Goal: Task Accomplishment & Management: Manage account settings

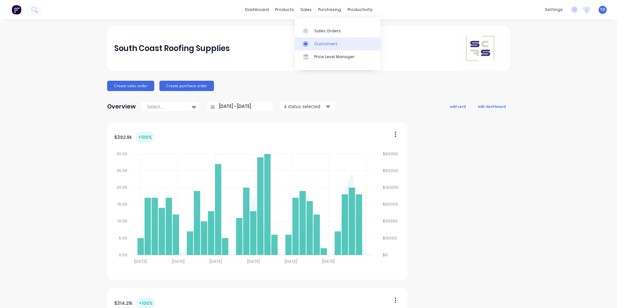
click at [319, 45] on div "Customers" at bounding box center [325, 44] width 23 height 6
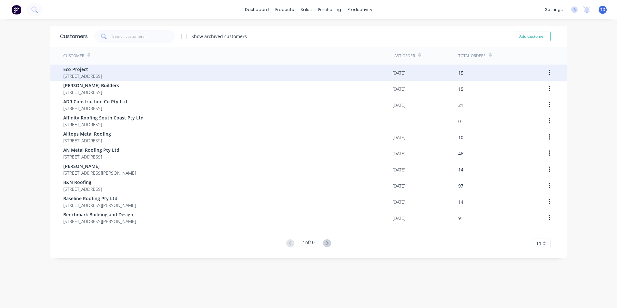
click at [102, 76] on span "7 Inglewood Crescent Tomerong New South Wales 2540" at bounding box center [82, 76] width 39 height 7
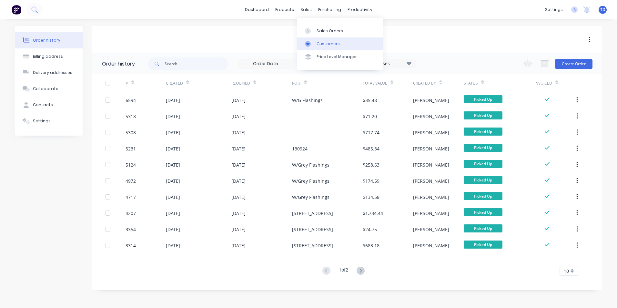
click at [312, 42] on div at bounding box center [310, 44] width 10 height 6
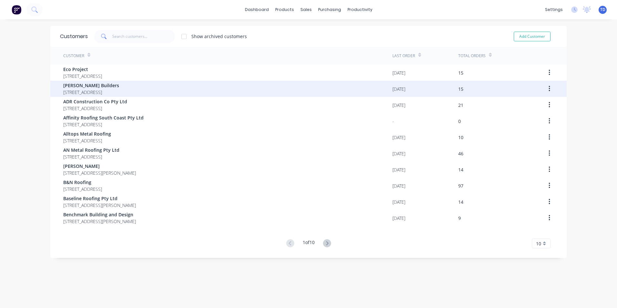
click at [71, 88] on span "A. Penfold Builders" at bounding box center [91, 85] width 56 height 7
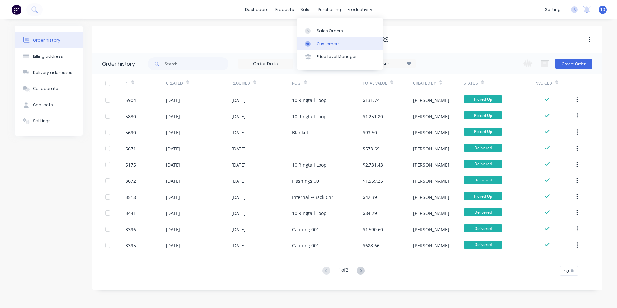
click at [317, 43] on div "Customers" at bounding box center [328, 44] width 23 height 6
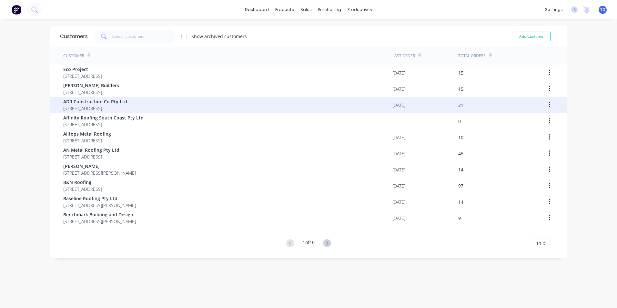
click at [302, 109] on div "ADR Construction Co Pty Ltd 3 Myrtle Creek Road Tahmoor New South Wales" at bounding box center [227, 105] width 329 height 16
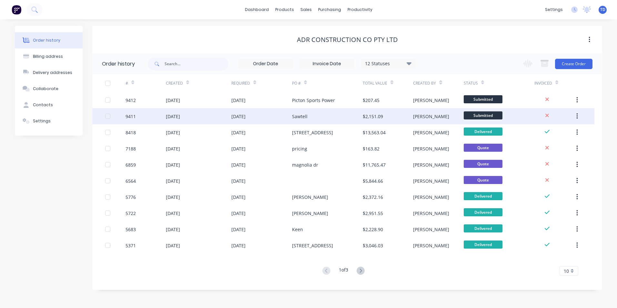
click at [267, 115] on div "[DATE]" at bounding box center [261, 116] width 61 height 16
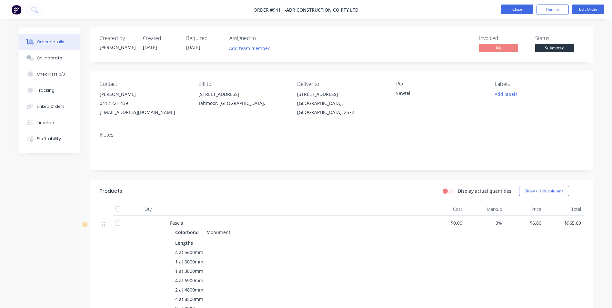
click at [508, 13] on button "Close" at bounding box center [517, 10] width 32 height 10
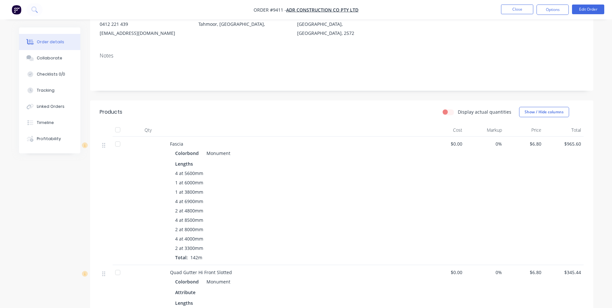
scroll to position [65, 0]
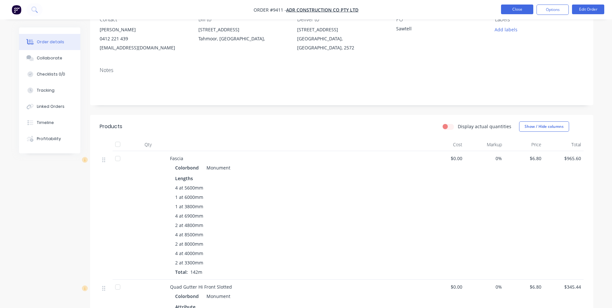
click at [515, 10] on button "Close" at bounding box center [517, 10] width 32 height 10
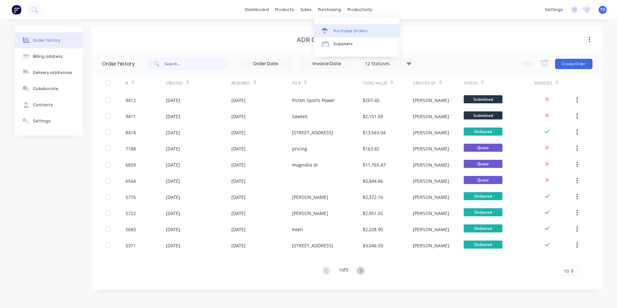
click at [339, 31] on div "Purchase Orders" at bounding box center [350, 31] width 34 height 6
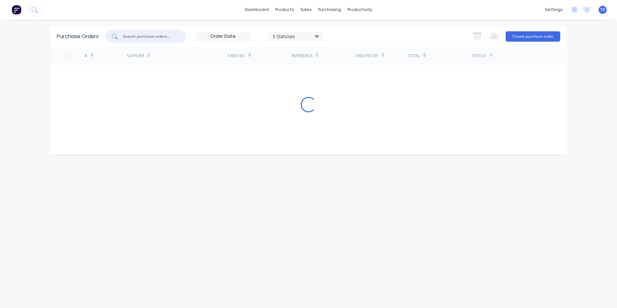
click at [156, 33] on input "text" at bounding box center [149, 36] width 54 height 6
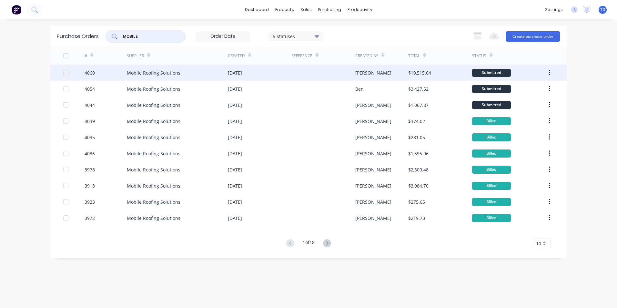
type input "MOBILE"
click at [178, 77] on div "Mobile Roofing Solutions" at bounding box center [177, 73] width 101 height 16
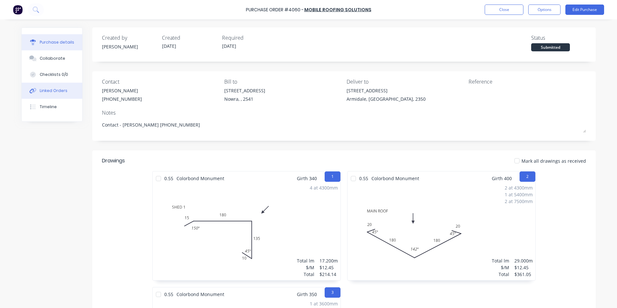
click at [51, 92] on div "Linked Orders" at bounding box center [54, 91] width 28 height 6
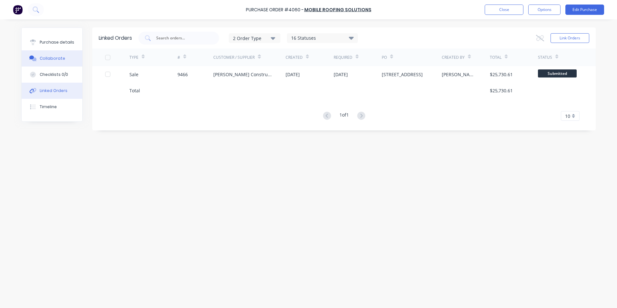
click at [52, 60] on div "Collaborate" at bounding box center [52, 58] width 25 height 6
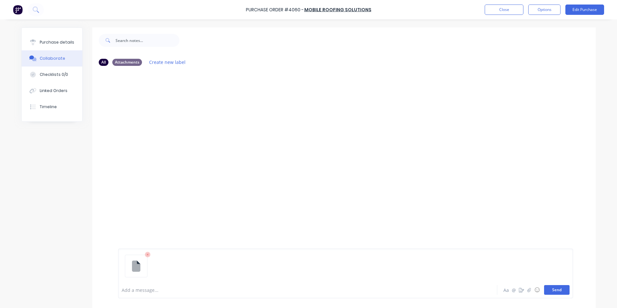
click at [550, 288] on button "Send" at bounding box center [556, 290] width 25 height 10
click at [552, 292] on button "Send" at bounding box center [556, 290] width 25 height 10
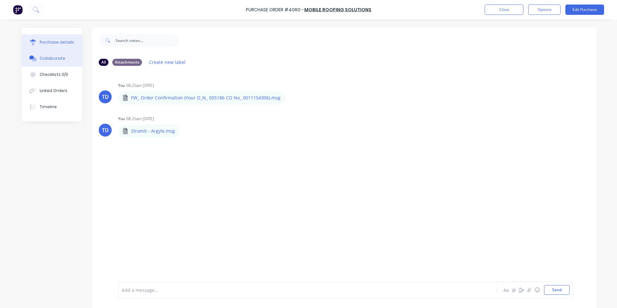
click at [58, 40] on div "Purchase details" at bounding box center [57, 42] width 35 height 6
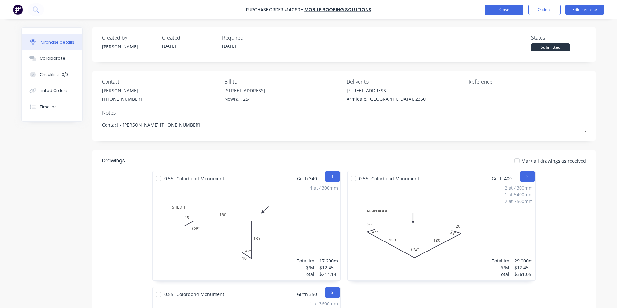
click at [498, 12] on button "Close" at bounding box center [504, 10] width 39 height 10
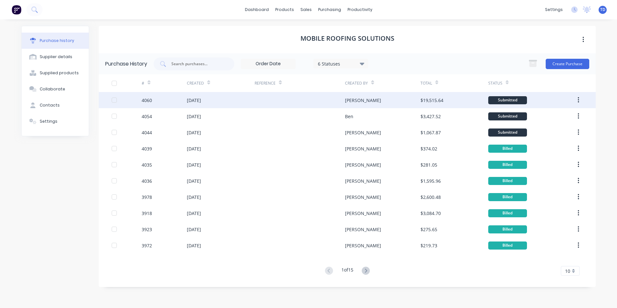
click at [325, 103] on div at bounding box center [300, 100] width 90 height 16
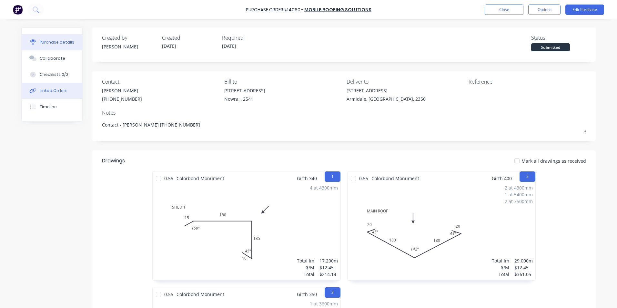
click at [58, 91] on div "Linked Orders" at bounding box center [54, 91] width 28 height 6
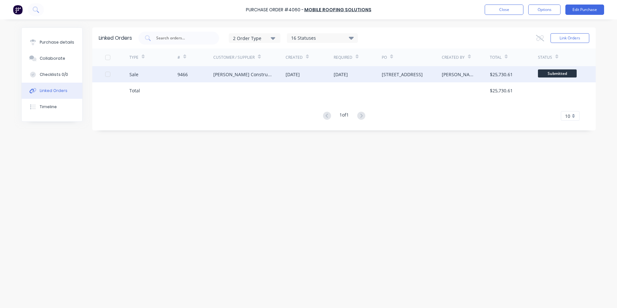
click at [235, 73] on div "Hobbs Constructions" at bounding box center [242, 74] width 59 height 7
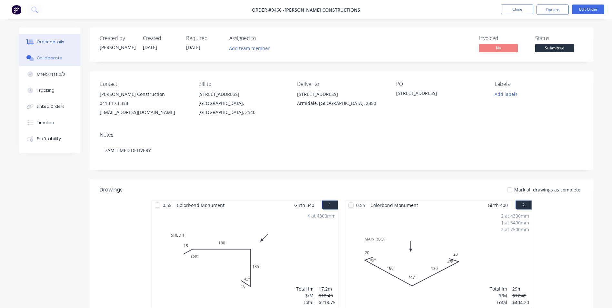
click at [52, 59] on div "Collaborate" at bounding box center [49, 58] width 25 height 6
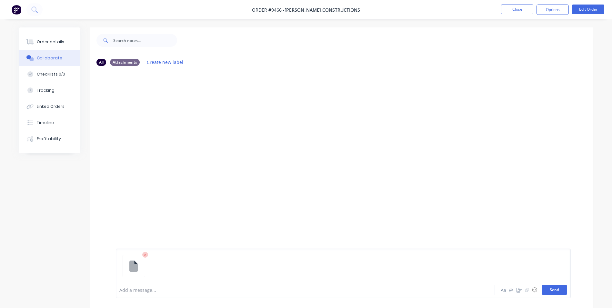
click at [556, 287] on button "Send" at bounding box center [554, 290] width 25 height 10
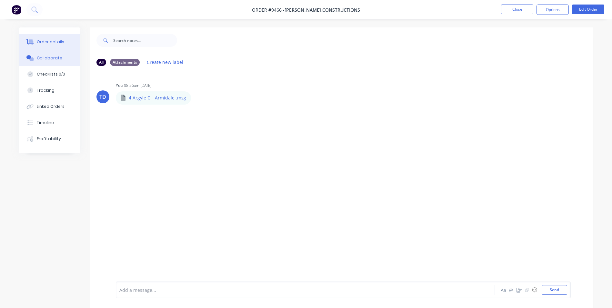
click at [50, 42] on div "Order details" at bounding box center [50, 42] width 27 height 6
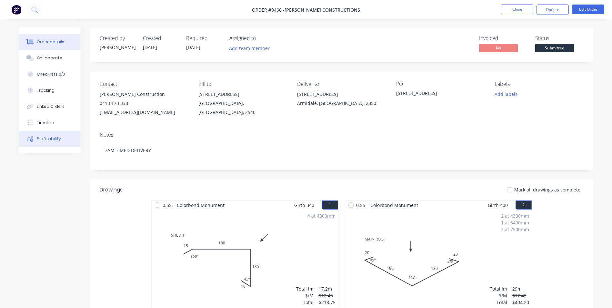
click at [44, 139] on div "Profitability" at bounding box center [49, 139] width 24 height 6
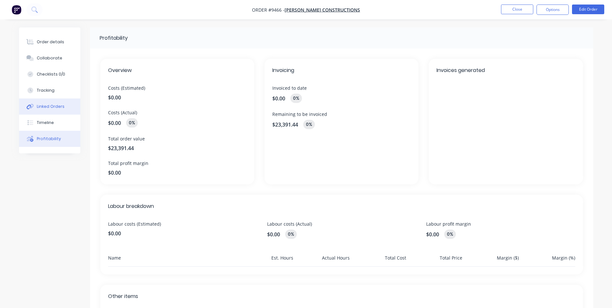
click at [52, 106] on div "Linked Orders" at bounding box center [51, 107] width 28 height 6
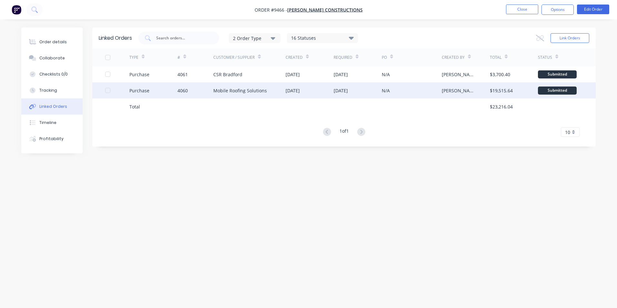
click at [219, 87] on div "Mobile Roofing Solutions" at bounding box center [240, 90] width 54 height 7
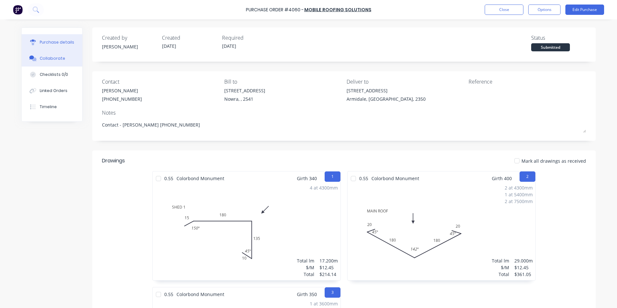
click at [55, 59] on div "Collaborate" at bounding box center [52, 58] width 25 height 6
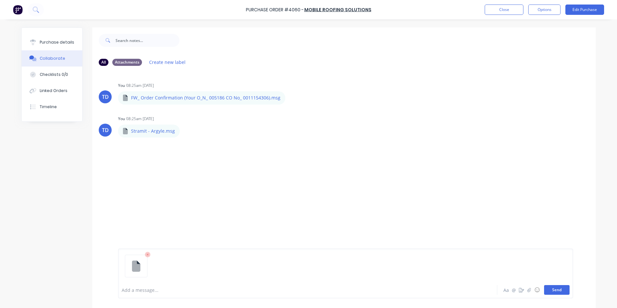
click at [544, 289] on button "Send" at bounding box center [556, 290] width 25 height 10
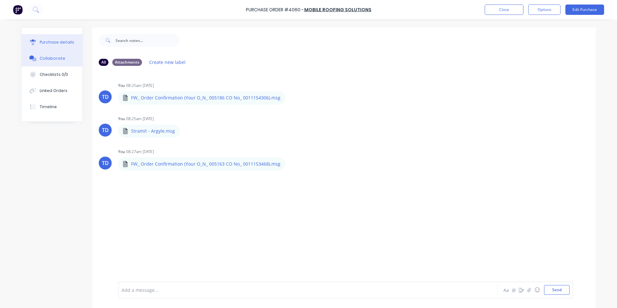
click at [47, 42] on div "Purchase details" at bounding box center [57, 42] width 35 height 6
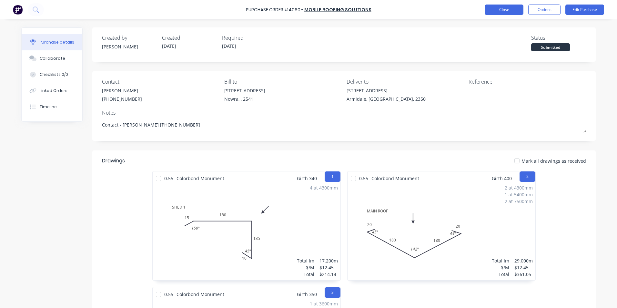
click at [503, 9] on button "Close" at bounding box center [504, 10] width 39 height 10
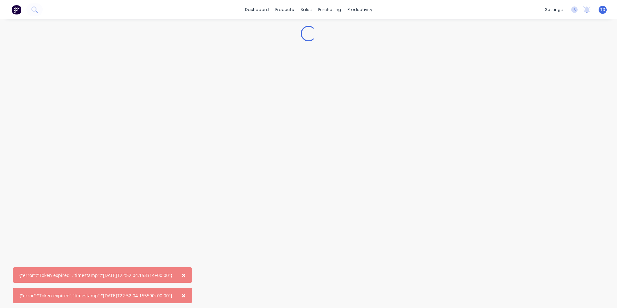
click at [186, 273] on span "×" at bounding box center [184, 274] width 4 height 9
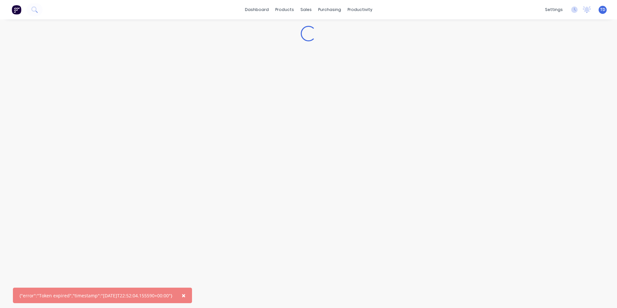
click at [186, 296] on span "×" at bounding box center [184, 295] width 4 height 9
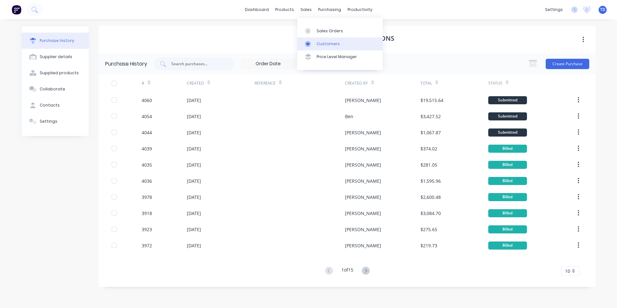
click at [319, 45] on div "Customers" at bounding box center [328, 44] width 23 height 6
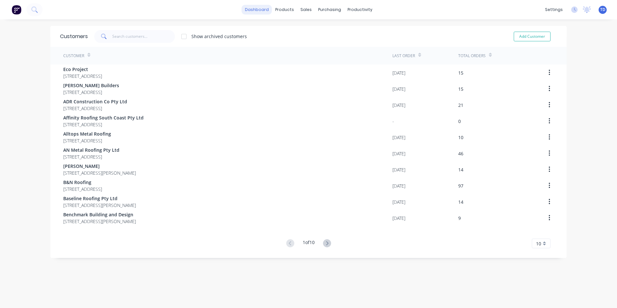
click at [258, 10] on link "dashboard" at bounding box center [257, 10] width 30 height 10
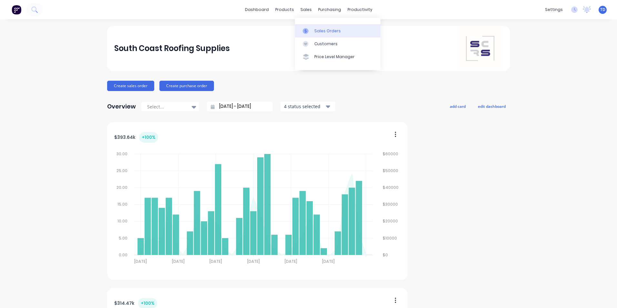
click at [324, 32] on div "Sales Orders" at bounding box center [327, 31] width 26 height 6
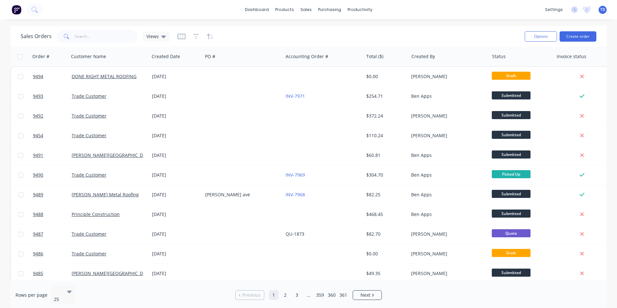
click at [180, 290] on div "Rows per page 25" at bounding box center [112, 295] width 195 height 19
click at [306, 32] on div "Product Catalogue" at bounding box center [313, 31] width 40 height 6
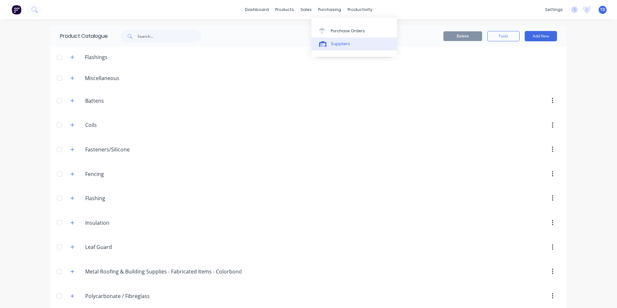
click at [333, 43] on div "Suppliers" at bounding box center [340, 44] width 19 height 6
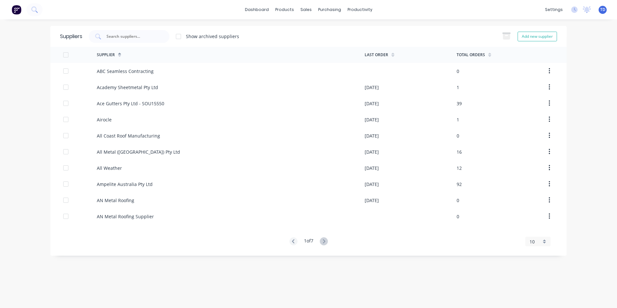
drag, startPoint x: 145, startPoint y: 39, endPoint x: 152, endPoint y: 45, distance: 9.6
click at [146, 40] on div at bounding box center [129, 36] width 81 height 13
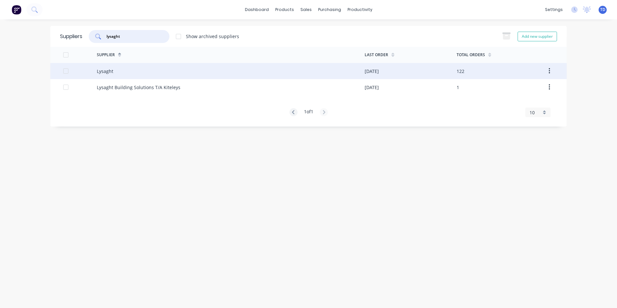
type input "lysaght"
click at [197, 71] on div "Lysaght" at bounding box center [231, 71] width 268 height 16
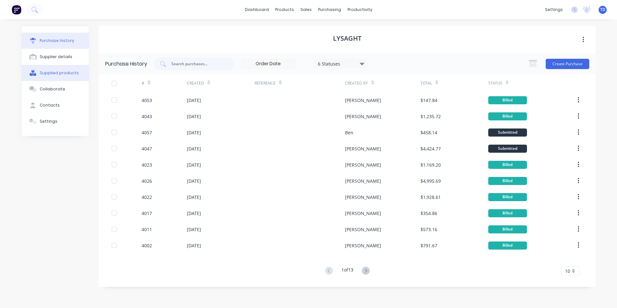
click at [64, 72] on div "Supplied products" at bounding box center [59, 73] width 39 height 6
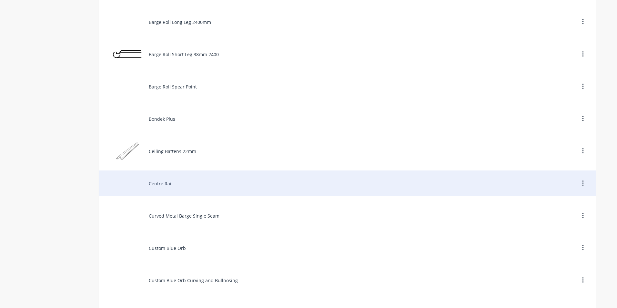
scroll to position [419, 0]
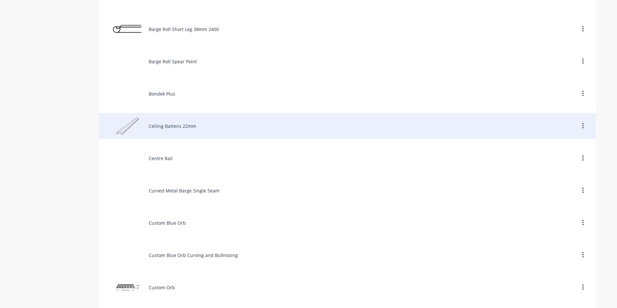
click at [162, 128] on div "Ceiling Battens 22mm" at bounding box center [347, 126] width 497 height 26
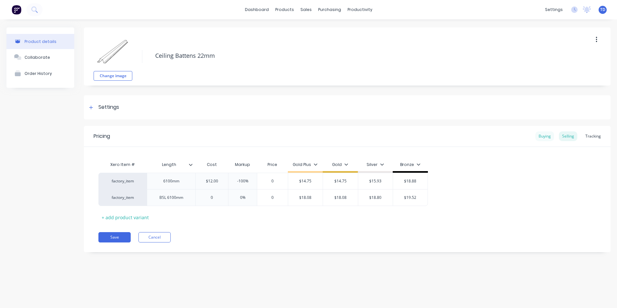
drag, startPoint x: 541, startPoint y: 137, endPoint x: 547, endPoint y: 139, distance: 5.7
click at [542, 137] on div "Buying" at bounding box center [544, 136] width 19 height 10
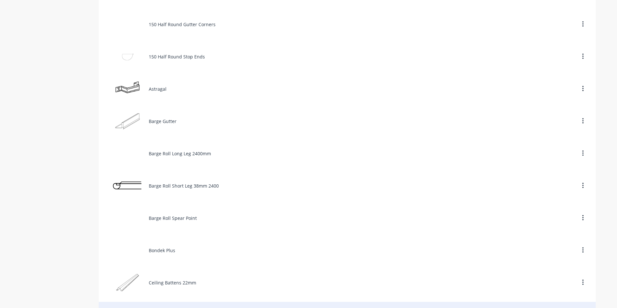
scroll to position [387, 0]
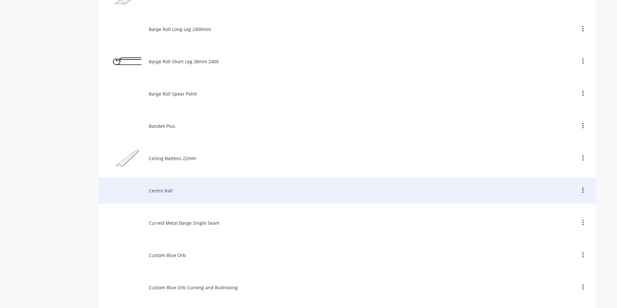
click at [171, 190] on div "Centre Rail" at bounding box center [347, 190] width 497 height 26
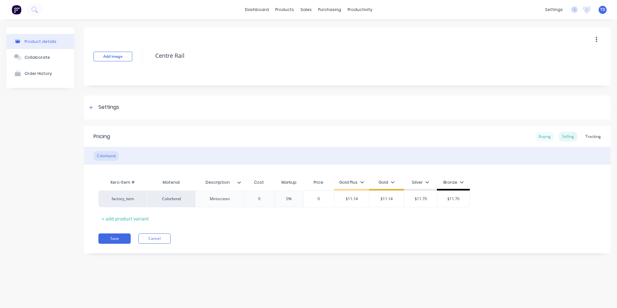
click at [541, 137] on div "Buying" at bounding box center [544, 137] width 19 height 10
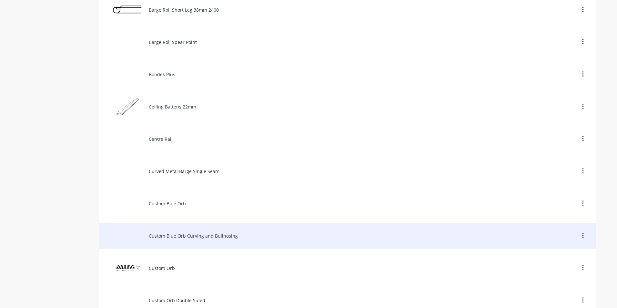
scroll to position [452, 0]
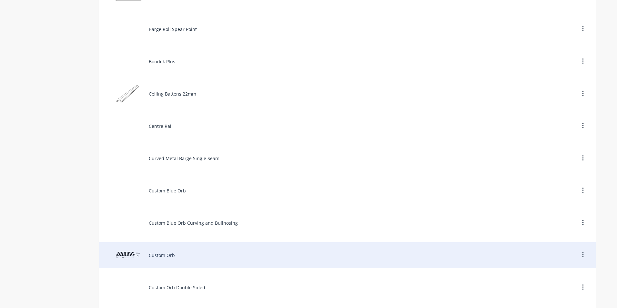
click at [153, 257] on div "Custom Orb" at bounding box center [347, 255] width 497 height 26
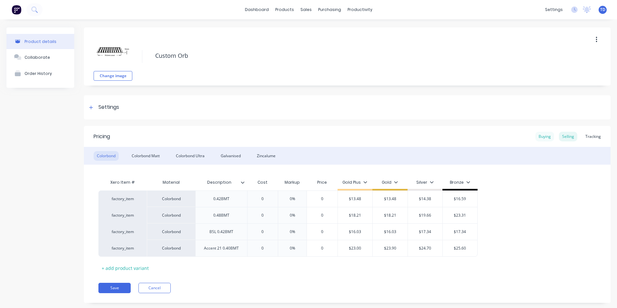
click at [538, 136] on div "Buying" at bounding box center [544, 137] width 19 height 10
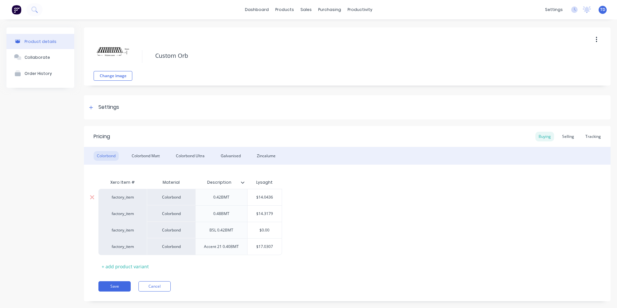
click at [274, 198] on input "$14.0436" at bounding box center [264, 197] width 35 height 6
type input "$17.41932"
click at [295, 207] on div "factory_item Colorbond 0.42BMT $17.4193 $17.41932 factory_item Colorbond 0.48BM…" at bounding box center [347, 222] width 498 height 66
click at [151, 290] on button "Cancel" at bounding box center [154, 286] width 32 height 10
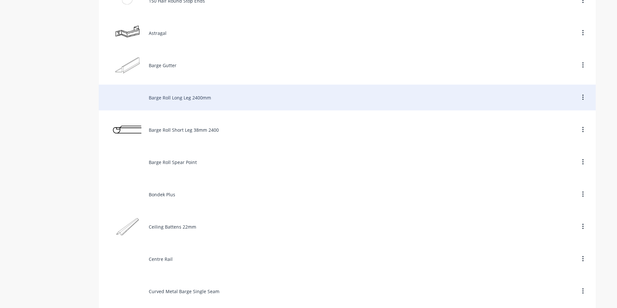
scroll to position [355, 0]
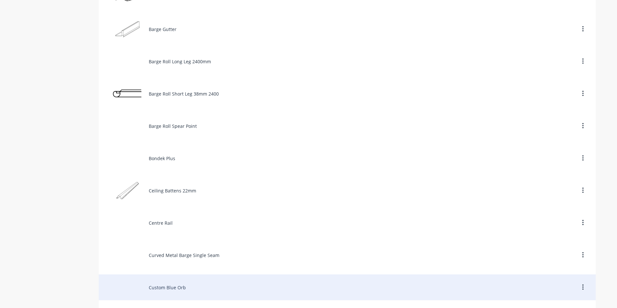
click at [176, 284] on div "Custom Blue Orb" at bounding box center [347, 287] width 497 height 26
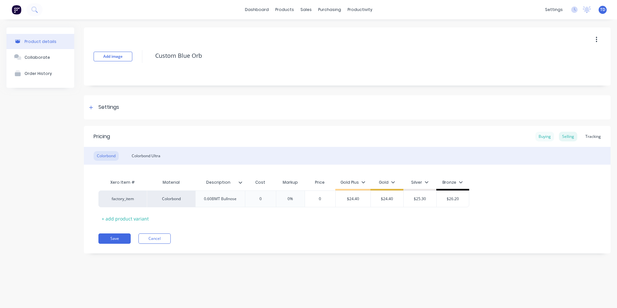
click at [542, 138] on div "Buying" at bounding box center [544, 137] width 19 height 10
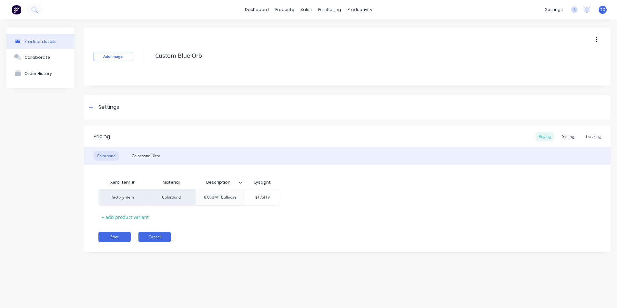
click at [165, 239] on button "Cancel" at bounding box center [154, 237] width 32 height 10
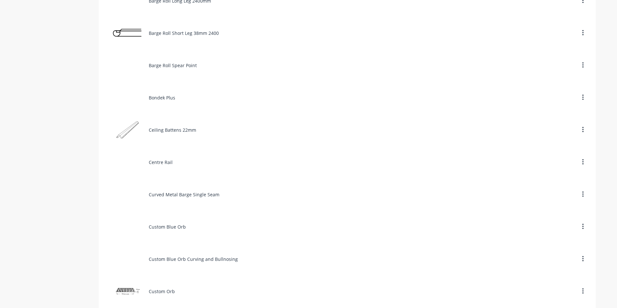
scroll to position [419, 0]
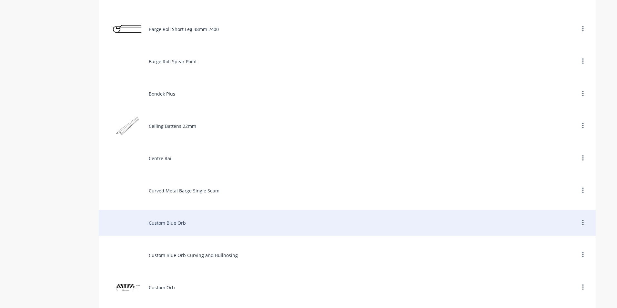
click at [173, 224] on div "Custom Blue Orb" at bounding box center [347, 223] width 497 height 26
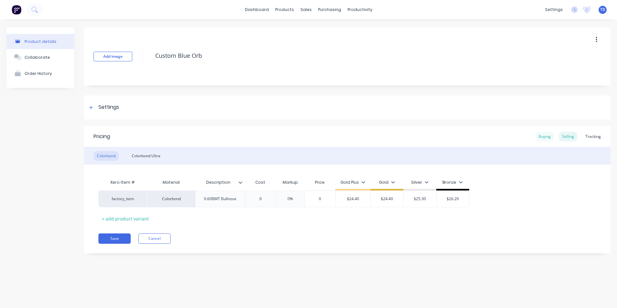
click at [541, 137] on div "Buying" at bounding box center [544, 137] width 19 height 10
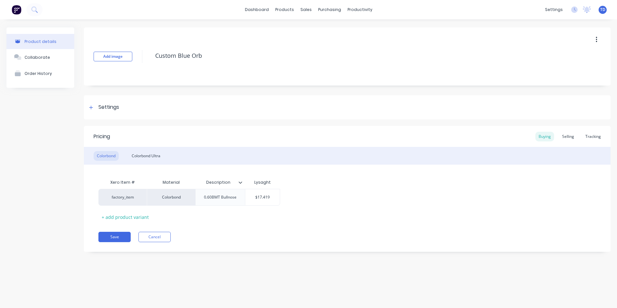
drag, startPoint x: 105, startPoint y: 233, endPoint x: 264, endPoint y: 217, distance: 159.2
click at [136, 230] on div "Pricing Buying Selling Tracking Colorbond Colorbond Ultra Xero Item # Material …" at bounding box center [347, 189] width 527 height 126
click at [156, 159] on div "Colorbond Ultra" at bounding box center [145, 156] width 35 height 10
click at [270, 199] on input "$36.1721" at bounding box center [261, 197] width 35 height 6
type input "$37.9095"
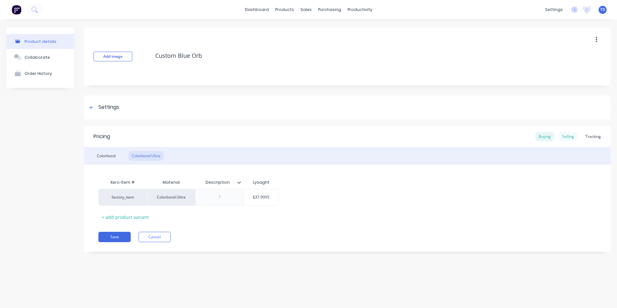
click at [573, 139] on div "Selling" at bounding box center [568, 137] width 18 height 10
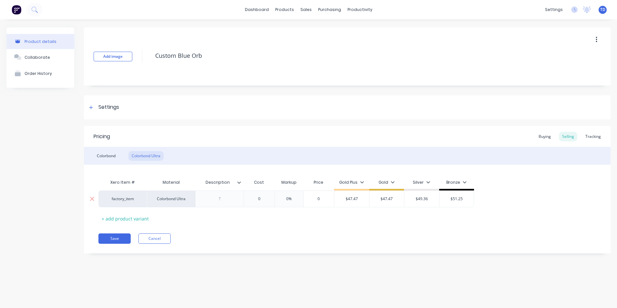
click at [367, 202] on div "$47.47" at bounding box center [351, 199] width 35 height 16
type input "$51.20"
type input "53.10"
type input "$49.36"
type input "$53.10"
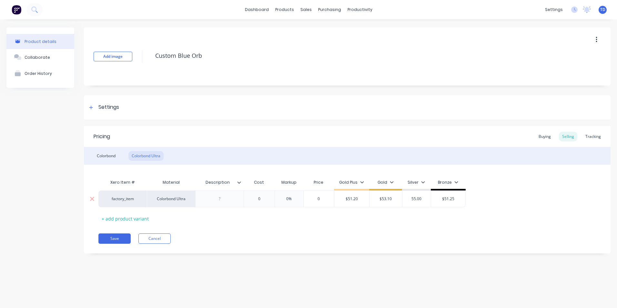
type input "55.00"
type input "$51.25"
type input "$55.00"
type input "56.90"
click at [106, 154] on div "Colorbond" at bounding box center [106, 156] width 25 height 10
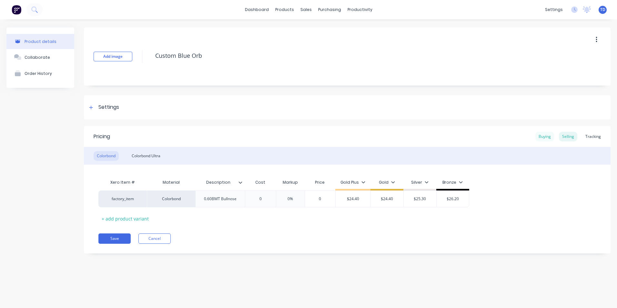
click at [548, 136] on div "Buying" at bounding box center [544, 137] width 19 height 10
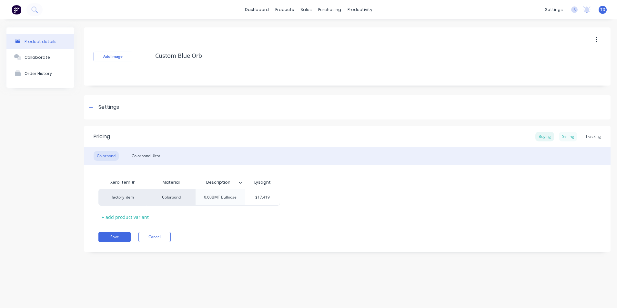
click at [566, 138] on div "Selling" at bounding box center [568, 137] width 18 height 10
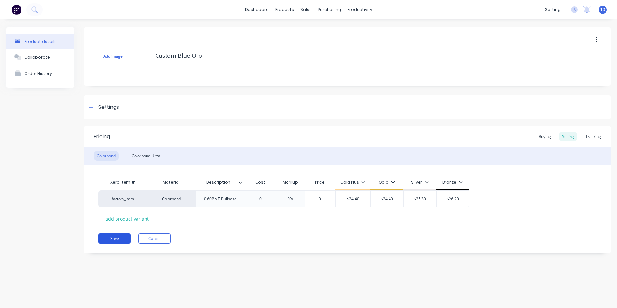
click at [113, 237] on button "Save" at bounding box center [114, 238] width 32 height 10
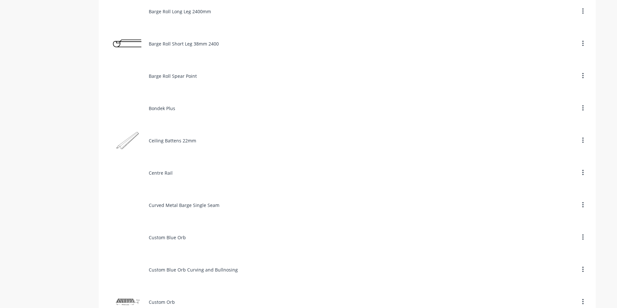
scroll to position [452, 0]
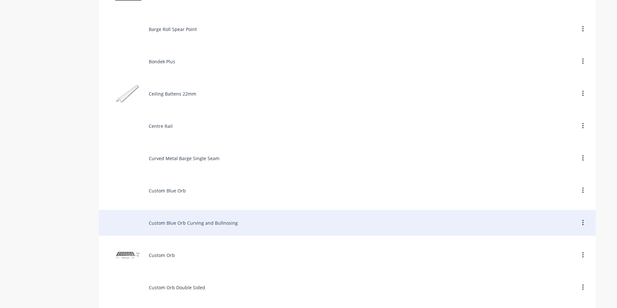
click at [202, 221] on div "Custom Blue Orb Curving and Bullnosing" at bounding box center [347, 223] width 497 height 26
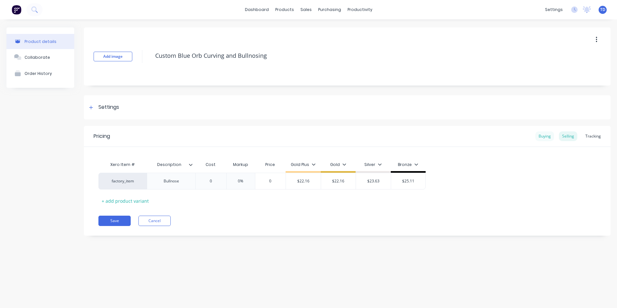
click at [545, 138] on div "Buying" at bounding box center [544, 136] width 19 height 10
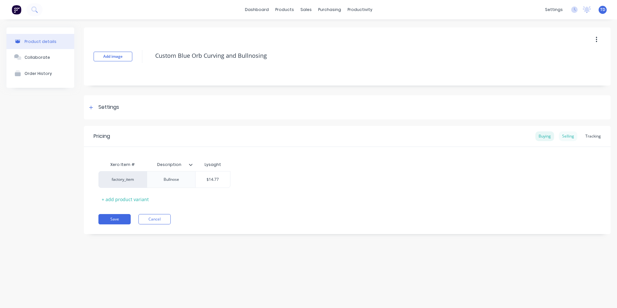
click at [568, 137] on div "Selling" at bounding box center [568, 136] width 18 height 10
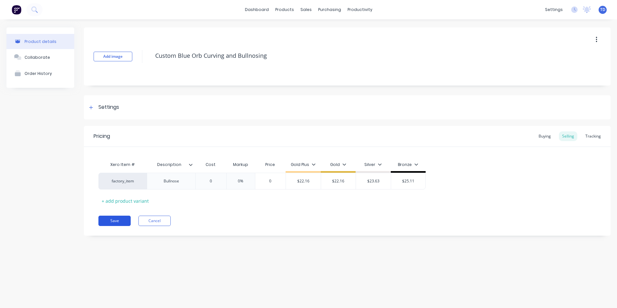
click at [116, 217] on button "Save" at bounding box center [114, 221] width 32 height 10
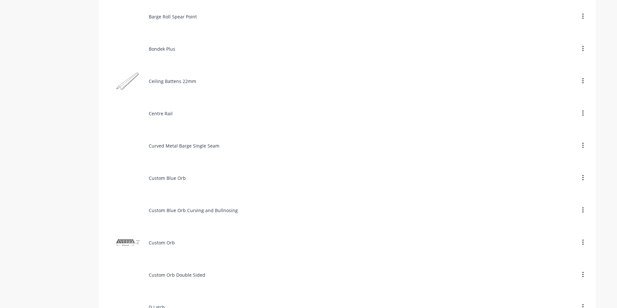
scroll to position [484, 0]
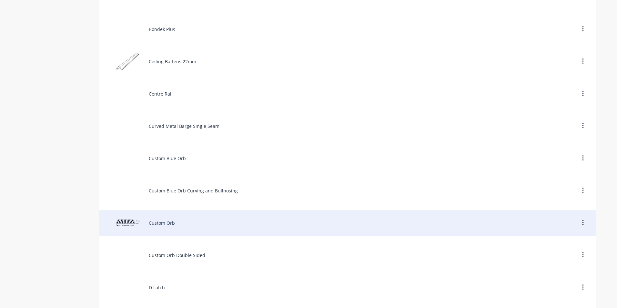
click at [156, 224] on div "Custom Orb" at bounding box center [347, 223] width 497 height 26
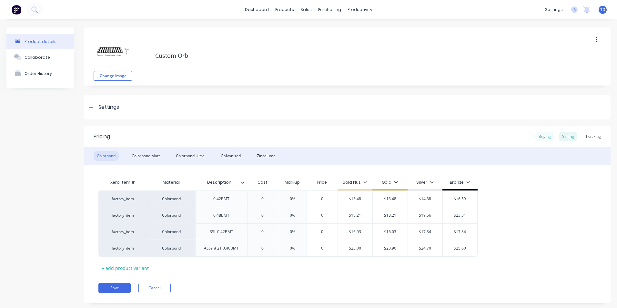
click at [541, 137] on div "Buying" at bounding box center [544, 137] width 19 height 10
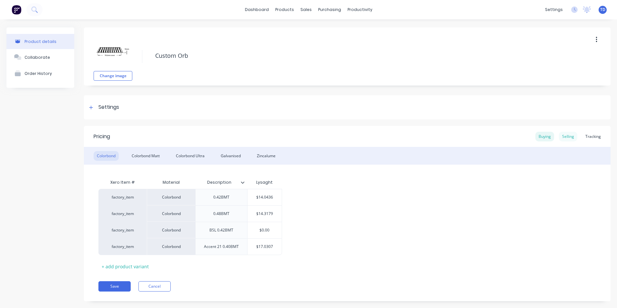
click at [566, 135] on div "Selling" at bounding box center [568, 137] width 18 height 10
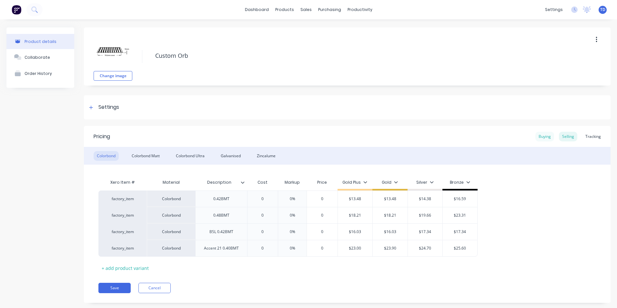
click at [541, 138] on div "Buying" at bounding box center [544, 137] width 19 height 10
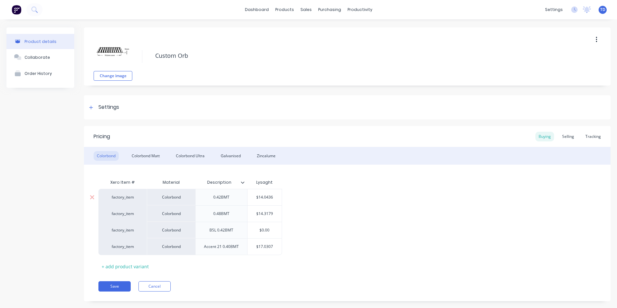
click at [275, 197] on input "$14.0436" at bounding box center [264, 197] width 35 height 6
type input "$13.335"
click at [278, 215] on input "$14.3179" at bounding box center [264, 214] width 35 height 6
click at [277, 227] on div "$0.00" at bounding box center [264, 230] width 35 height 16
type input "$15.00378"
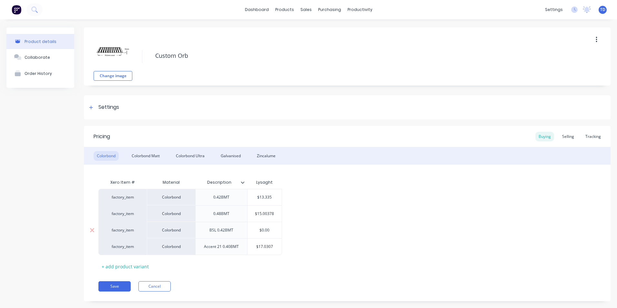
type input "$0.00"
click at [568, 136] on div "Selling" at bounding box center [568, 137] width 18 height 10
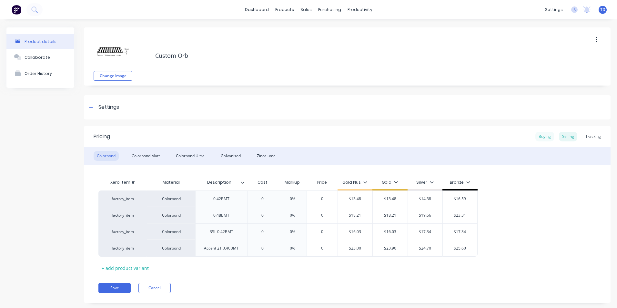
click at [541, 134] on div "Buying" at bounding box center [544, 137] width 19 height 10
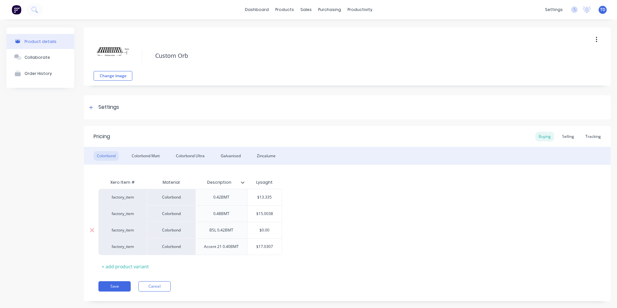
click at [272, 230] on input "$0.00" at bounding box center [264, 230] width 35 height 6
type input "$13.335"
click at [408, 207] on div "factory_item Colorbond 0.42BMT $13.335 factory_item Colorbond 0.48BMT $15.0038 …" at bounding box center [347, 222] width 498 height 66
click at [275, 198] on input "$13.335" at bounding box center [264, 197] width 35 height 6
type input "$0"
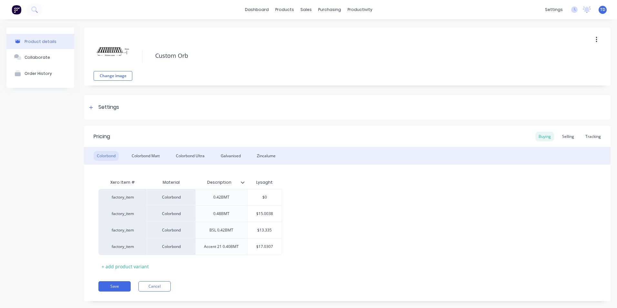
click at [330, 215] on div "factory_item Colorbond 0.42BMT $0.00 $0 factory_item Colorbond 0.48BMT $15.0038…" at bounding box center [347, 222] width 498 height 66
click at [564, 137] on div "Selling" at bounding box center [568, 137] width 18 height 10
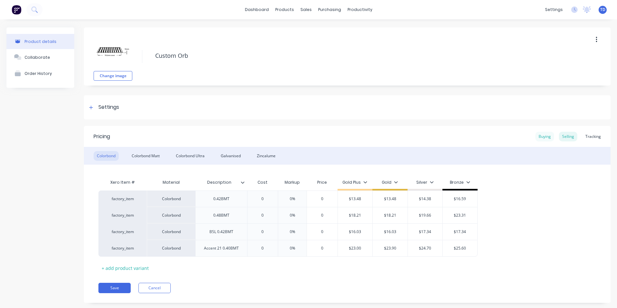
click at [536, 137] on div "Buying" at bounding box center [544, 137] width 19 height 10
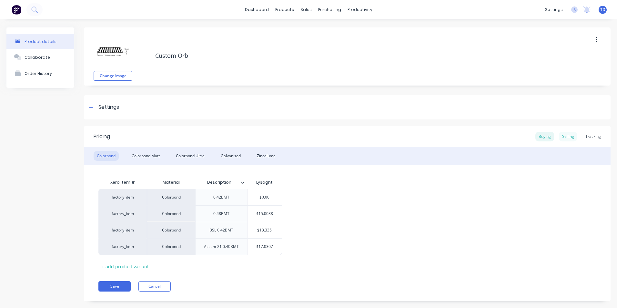
click at [567, 136] on div "Selling" at bounding box center [568, 137] width 18 height 10
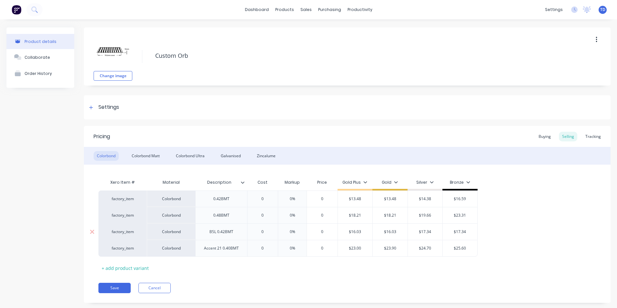
click at [360, 233] on input "$16.03" at bounding box center [355, 232] width 35 height 6
type input "$16.70"
click at [310, 262] on div "Xero Item # Material Description Cost Markup Price Gold Plus Gold Silver Bronze…" at bounding box center [347, 224] width 498 height 97
click at [114, 287] on button "Save" at bounding box center [114, 288] width 32 height 10
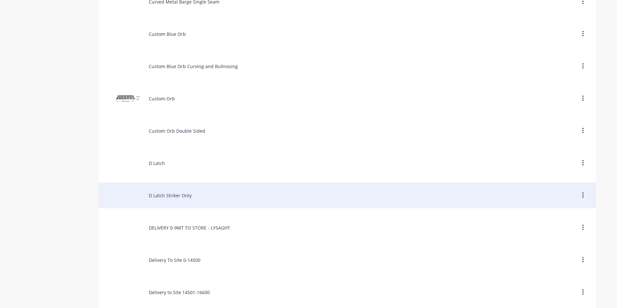
scroll to position [613, 0]
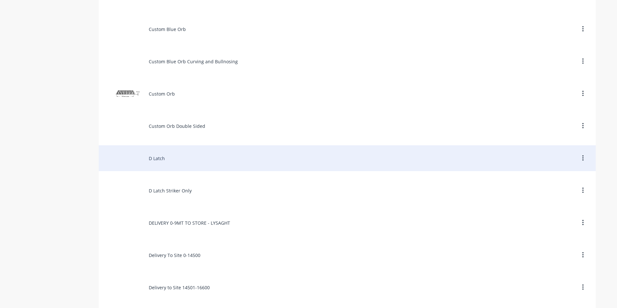
click at [160, 160] on div "D Latch" at bounding box center [347, 158] width 497 height 26
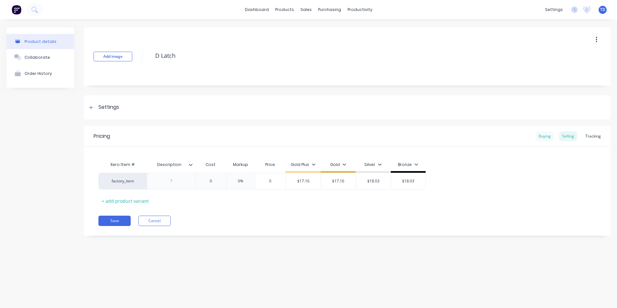
click at [545, 136] on div "Buying" at bounding box center [544, 136] width 19 height 10
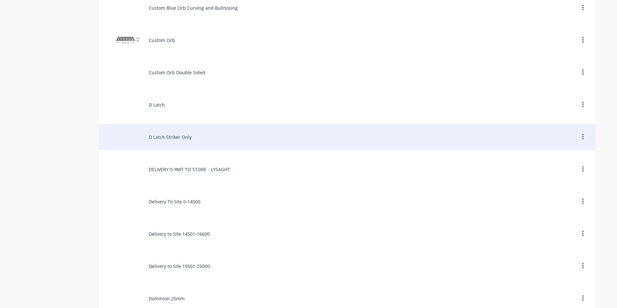
scroll to position [678, 0]
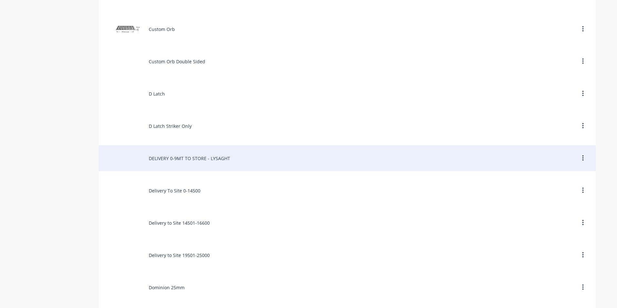
click at [172, 159] on div "DELIVERY 0-9MT TO STORE - LYSAGHT" at bounding box center [347, 158] width 497 height 26
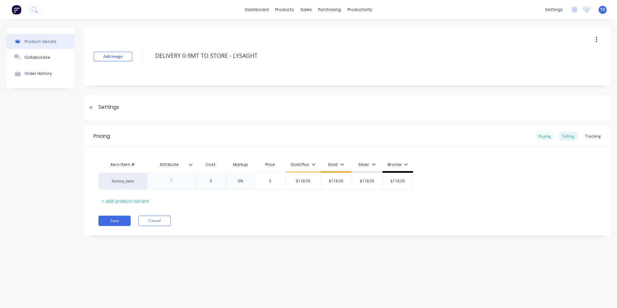
click at [547, 136] on div "Buying" at bounding box center [544, 136] width 19 height 10
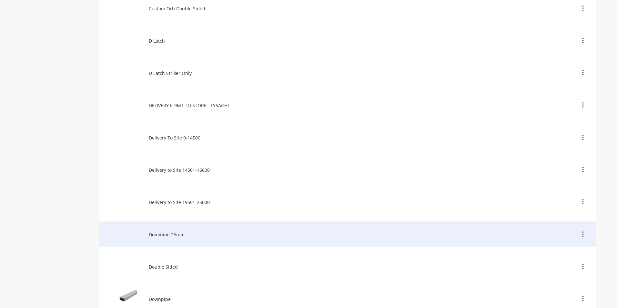
scroll to position [710, 0]
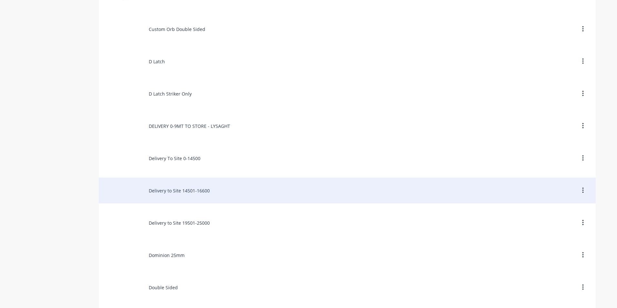
click at [181, 185] on div "Delivery to Site 14501-16600" at bounding box center [347, 190] width 497 height 26
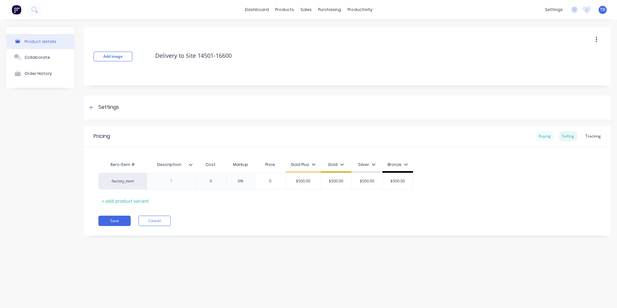
click at [541, 137] on div "Buying" at bounding box center [544, 136] width 19 height 10
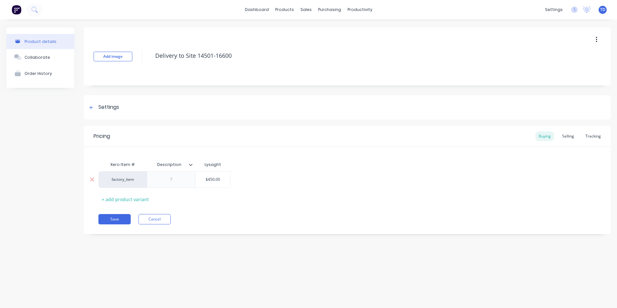
click at [212, 179] on input "$450.00" at bounding box center [213, 179] width 35 height 6
click at [214, 178] on input "$450.00" at bounding box center [213, 179] width 35 height 6
type input "$455.00"
click at [255, 187] on div "factory_item $455.00 $455.00" at bounding box center [347, 179] width 498 height 17
click at [566, 135] on div "Selling" at bounding box center [568, 136] width 18 height 10
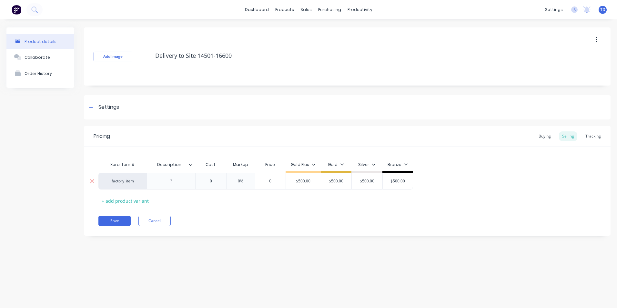
click at [302, 180] on input "$500.00" at bounding box center [303, 181] width 35 height 6
type input "$510.00"
type input "510"
type input "$500.00"
type input "$510.00"
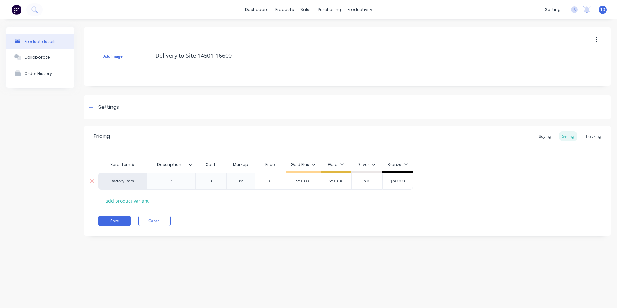
type input "510"
type input "$500.00"
type input "$510.00"
type input "510"
click at [116, 218] on button "Save" at bounding box center [114, 221] width 32 height 10
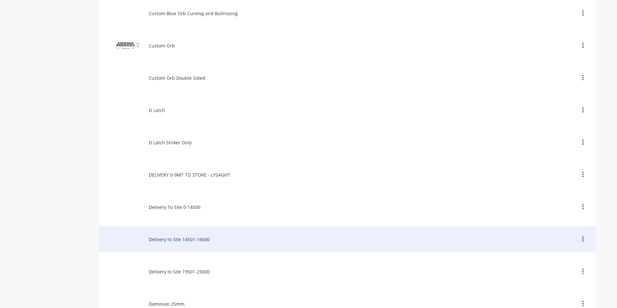
scroll to position [710, 0]
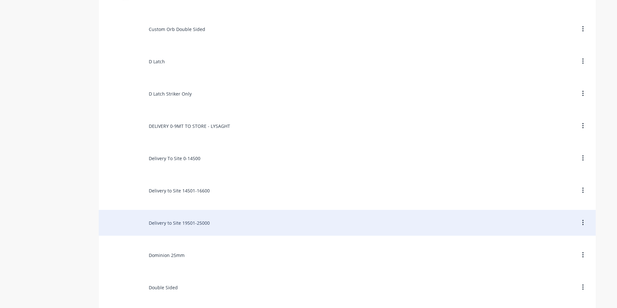
click at [195, 224] on div "Delivery to Site 19501-25000" at bounding box center [347, 223] width 497 height 26
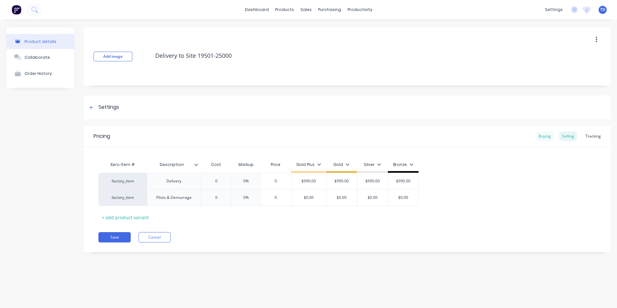
click at [543, 138] on div "Buying" at bounding box center [544, 136] width 19 height 10
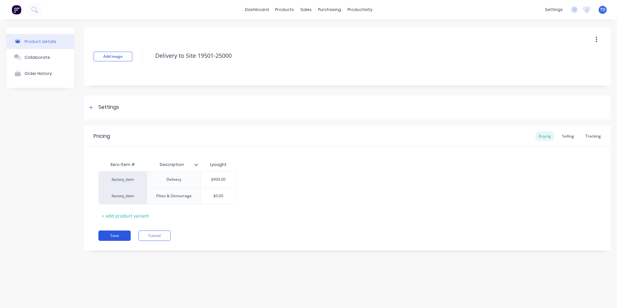
click at [109, 236] on button "Save" at bounding box center [114, 235] width 32 height 10
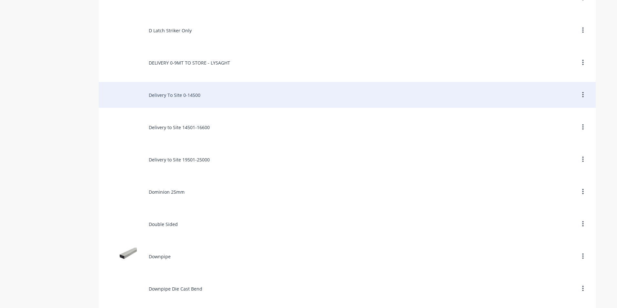
scroll to position [774, 0]
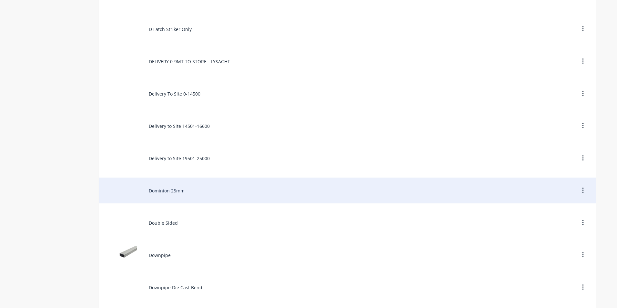
click at [165, 197] on div "Dominion 25mm" at bounding box center [347, 190] width 497 height 26
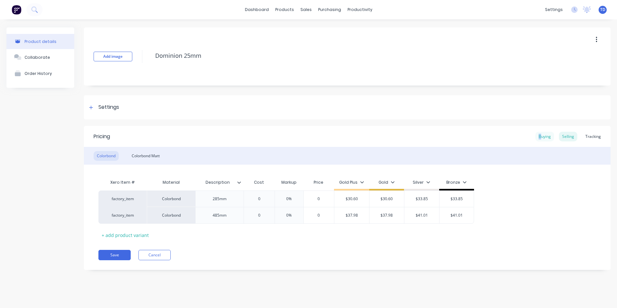
click at [541, 136] on div "Buying" at bounding box center [544, 137] width 19 height 10
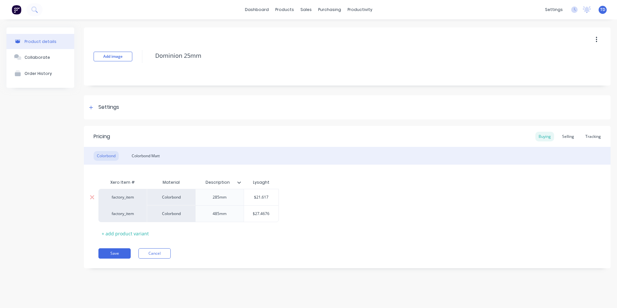
click at [269, 196] on input "$21.617" at bounding box center [261, 197] width 35 height 6
type input "$22.65465"
click at [272, 214] on input "$27.4676" at bounding box center [261, 214] width 35 height 6
type input "$33.2904"
click at [569, 137] on div "Selling" at bounding box center [568, 137] width 18 height 10
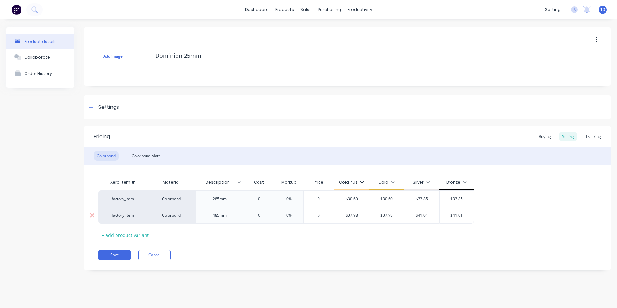
click at [361, 217] on input "$37.98" at bounding box center [351, 215] width 35 height 6
type input "$45.0"
type input "$37.98"
type input "$45.00"
type input "45"
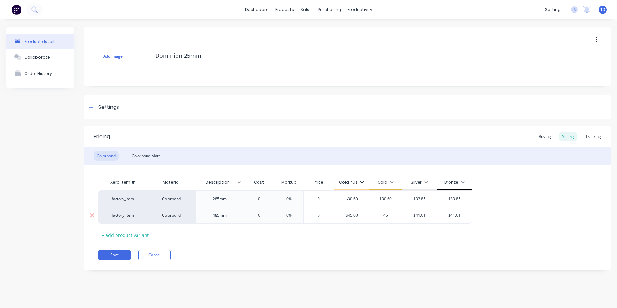
type input "$41.01"
type input "$45.00"
type input "46.70"
type input "$41.01"
type input "$46.70"
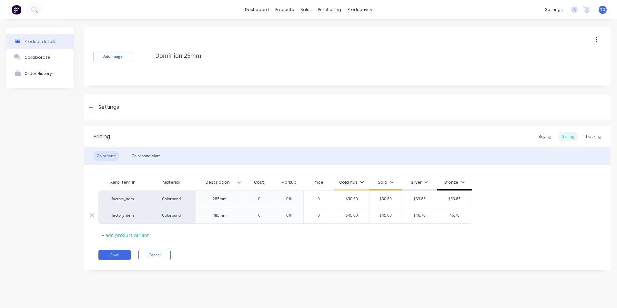
type input "46.70"
click at [350, 233] on div "Xero Item # Material Description Cost Markup Price Gold Plus Gold Silver Bronze…" at bounding box center [347, 208] width 498 height 64
click at [544, 136] on div "Buying" at bounding box center [544, 137] width 19 height 10
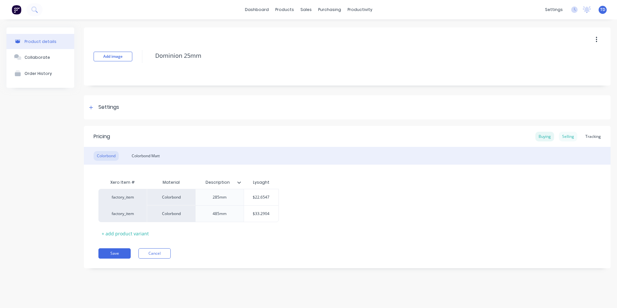
click at [567, 138] on div "Selling" at bounding box center [568, 137] width 18 height 10
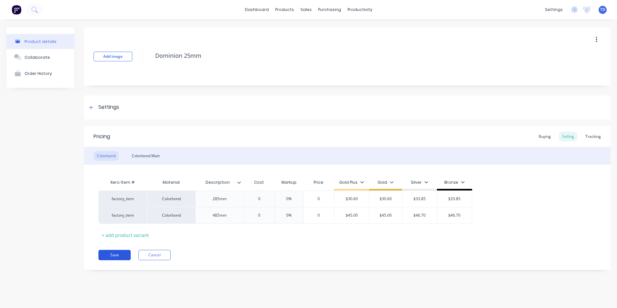
click at [115, 255] on button "Save" at bounding box center [114, 255] width 32 height 10
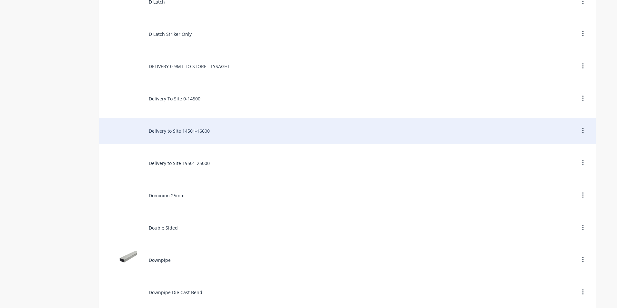
scroll to position [774, 0]
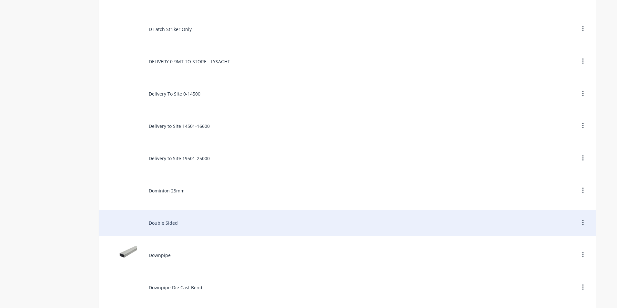
click at [158, 225] on div "Double Sided" at bounding box center [347, 223] width 497 height 26
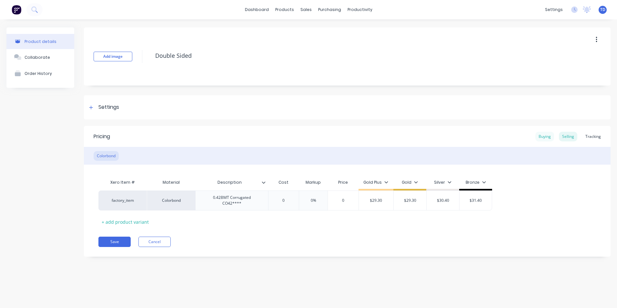
click at [542, 135] on div "Buying" at bounding box center [544, 137] width 19 height 10
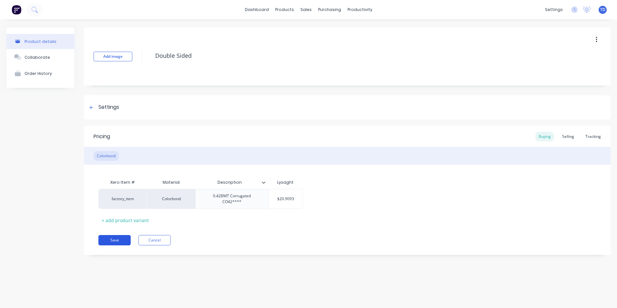
click at [117, 235] on button "Save" at bounding box center [114, 240] width 32 height 10
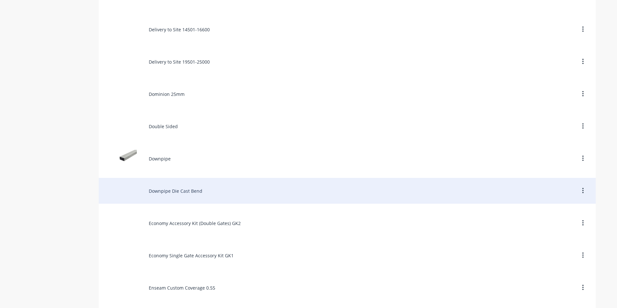
scroll to position [871, 0]
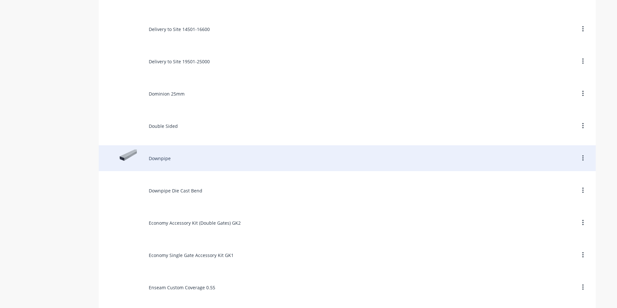
click at [158, 161] on div "Downpipe" at bounding box center [347, 158] width 497 height 26
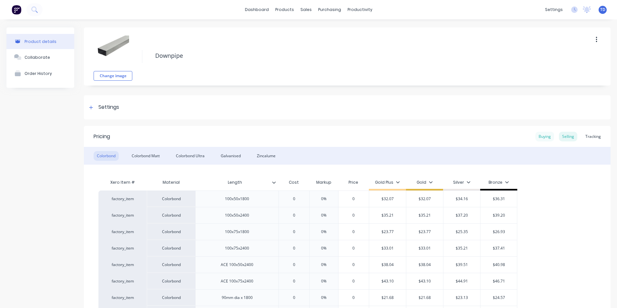
click at [537, 136] on div "Buying" at bounding box center [544, 137] width 19 height 10
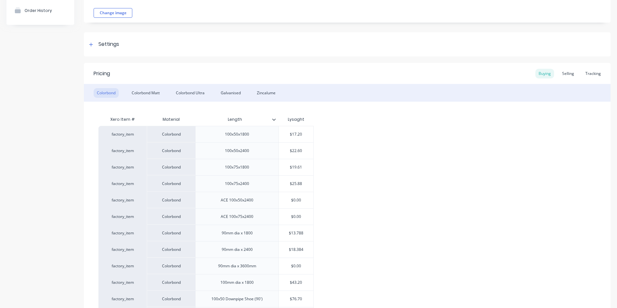
scroll to position [65, 0]
click at [309, 231] on input "$13.788" at bounding box center [296, 231] width 35 height 6
type input "$14.454"
click at [324, 234] on div "factory_item Colorbond 100x50x1800 $17.20 factory_item Colorbond 100x50x2400 $2…" at bounding box center [347, 288] width 498 height 329
click at [564, 74] on div "Selling" at bounding box center [568, 72] width 18 height 10
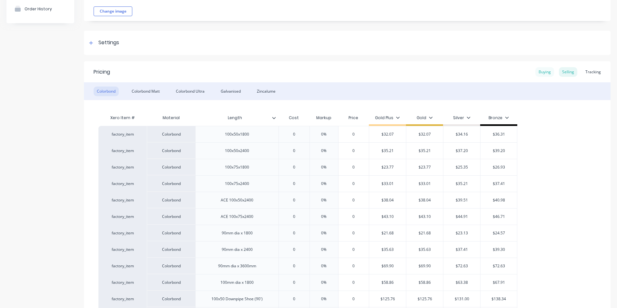
click at [539, 73] on div "Buying" at bounding box center [544, 72] width 19 height 10
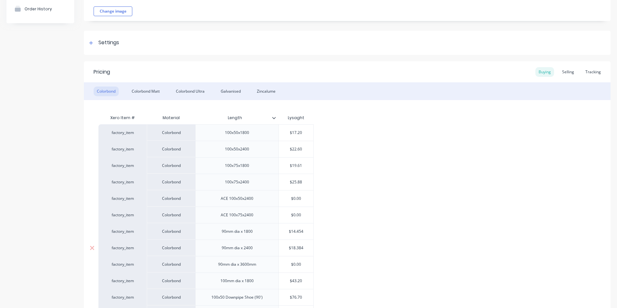
click at [307, 248] on input "$18.384" at bounding box center [296, 248] width 35 height 6
type input "$19.272"
click at [327, 247] on div "factory_item Colorbond 100x50x1800 $17.20 factory_item Colorbond 100x50x2400 $2…" at bounding box center [347, 288] width 498 height 329
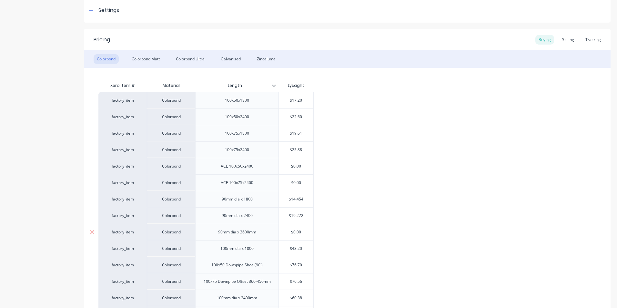
click at [306, 234] on input "$0.00" at bounding box center [296, 232] width 35 height 6
type input "$28.908"
click at [306, 249] on input "$43.20" at bounding box center [296, 249] width 35 height 6
type input "$45.288"
click at [364, 259] on div "factory_item Colorbond 100x50x1800 $17.20 factory_item Colorbond 100x50x2400 $2…" at bounding box center [347, 256] width 498 height 329
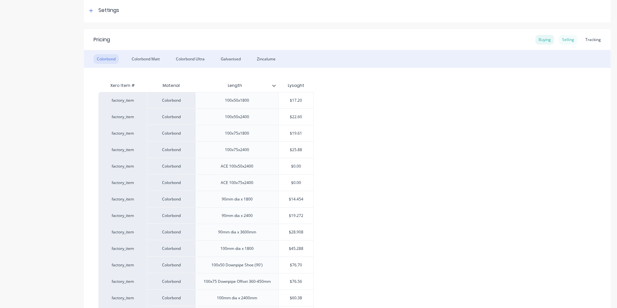
click at [562, 42] on div "Selling" at bounding box center [568, 40] width 18 height 10
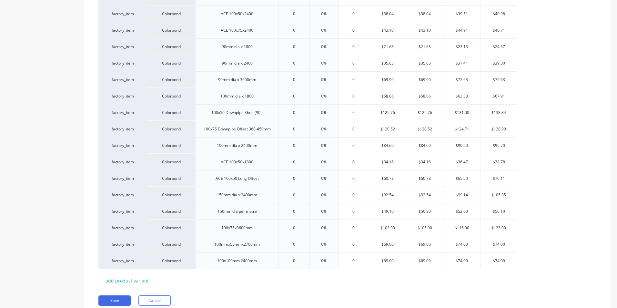
scroll to position [276, 0]
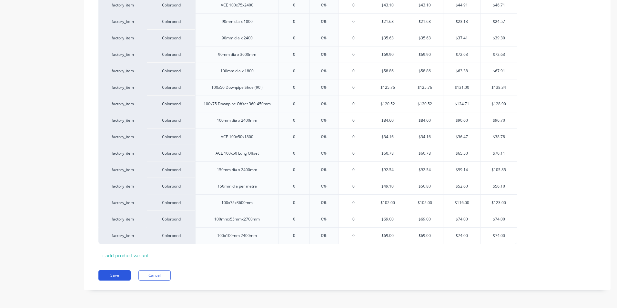
click at [117, 276] on button "Save" at bounding box center [114, 275] width 32 height 10
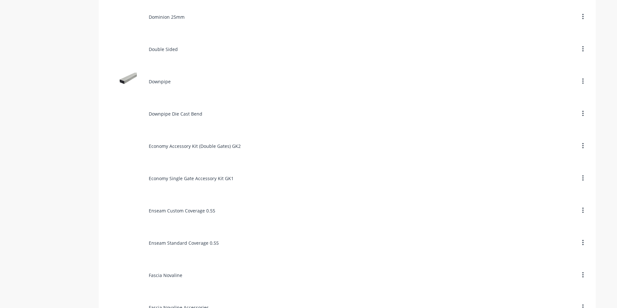
scroll to position [936, 0]
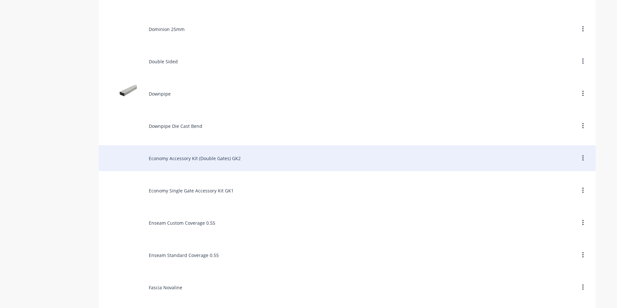
click at [201, 165] on div "Economy Accessory Kit (Double Gates) GK2" at bounding box center [347, 158] width 497 height 26
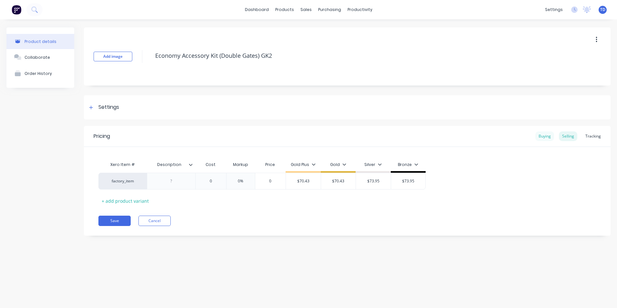
click at [547, 138] on div "Buying" at bounding box center [544, 136] width 19 height 10
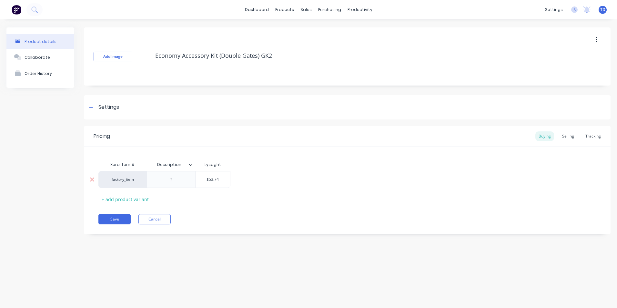
click at [224, 176] on input "$53.74" at bounding box center [213, 179] width 35 height 6
type input "$35.27"
click at [566, 138] on div "Selling" at bounding box center [568, 136] width 18 height 10
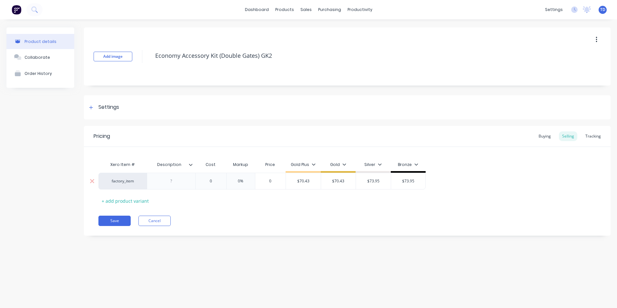
click at [309, 181] on input "$70.43" at bounding box center [303, 181] width 35 height 6
type input "$53.0"
type input "$70.43"
type input "$53.00"
type input "54.70"
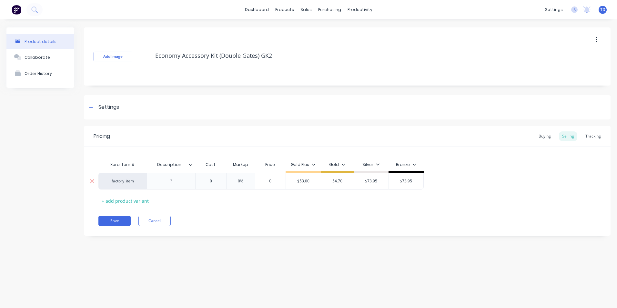
type input "$73.95"
type input "$54.70"
type input "56.50"
type input "$73.95"
type input "$56.50"
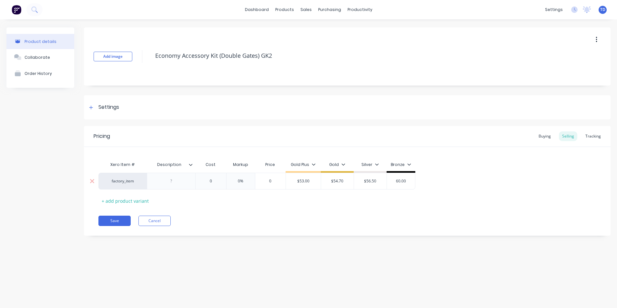
type input "60.00"
click at [108, 221] on button "Save" at bounding box center [114, 221] width 32 height 10
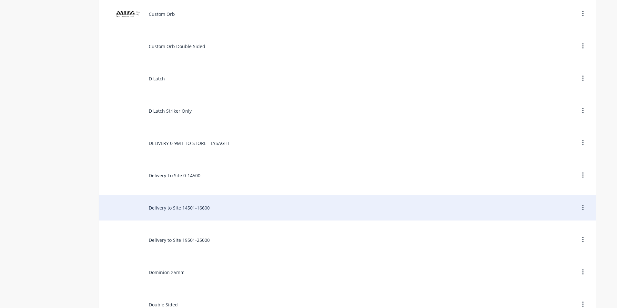
scroll to position [903, 0]
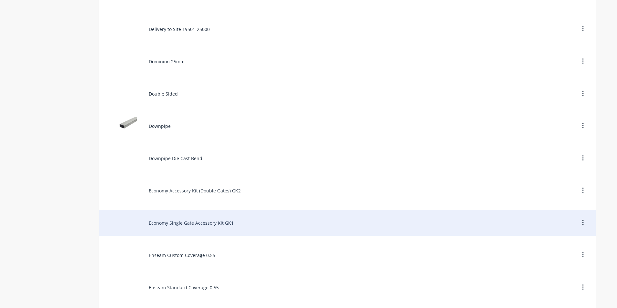
click at [211, 221] on div "Economy Single Gate Accessory Kit GK1" at bounding box center [347, 223] width 497 height 26
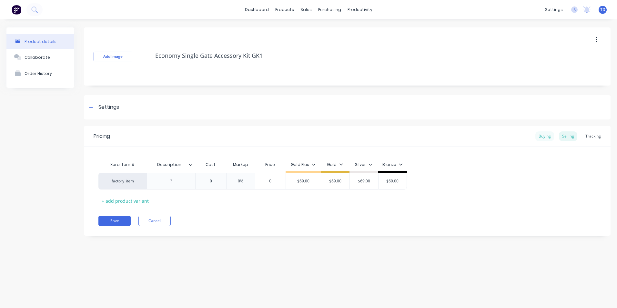
click at [545, 136] on div "Buying" at bounding box center [544, 136] width 19 height 10
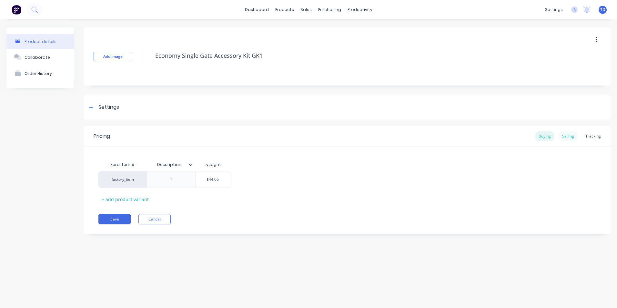
click at [567, 136] on div "Selling" at bounding box center [568, 136] width 18 height 10
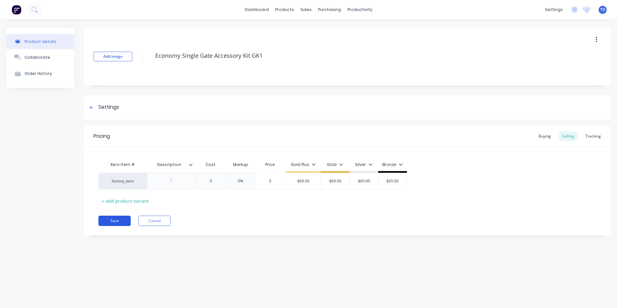
click at [108, 223] on button "Save" at bounding box center [114, 221] width 32 height 10
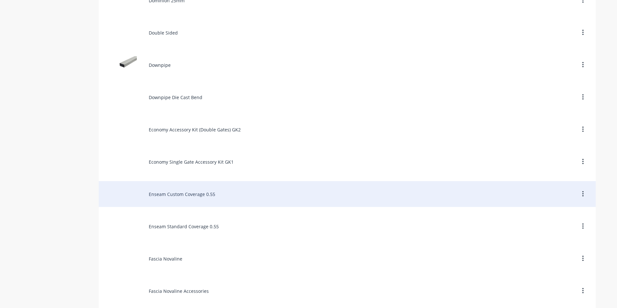
scroll to position [968, 0]
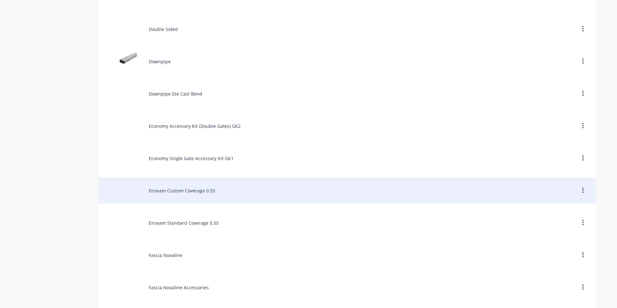
click at [168, 190] on div "Enseam Custom Coverage 0.55" at bounding box center [347, 190] width 497 height 26
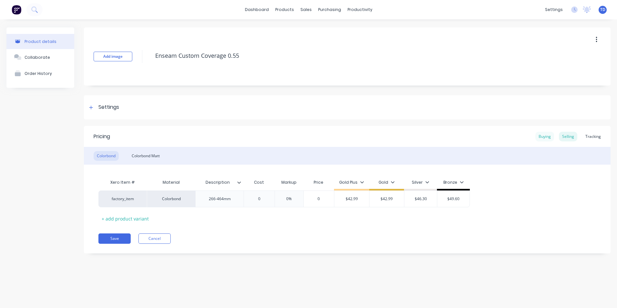
click at [549, 140] on div "Buying" at bounding box center [544, 137] width 19 height 10
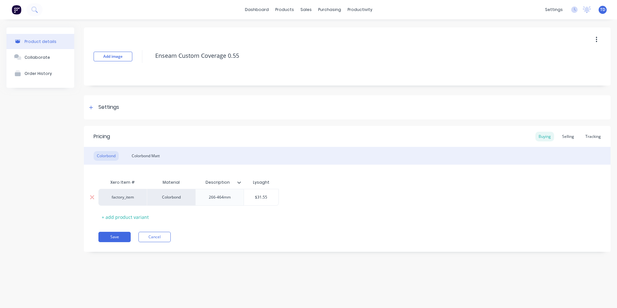
click at [267, 197] on input "$31.55" at bounding box center [261, 197] width 35 height 6
type input "$33.07"
click at [571, 138] on div "Selling" at bounding box center [568, 137] width 18 height 10
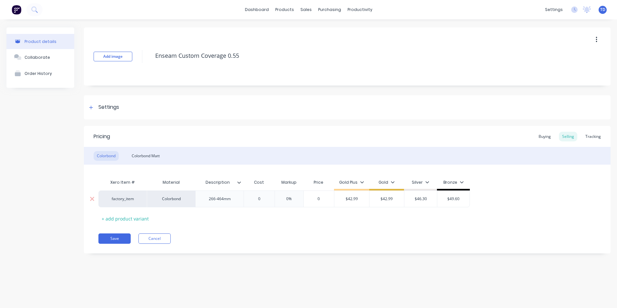
click at [363, 199] on input "$42.99" at bounding box center [351, 199] width 35 height 6
type input "$44.70"
type input "46.30"
type input "$46.30"
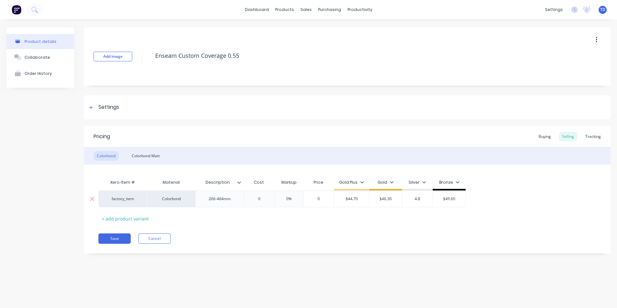
type input "4.8"
type input "$49.60"
type input "48.0"
type input "49.70"
click at [141, 156] on div "Colorbond Matt" at bounding box center [145, 156] width 35 height 10
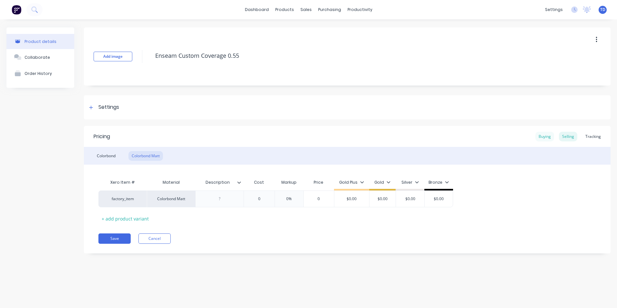
click at [548, 138] on div "Buying" at bounding box center [544, 137] width 19 height 10
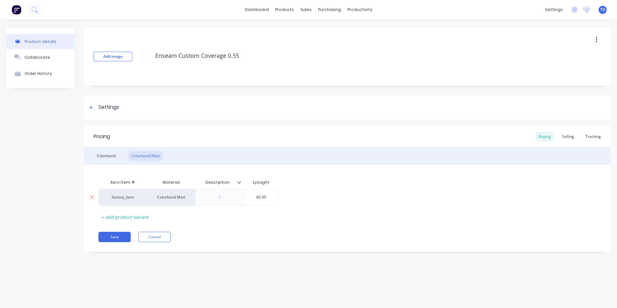
click at [269, 199] on input "$0.00" at bounding box center [261, 197] width 35 height 6
type input "$35.07"
click at [571, 139] on div "Selling" at bounding box center [568, 137] width 18 height 10
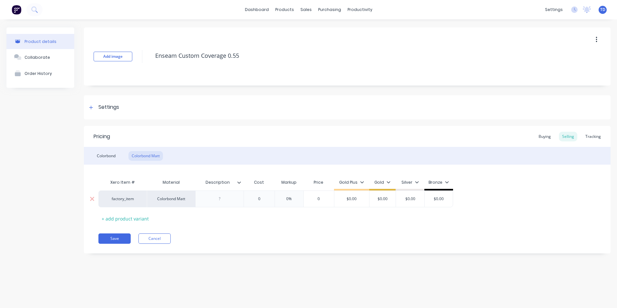
type input "$0.00"
click at [362, 197] on input "$0.00" at bounding box center [351, 199] width 35 height 6
type input "0"
type input "47.40"
type input "$0.00"
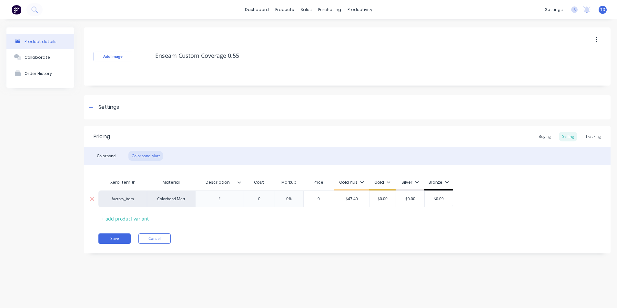
type input "$47.40"
type input "49.10"
type input "$0.00"
type input "$49.10"
type input "50.80"
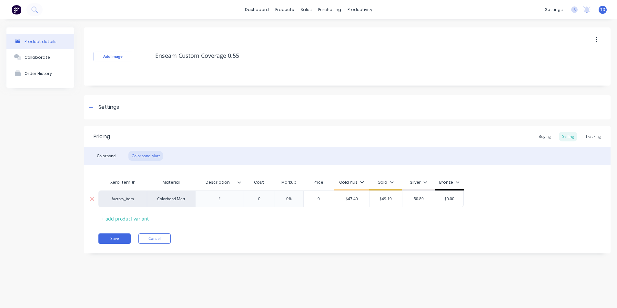
type input "$0.00"
type input "$50.80"
type input "52.50"
click at [117, 237] on button "Save" at bounding box center [114, 238] width 32 height 10
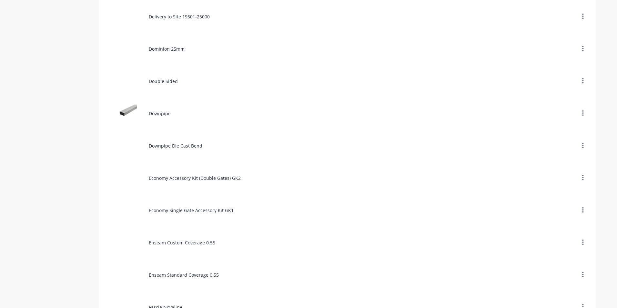
scroll to position [1000, 0]
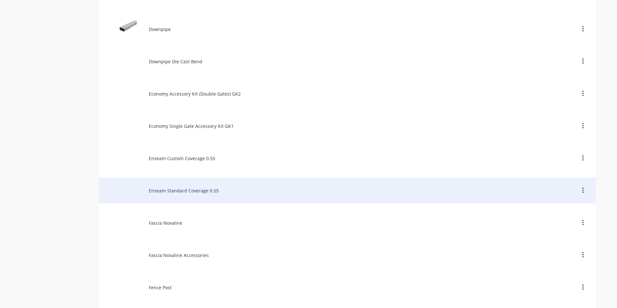
click at [176, 193] on div "Enseam Standard Coverage 0.55" at bounding box center [347, 190] width 497 height 26
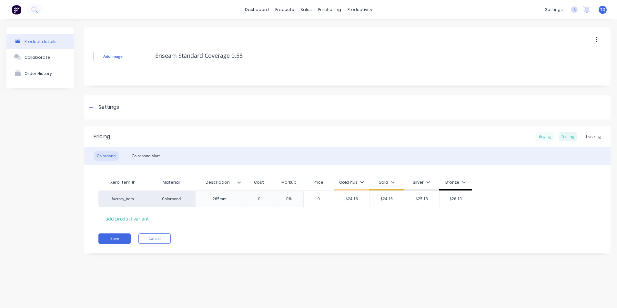
click at [541, 137] on div "Buying" at bounding box center [544, 137] width 19 height 10
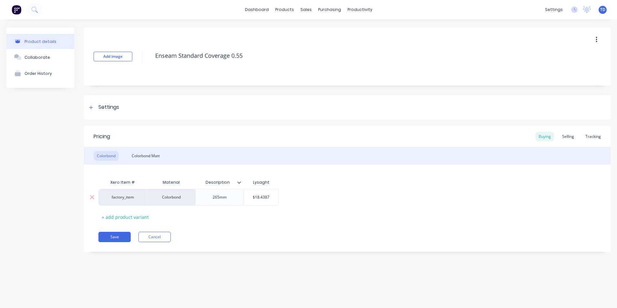
click at [270, 197] on input "$18.4387" at bounding box center [261, 197] width 35 height 6
type input "$19.3238"
click at [567, 137] on div "Selling" at bounding box center [568, 137] width 18 height 10
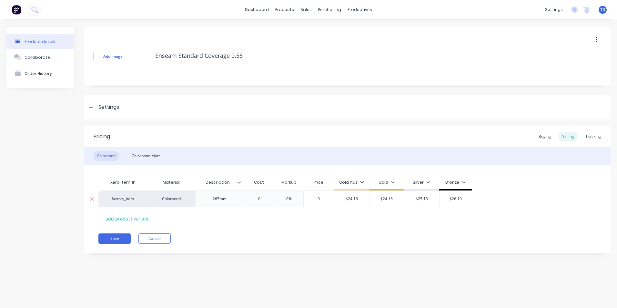
click at [362, 196] on input "$24.16" at bounding box center [351, 199] width 35 height 6
type input "$26.10"
type input "27.10"
type input "$25.13"
type input "$27.10"
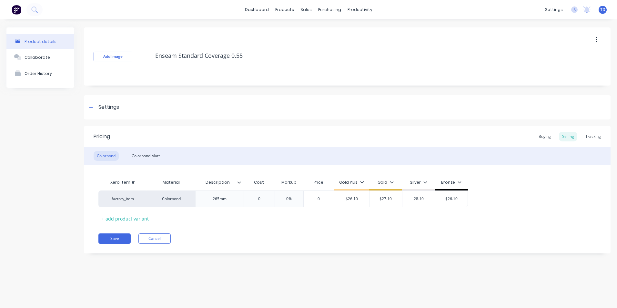
type input "28.10"
type input "$26.10"
type input "$28.10"
type input "29.10"
click at [111, 237] on button "Save" at bounding box center [114, 238] width 32 height 10
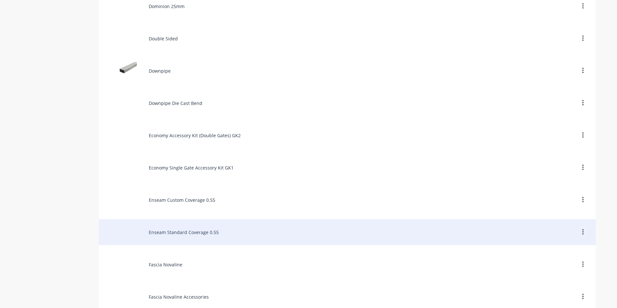
scroll to position [968, 0]
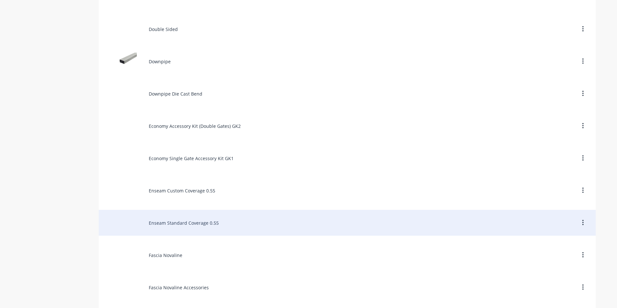
click at [182, 221] on div "Enseam Standard Coverage 0.55" at bounding box center [347, 223] width 497 height 26
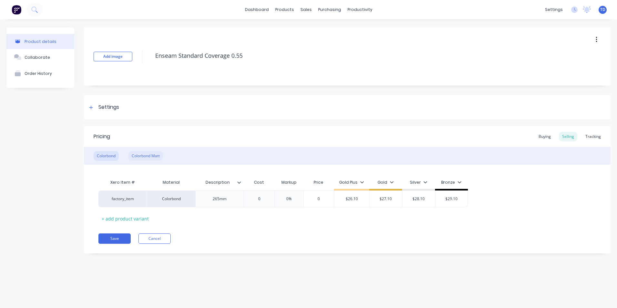
click at [153, 159] on div "Colorbond Matt" at bounding box center [145, 156] width 35 height 10
click at [545, 139] on div "Buying" at bounding box center [544, 137] width 19 height 10
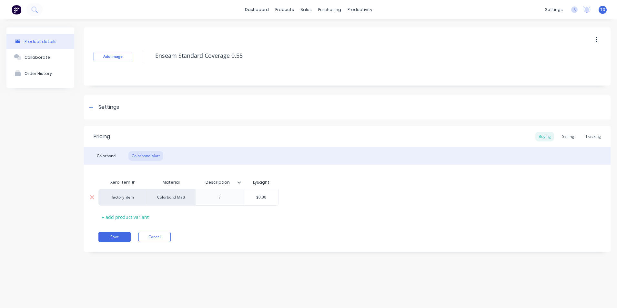
click at [270, 196] on input "$0.00" at bounding box center [261, 197] width 35 height 6
type input "$22.5197"
click at [574, 138] on div "Selling" at bounding box center [568, 137] width 18 height 10
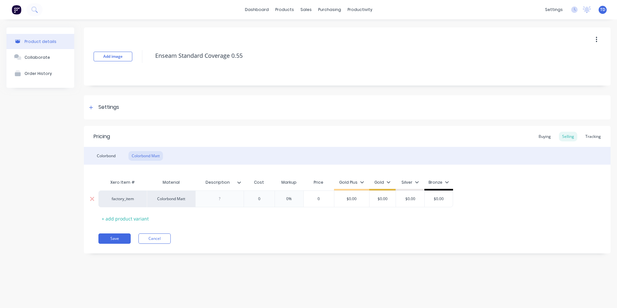
click at [363, 201] on input "$0.00" at bounding box center [351, 199] width 35 height 6
type input "$30.50"
type input "31.60"
type input "$0.00"
type input "$31.60"
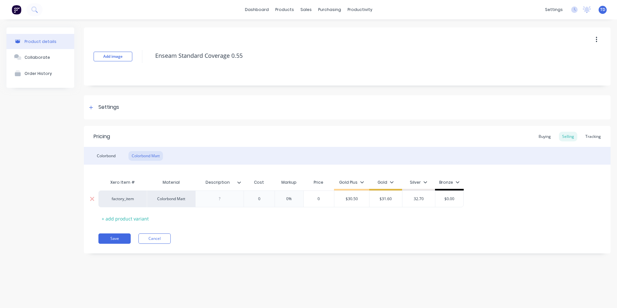
type input "32.70"
type input "$0.00"
type input "$32.70"
type input "33.80"
click at [120, 240] on button "Save" at bounding box center [114, 238] width 32 height 10
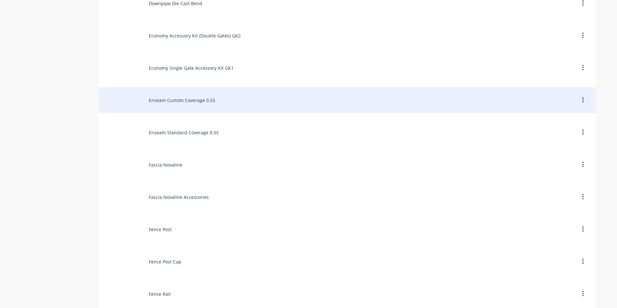
scroll to position [1065, 0]
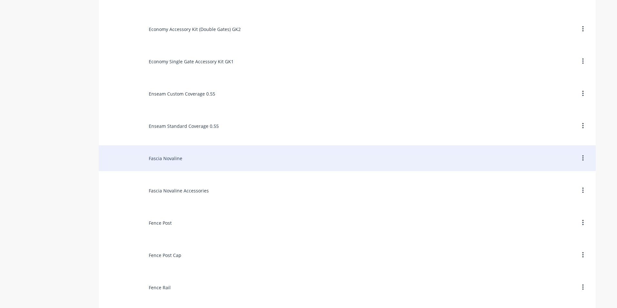
click at [162, 156] on div "Fascia Novaline" at bounding box center [347, 158] width 497 height 26
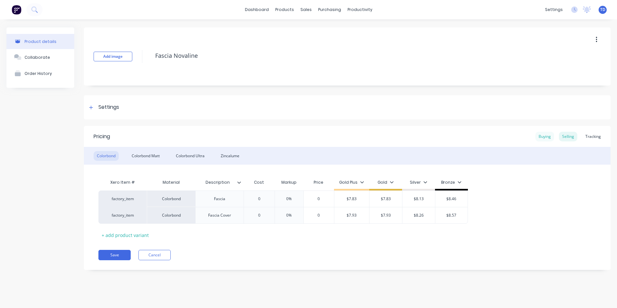
click at [541, 137] on div "Buying" at bounding box center [544, 137] width 19 height 10
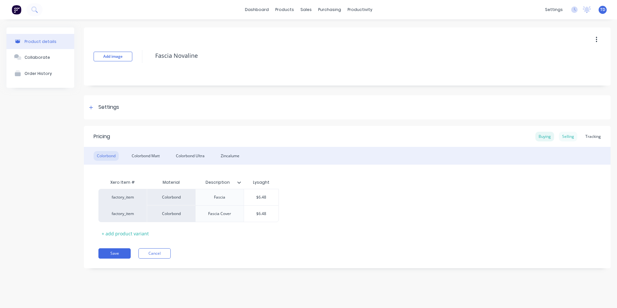
click at [565, 139] on div "Selling" at bounding box center [568, 137] width 18 height 10
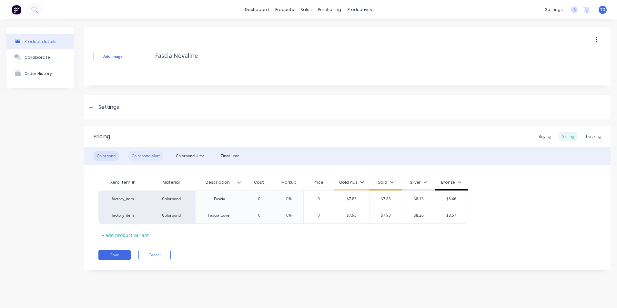
click at [148, 153] on div "Colorbond Matt" at bounding box center [145, 156] width 35 height 10
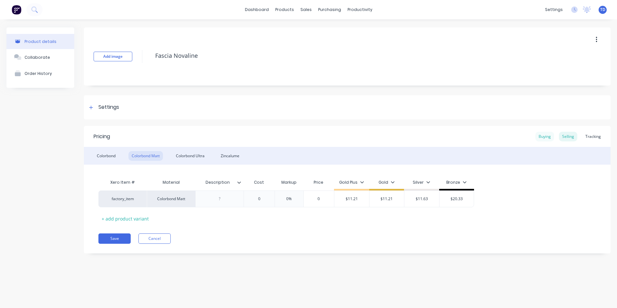
click at [541, 140] on div "Buying" at bounding box center [544, 137] width 19 height 10
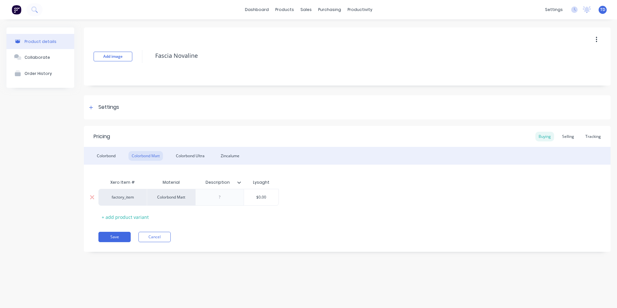
click at [273, 195] on input "$0.00" at bounding box center [261, 197] width 35 height 6
type input "$7.45"
click at [570, 139] on div "Selling" at bounding box center [568, 137] width 18 height 10
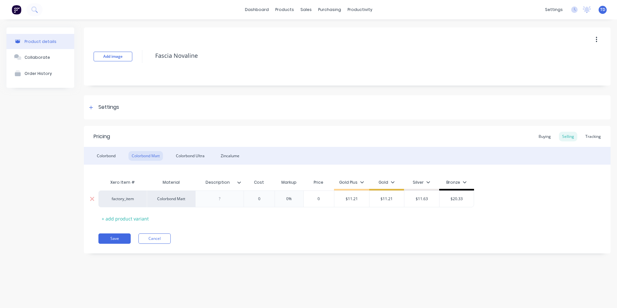
click at [358, 199] on input "$11.21" at bounding box center [351, 199] width 35 height 6
type input "$10.10"
type input "0"
type input "$10.45"
type input "10.70"
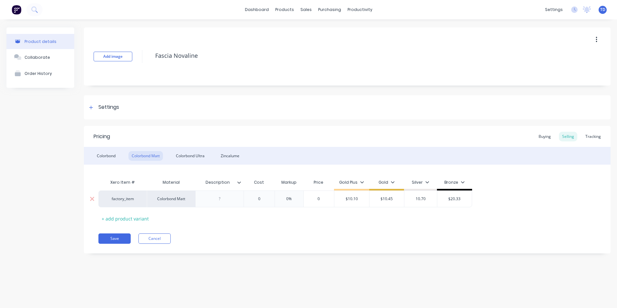
type input "$20.33"
type input "$10.70"
type input "11.10"
click at [185, 155] on div "Colorbond Ultra" at bounding box center [190, 156] width 35 height 10
click at [541, 135] on div "Buying" at bounding box center [544, 137] width 19 height 10
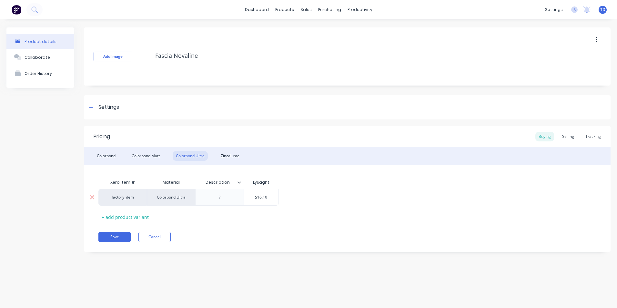
click at [273, 196] on input "$16.10" at bounding box center [261, 197] width 35 height 6
type input "$16.87"
click at [570, 136] on div "Selling" at bounding box center [568, 137] width 18 height 10
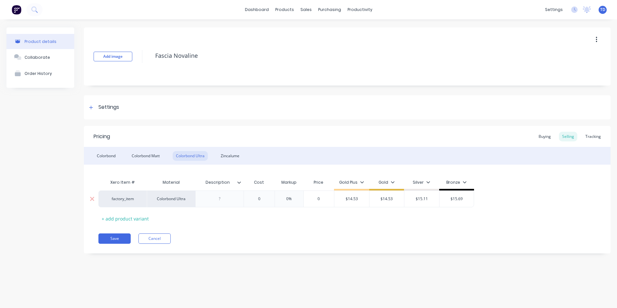
type input "$14.53"
click at [367, 200] on input "$14.53" at bounding box center [351, 199] width 35 height 6
type input "0"
type input "22.80"
type input "$14.53"
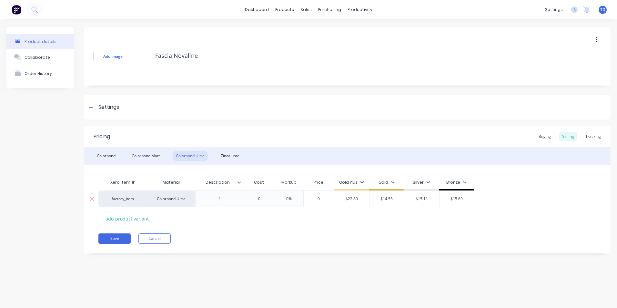
type input "$22.80"
type input "23.70"
type input "$15.11"
type input "$23.70"
type input "24.60"
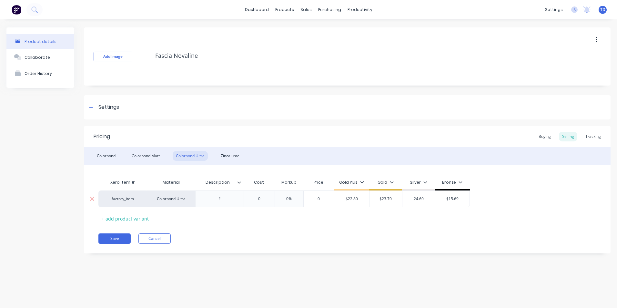
type input "$15.69"
type input "$24.60"
type input "25.50"
click at [228, 155] on div "Zincalume" at bounding box center [229, 156] width 25 height 10
click at [548, 140] on div "Buying" at bounding box center [544, 137] width 19 height 10
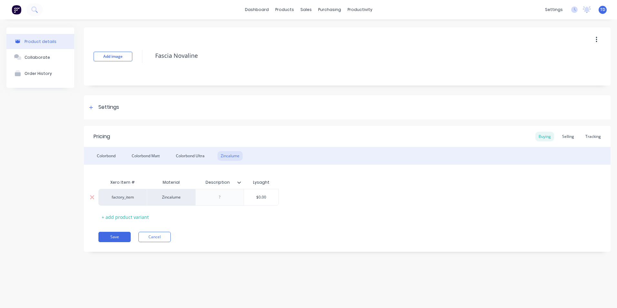
click at [266, 197] on input "$0.00" at bounding box center [261, 197] width 35 height 6
type input "$13.23"
click at [572, 137] on div "Selling" at bounding box center [568, 137] width 18 height 10
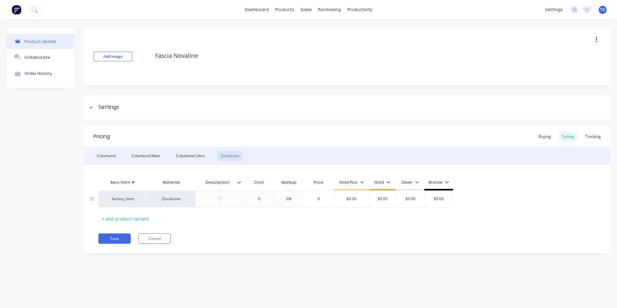
type input "$0.00"
click at [364, 197] on input "$0.00" at bounding box center [351, 199] width 35 height 6
type input "0"
type input "17.90"
type input "$0.00"
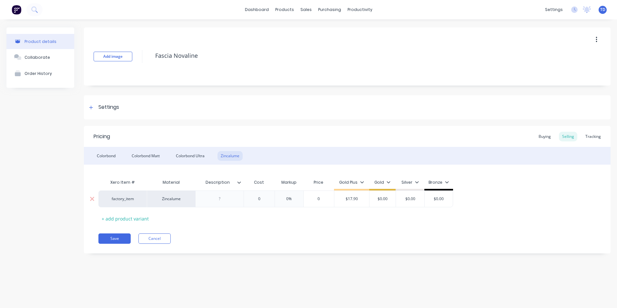
type input "$17.90"
type input "18.60"
type input "$0.00"
type input "$18.60"
type input "19.30"
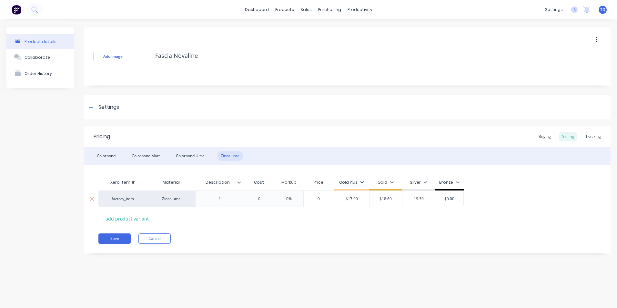
type input "$0.00"
type input "$19.30"
type input "20"
click at [107, 238] on button "Save" at bounding box center [114, 238] width 32 height 10
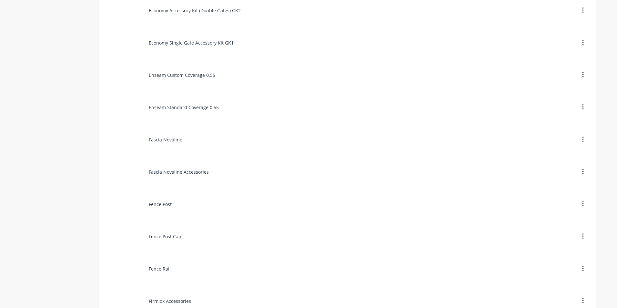
scroll to position [1097, 0]
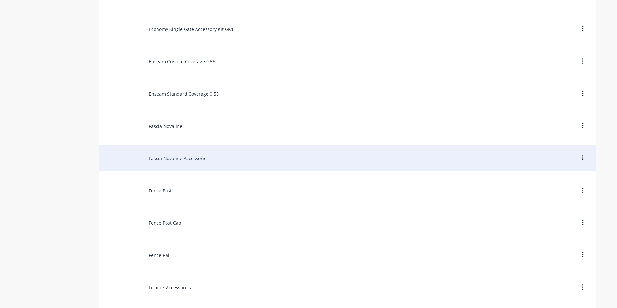
click at [181, 161] on div "Fascia Novaline Accessories" at bounding box center [347, 158] width 497 height 26
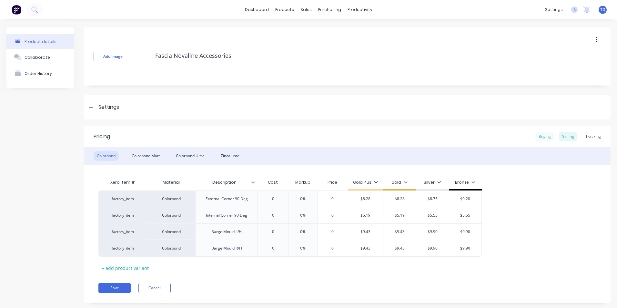
click at [535, 138] on div "Buying" at bounding box center [544, 137] width 19 height 10
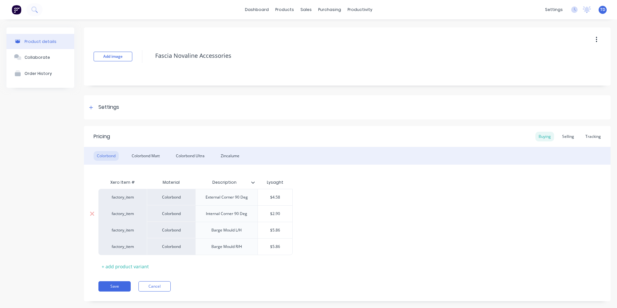
click at [284, 213] on input "$2.90" at bounding box center [275, 214] width 35 height 6
click at [283, 227] on div "$5.86" at bounding box center [275, 230] width 35 height 16
type input "$3.05"
click at [283, 227] on div "$5.86" at bounding box center [275, 230] width 35 height 16
click at [281, 229] on input "$" at bounding box center [275, 230] width 35 height 6
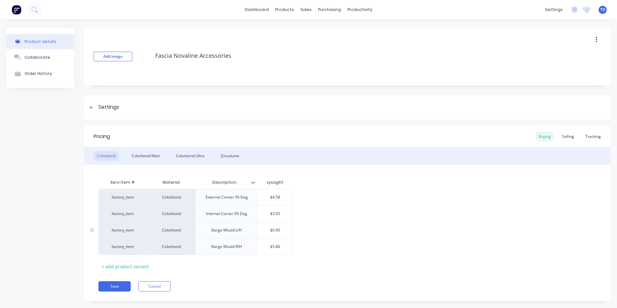
click at [283, 229] on input "$" at bounding box center [275, 230] width 35 height 6
type input "$"
type input "$5.86"
click at [283, 244] on input "$5.86" at bounding box center [275, 247] width 35 height 6
click at [282, 233] on input "$0.00" at bounding box center [275, 230] width 35 height 6
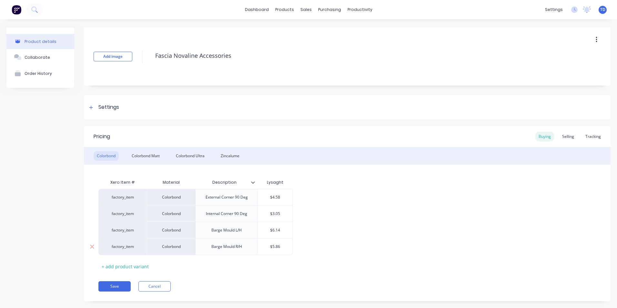
type input "$6.14"
click at [282, 246] on input "$5.86" at bounding box center [275, 247] width 35 height 6
type input "$6.14"
click at [318, 219] on div "factory_item Colorbond External Corner 90 Deg $4.58 factory_item Colorbond Inte…" at bounding box center [347, 222] width 498 height 66
click at [564, 139] on div "Selling" at bounding box center [568, 137] width 18 height 10
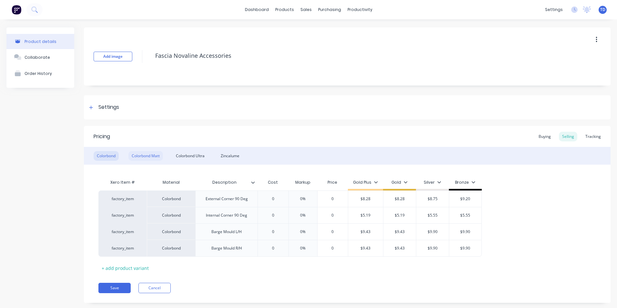
click at [141, 158] on div "Colorbond Matt" at bounding box center [145, 156] width 35 height 10
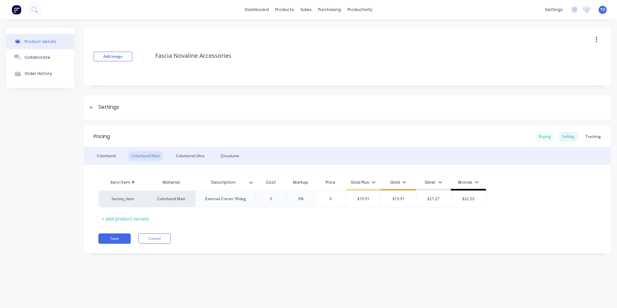
click at [542, 136] on div "Buying" at bounding box center [544, 137] width 19 height 10
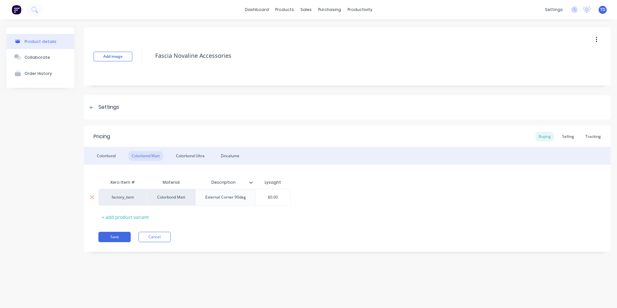
click at [282, 197] on input "$0.00" at bounding box center [273, 197] width 35 height 6
type input "$10.10"
click at [565, 139] on div "Selling" at bounding box center [568, 137] width 18 height 10
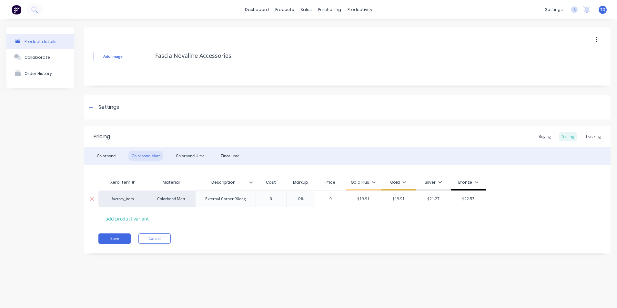
click at [376, 198] on input "$19.91" at bounding box center [363, 199] width 35 height 6
type input "$15.20"
type input "$19.91"
type input "$21.27"
type input "$22.53"
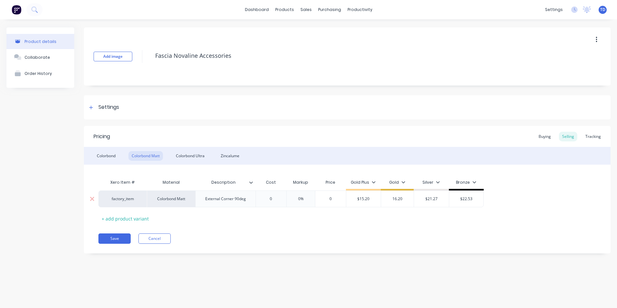
type input "16.20"
type input "17.20"
type input "18.20"
click at [188, 159] on div "Colorbond Ultra" at bounding box center [190, 156] width 35 height 10
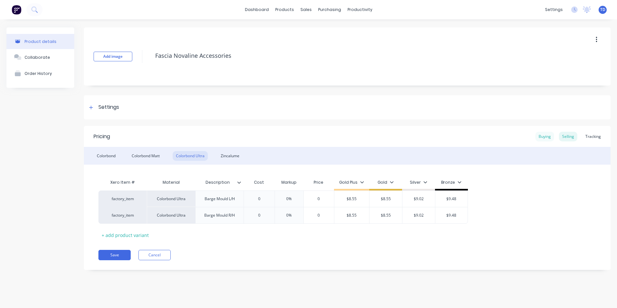
click at [546, 140] on div "Buying" at bounding box center [544, 137] width 19 height 10
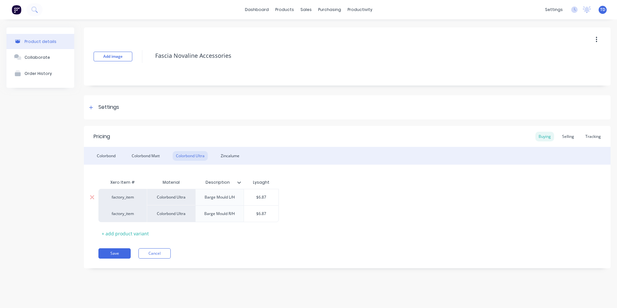
click at [276, 195] on input "$6.87" at bounding box center [261, 197] width 35 height 6
type input "$7.38"
click at [272, 216] on input "$6.87" at bounding box center [261, 214] width 35 height 6
click at [279, 215] on div "factory_item Colorbond Ultra Barge Mould L/H $7.38 $7.38 factory_item Colorbond…" at bounding box center [347, 205] width 498 height 33
type input "$7.38"
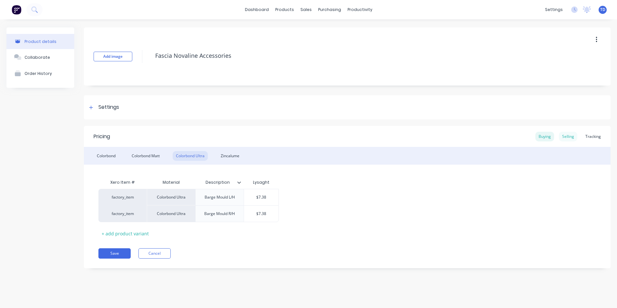
click at [572, 138] on div "Selling" at bounding box center [568, 137] width 18 height 10
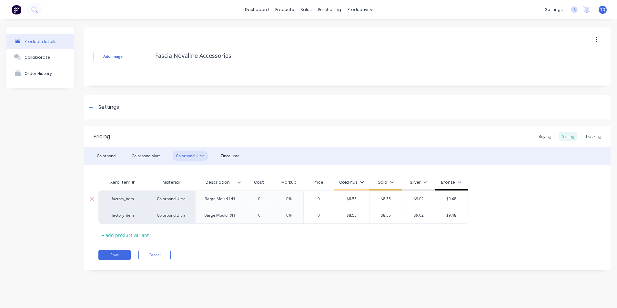
type input "$8.55"
click at [362, 200] on input "$8.55" at bounding box center [351, 199] width 35 height 6
type input "0"
type input "11.10"
type input "$8.55"
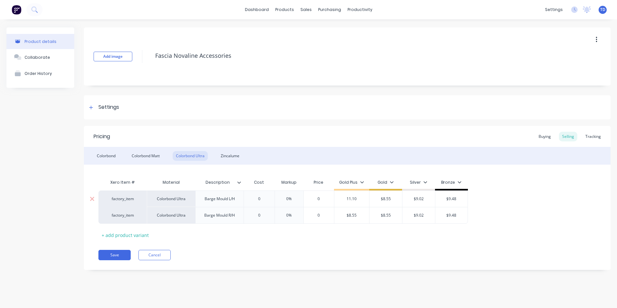
type input "$11.10"
type input "11.90"
type input "$9.02"
type input "$11.90"
type input "12.70"
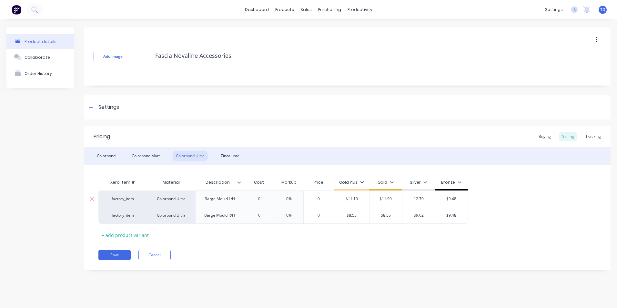
type input "$9.48"
type input "$12.70"
type input "13.50"
click at [365, 218] on div "$8.55" at bounding box center [351, 215] width 35 height 16
type input "$8.55"
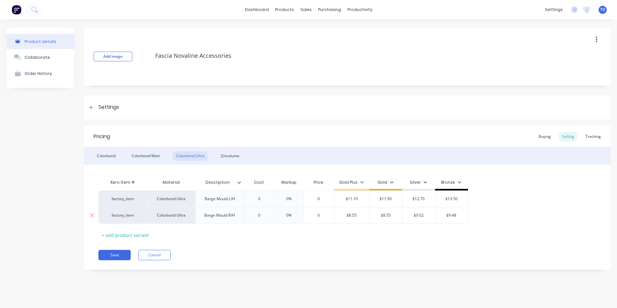
type input "0"
type input "11.10"
type input "$8.55"
type input "$11.10"
type input "11.90"
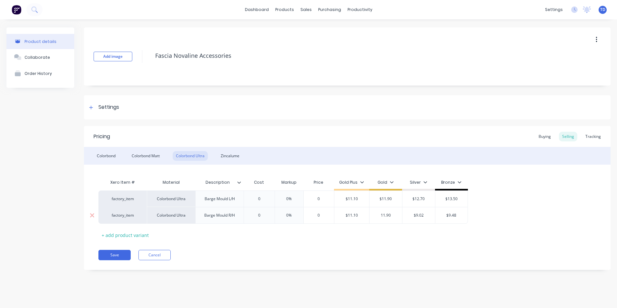
type input "$9.02"
type input "$11.90"
type input "12.70"
type input "$9.48"
type input "$12.70"
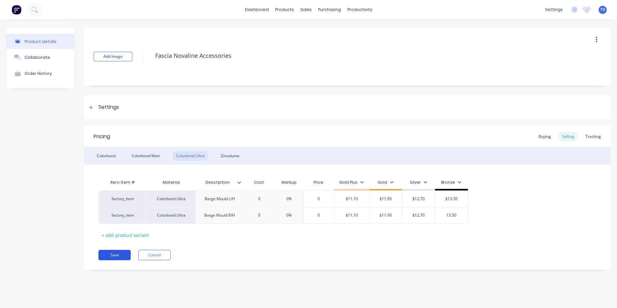
type input "13.50"
click at [115, 253] on button "Save" at bounding box center [114, 255] width 32 height 10
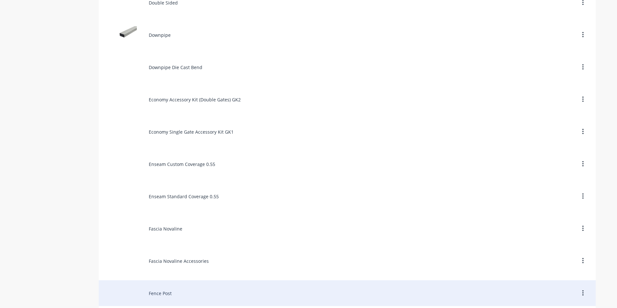
scroll to position [1065, 0]
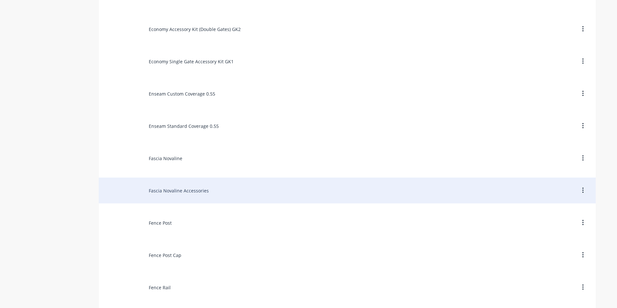
click at [179, 193] on div "Fascia Novaline Accessories" at bounding box center [347, 190] width 497 height 26
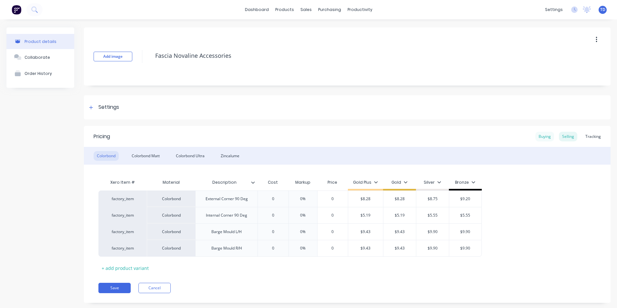
click at [537, 135] on div "Buying" at bounding box center [544, 137] width 19 height 10
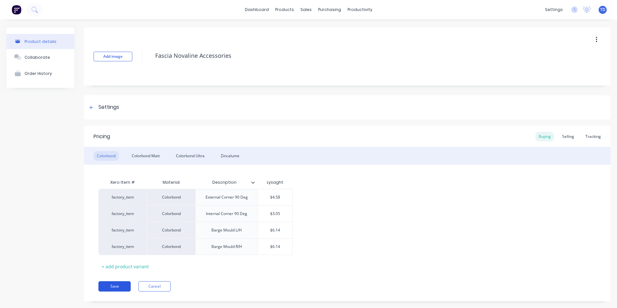
click at [123, 287] on button "Save" at bounding box center [114, 286] width 32 height 10
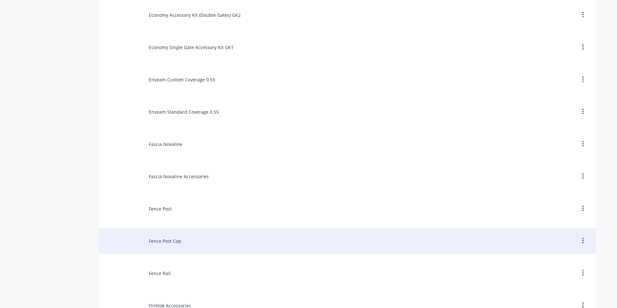
scroll to position [1097, 0]
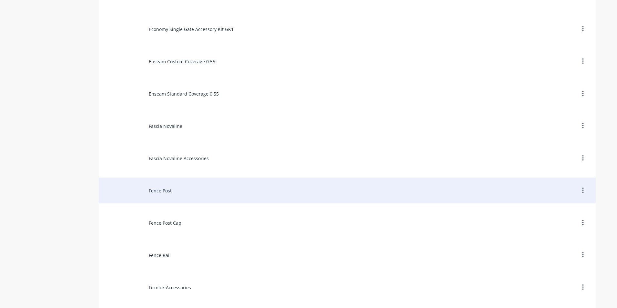
click at [167, 193] on div "Fence Post" at bounding box center [347, 190] width 497 height 26
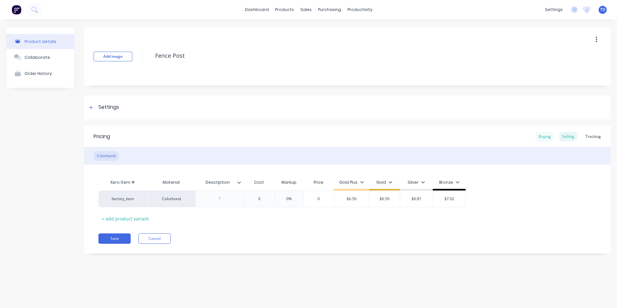
click at [545, 136] on div "Buying" at bounding box center [544, 137] width 19 height 10
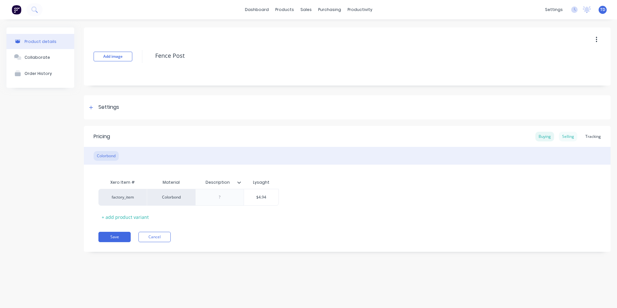
click at [568, 141] on div "Selling" at bounding box center [568, 137] width 18 height 10
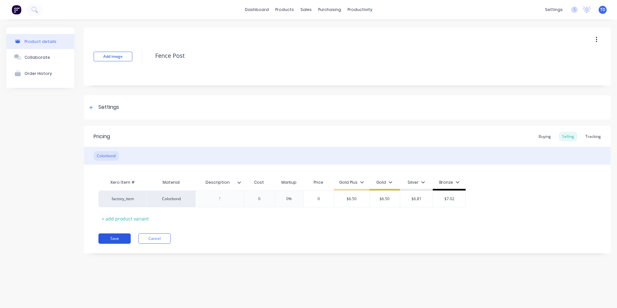
click at [110, 240] on button "Save" at bounding box center [114, 238] width 32 height 10
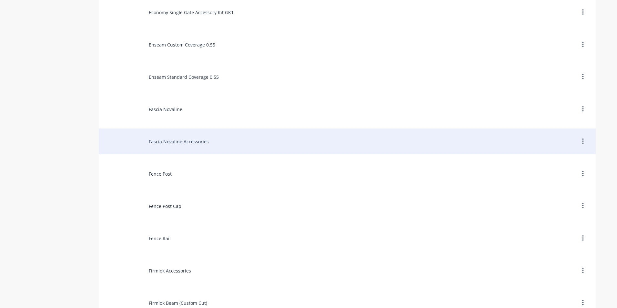
scroll to position [1129, 0]
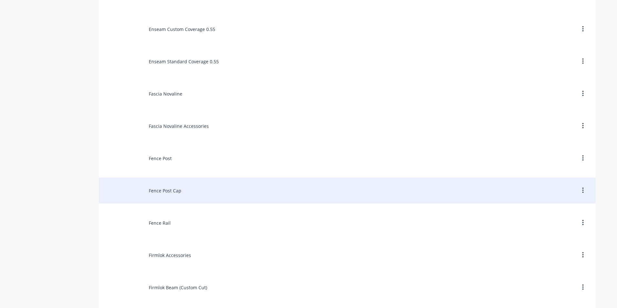
click at [171, 196] on div "Fence Post Cap" at bounding box center [347, 190] width 497 height 26
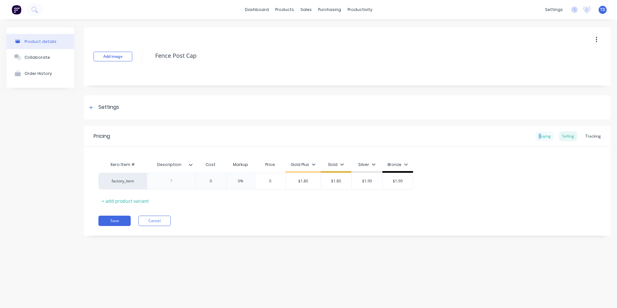
click at [541, 138] on div "Buying" at bounding box center [544, 136] width 19 height 10
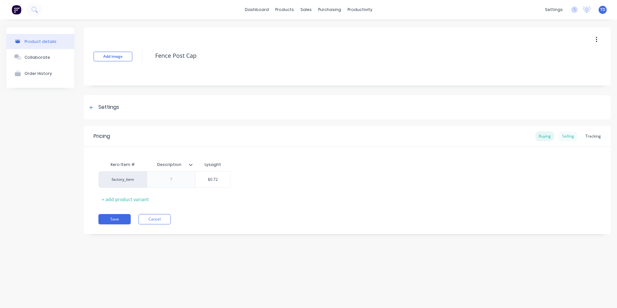
click at [569, 136] on div "Selling" at bounding box center [568, 136] width 18 height 10
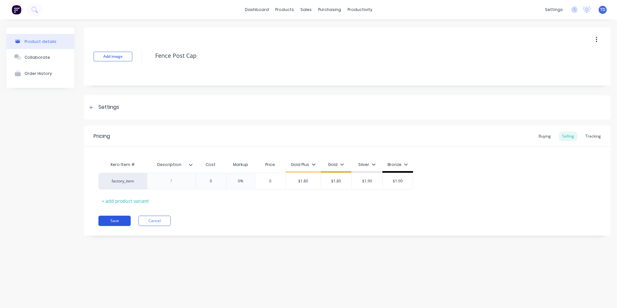
click at [116, 222] on button "Save" at bounding box center [114, 221] width 32 height 10
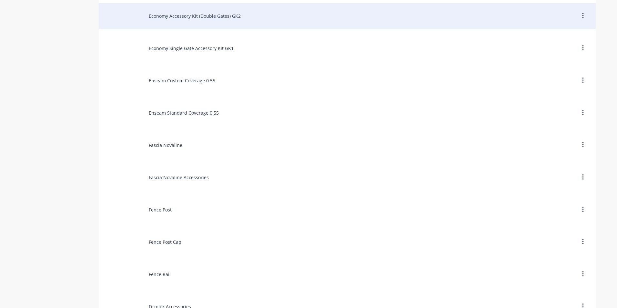
scroll to position [1097, 0]
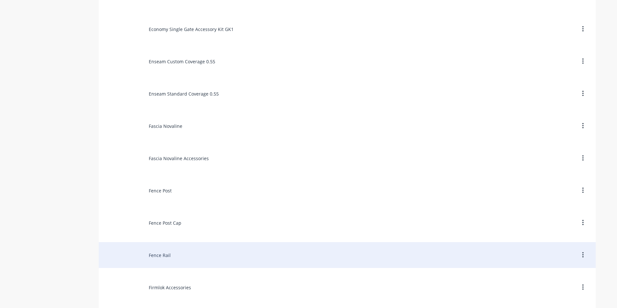
click at [171, 249] on div "Fence Rail" at bounding box center [347, 255] width 497 height 26
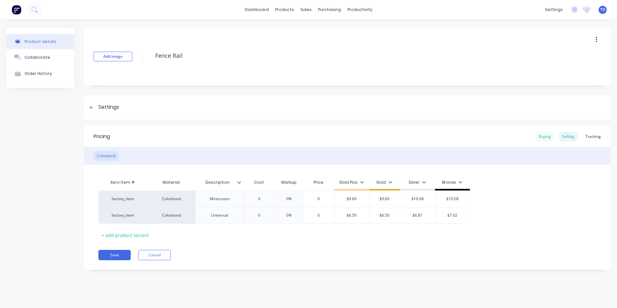
click at [546, 138] on div "Buying" at bounding box center [544, 137] width 19 height 10
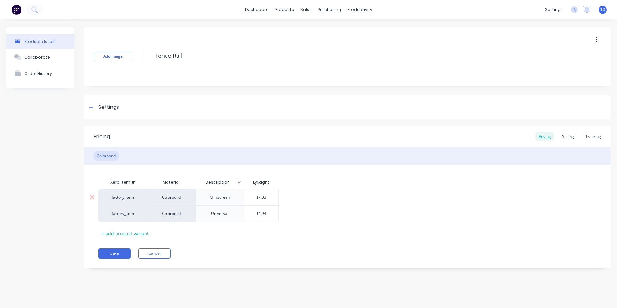
click at [272, 198] on input "$7.33" at bounding box center [261, 197] width 35 height 6
type input "$7.59"
click at [569, 137] on div "Selling" at bounding box center [568, 137] width 18 height 10
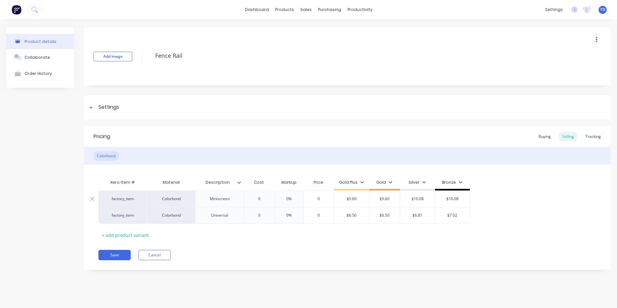
click at [361, 196] on input "$9.60" at bounding box center [351, 199] width 35 height 6
type input "$9.90"
type input "9.90"
type input "$10.08"
type input "$9.90"
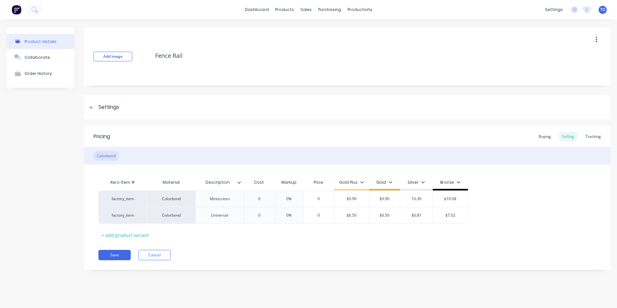
type input "10.30"
type input "$10.08"
type input "$10.30"
type input "10.70"
click at [548, 137] on div "Buying" at bounding box center [544, 137] width 19 height 10
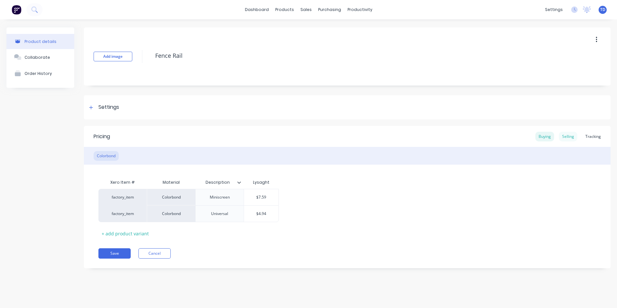
click at [566, 137] on div "Selling" at bounding box center [568, 137] width 18 height 10
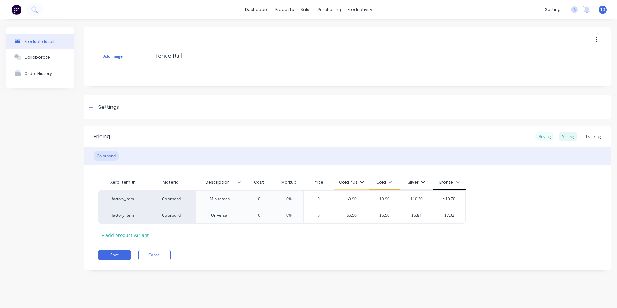
click at [549, 137] on div "Buying" at bounding box center [544, 137] width 19 height 10
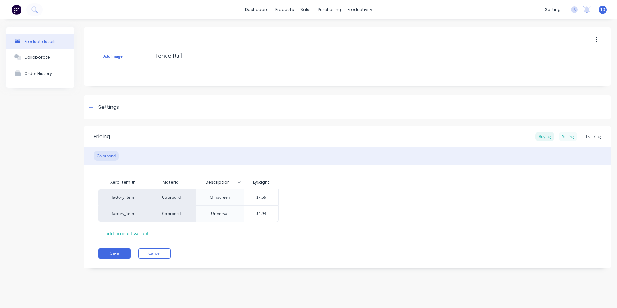
click at [568, 133] on div "Selling" at bounding box center [568, 137] width 18 height 10
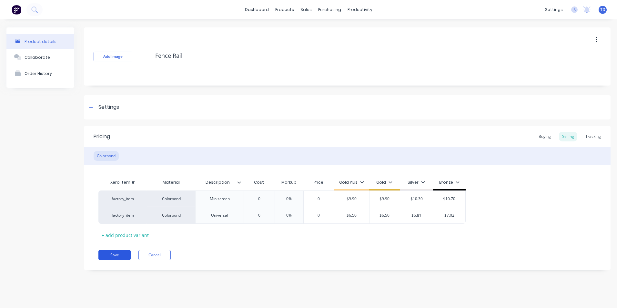
click at [119, 256] on button "Save" at bounding box center [114, 255] width 32 height 10
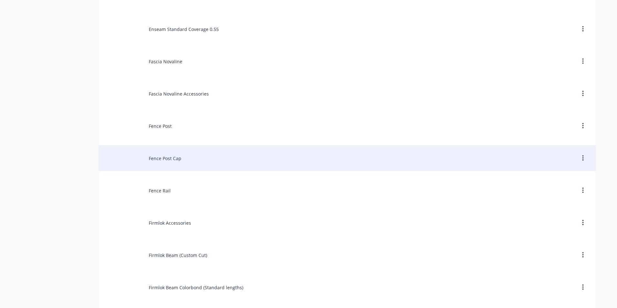
scroll to position [1194, 0]
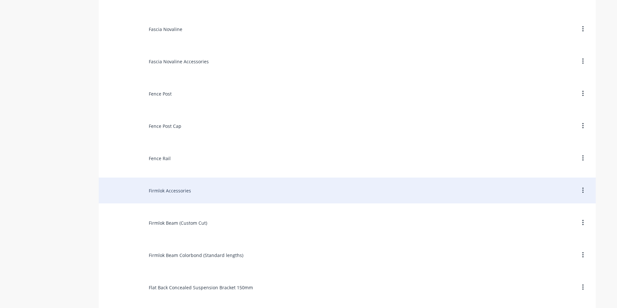
click at [156, 191] on div "Firmlok Accessories" at bounding box center [347, 190] width 497 height 26
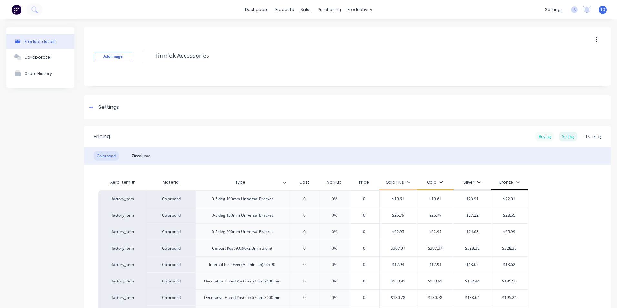
click at [541, 139] on div "Buying" at bounding box center [544, 137] width 19 height 10
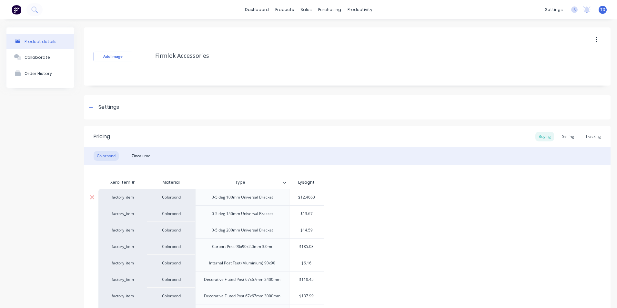
click at [315, 197] on input "$12.4663" at bounding box center [306, 197] width 35 height 6
type input "13.06"
click at [567, 138] on div "Selling" at bounding box center [568, 137] width 18 height 10
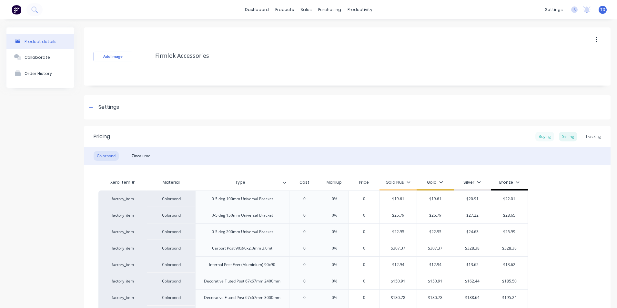
click at [535, 138] on div "Buying" at bounding box center [544, 137] width 19 height 10
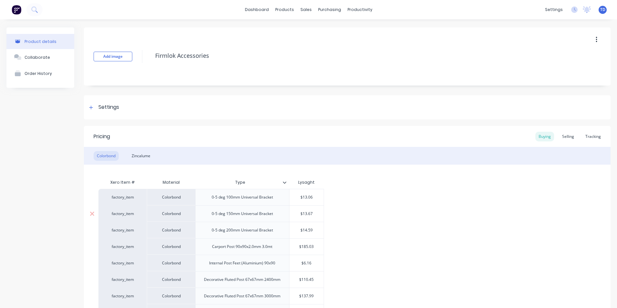
click at [314, 214] on input "$13.67" at bounding box center [306, 214] width 35 height 6
type input "$14.33"
click at [566, 138] on div "Selling" at bounding box center [568, 137] width 18 height 10
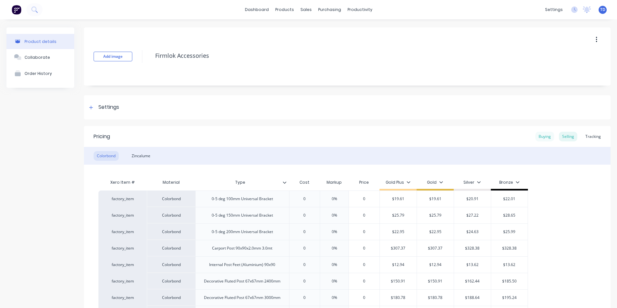
click at [537, 139] on div "Buying" at bounding box center [544, 137] width 19 height 10
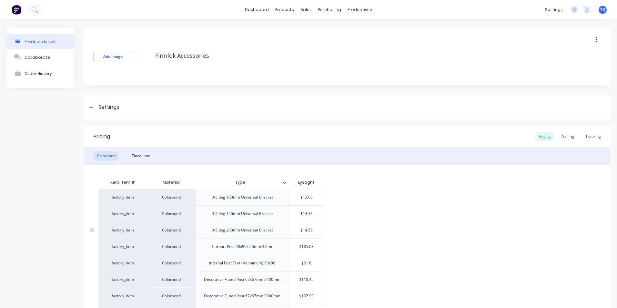
click at [318, 228] on input "$14.59" at bounding box center [306, 230] width 35 height 6
type input "$15.29"
click at [565, 141] on div "Selling" at bounding box center [568, 137] width 18 height 10
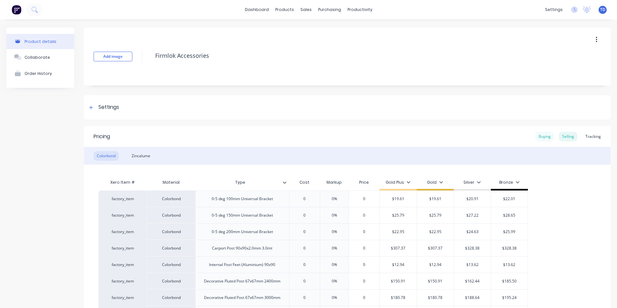
click at [542, 139] on div "Buying" at bounding box center [544, 137] width 19 height 10
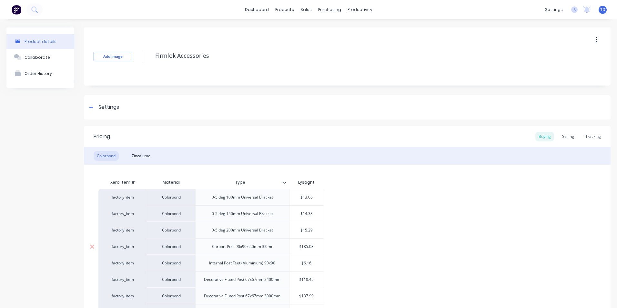
click at [314, 247] on input "$185.03" at bounding box center [306, 247] width 35 height 6
type input "$222.43"
click at [566, 137] on div "Selling" at bounding box center [568, 137] width 18 height 10
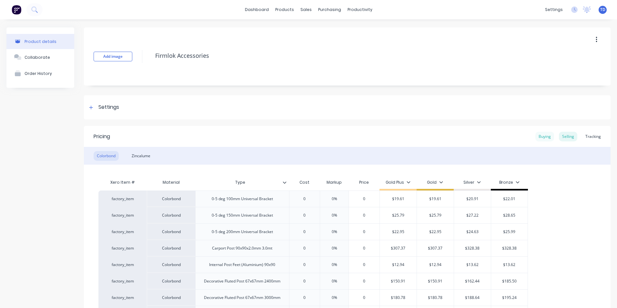
click at [537, 138] on div "Buying" at bounding box center [544, 137] width 19 height 10
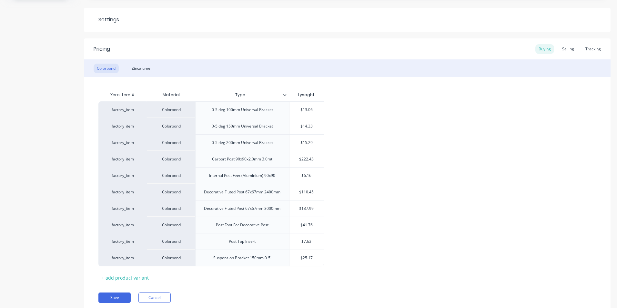
scroll to position [97, 0]
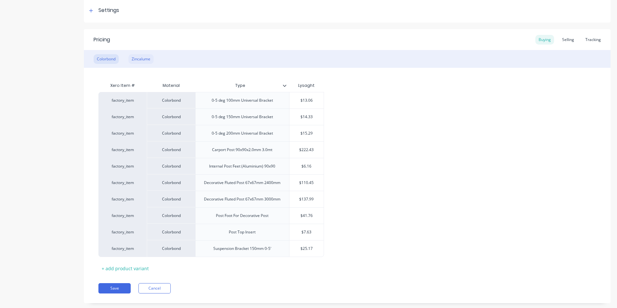
click at [147, 59] on div "Zincalume" at bounding box center [140, 59] width 25 height 10
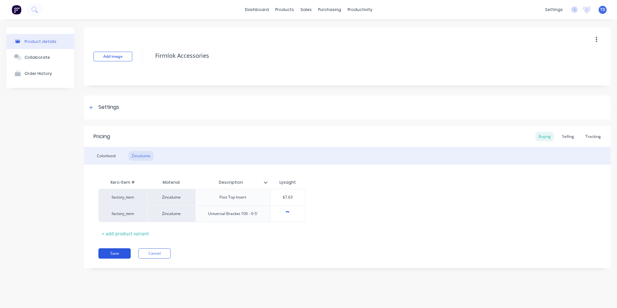
click at [119, 253] on button "Save" at bounding box center [114, 253] width 32 height 10
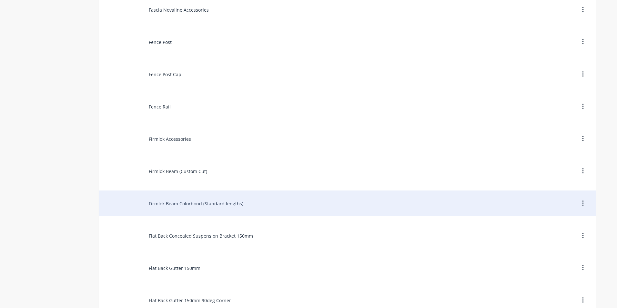
scroll to position [1258, 0]
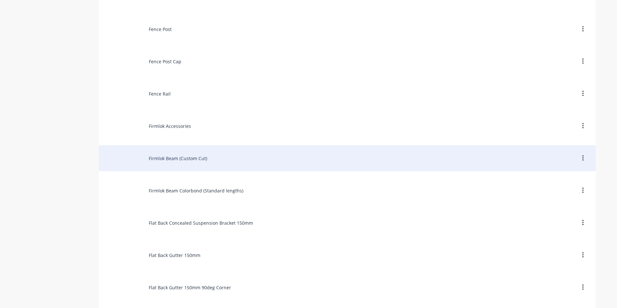
click at [178, 160] on div "Firmlok Beam (Custom Cut)" at bounding box center [347, 158] width 497 height 26
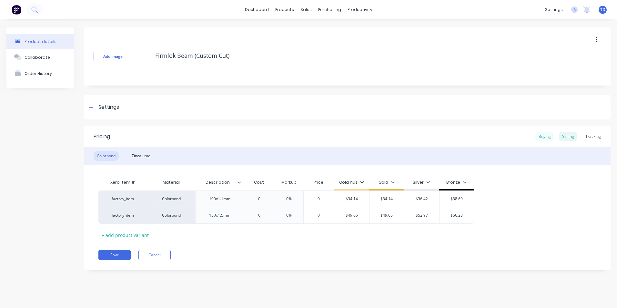
click at [547, 137] on div "Buying" at bounding box center [544, 137] width 19 height 10
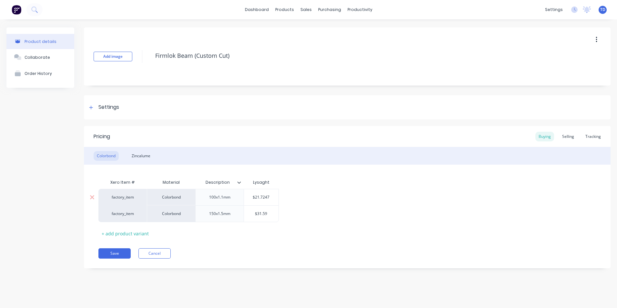
click at [271, 197] on input "$21.7247" at bounding box center [261, 197] width 35 height 6
type input "$22.77"
click at [570, 138] on div "Selling" at bounding box center [568, 137] width 18 height 10
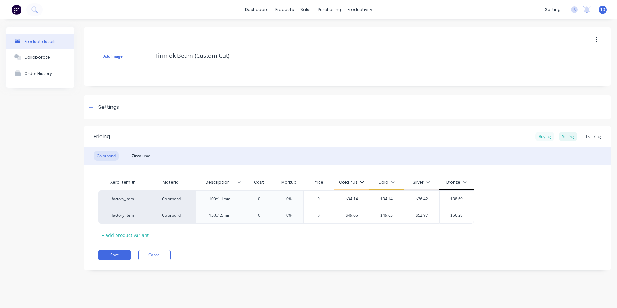
click at [543, 136] on div "Buying" at bounding box center [544, 137] width 19 height 10
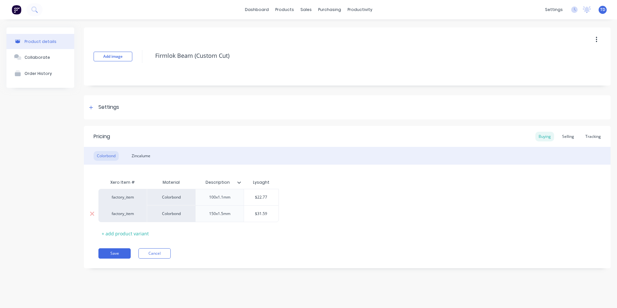
click at [272, 211] on input "$31.59" at bounding box center [261, 214] width 35 height 6
type input "$33.11"
click at [567, 137] on div "Selling" at bounding box center [568, 137] width 18 height 10
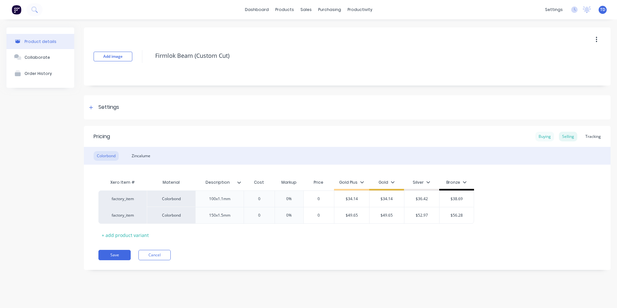
click at [547, 138] on div "Buying" at bounding box center [544, 137] width 19 height 10
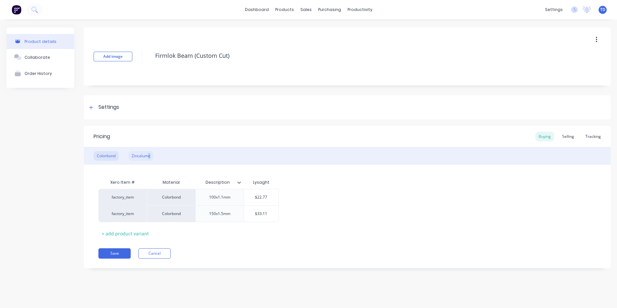
click at [150, 156] on div "Zincalume" at bounding box center [140, 156] width 25 height 10
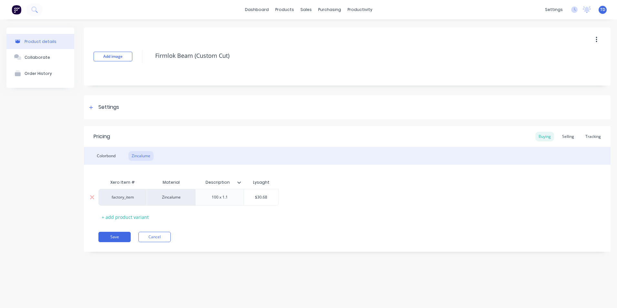
click at [274, 198] on input "$30.68" at bounding box center [261, 197] width 35 height 6
type input "$28.00"
click at [385, 180] on div "Xero Item # Material Description Lysaght factory_item Zincalume 100 x 1.1 $28.0…" at bounding box center [347, 199] width 498 height 46
click at [569, 138] on div "Selling" at bounding box center [568, 137] width 18 height 10
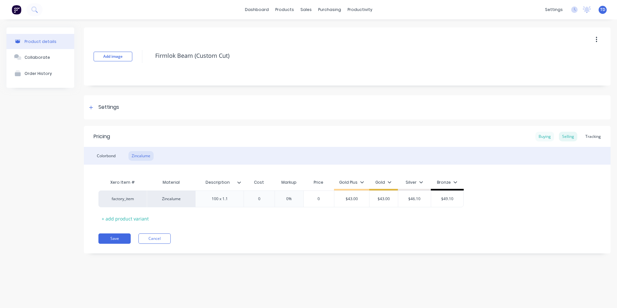
click at [545, 136] on div "Buying" at bounding box center [544, 137] width 19 height 10
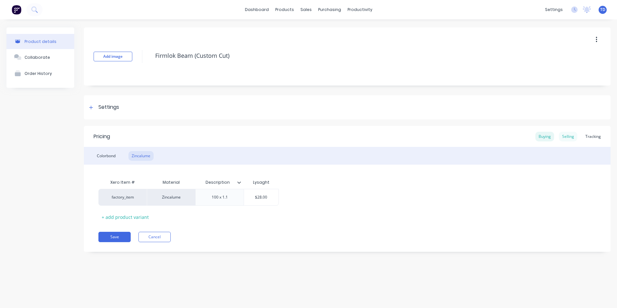
click at [567, 138] on div "Selling" at bounding box center [568, 137] width 18 height 10
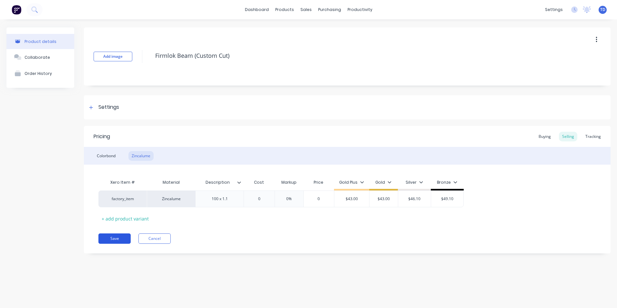
click at [115, 237] on button "Save" at bounding box center [114, 238] width 32 height 10
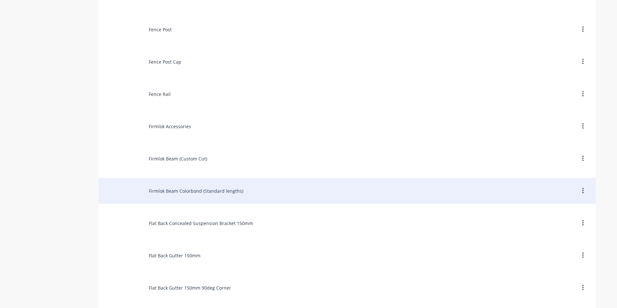
scroll to position [1258, 0]
click at [190, 190] on div "Firmlok Beam Colorbond (Standard lengths)" at bounding box center [347, 190] width 497 height 26
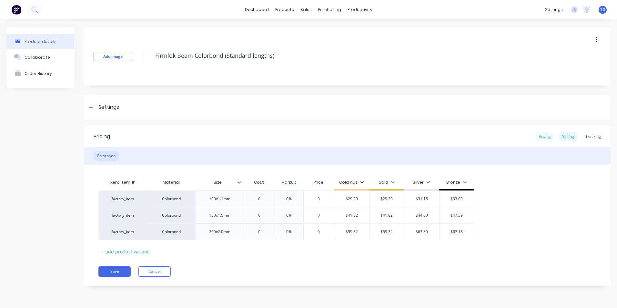
click at [541, 135] on div "Buying" at bounding box center [544, 137] width 19 height 10
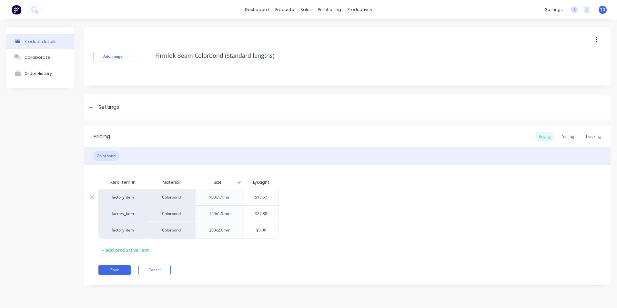
click at [271, 194] on input "$18.57" at bounding box center [261, 197] width 35 height 6
type input "$19.46"
click at [314, 218] on div "factory_item Colorbond 100x1.1mm $19.46 $19.46 factory_item Colorbond 150x1.5mm…" at bounding box center [347, 214] width 498 height 50
click at [274, 231] on input "$0.00" at bounding box center [261, 230] width 35 height 6
type input "$39.51"
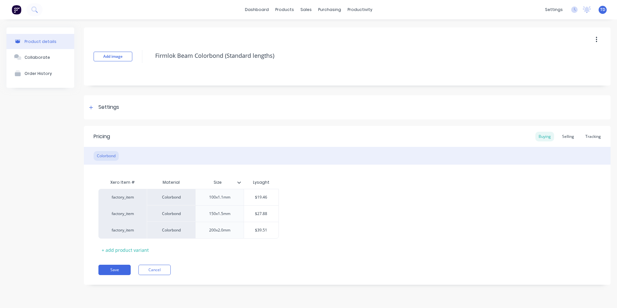
click at [469, 207] on div "factory_item Colorbond 100x1.1mm $19.46 $19.46 factory_item Colorbond 150x1.5mm…" at bounding box center [347, 214] width 498 height 50
click at [565, 135] on div "Selling" at bounding box center [568, 137] width 18 height 10
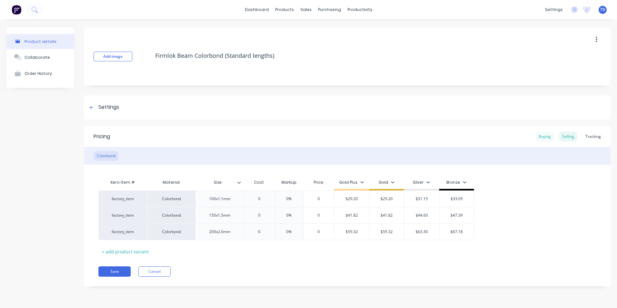
click at [545, 137] on div "Buying" at bounding box center [544, 137] width 19 height 10
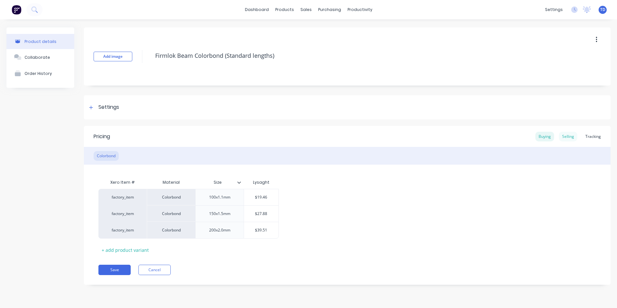
click at [564, 137] on div "Selling" at bounding box center [568, 137] width 18 height 10
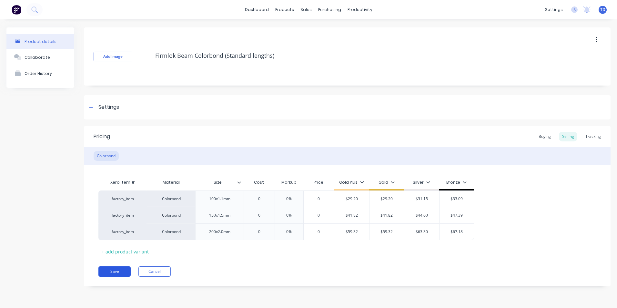
click at [111, 267] on button "Save" at bounding box center [114, 271] width 32 height 10
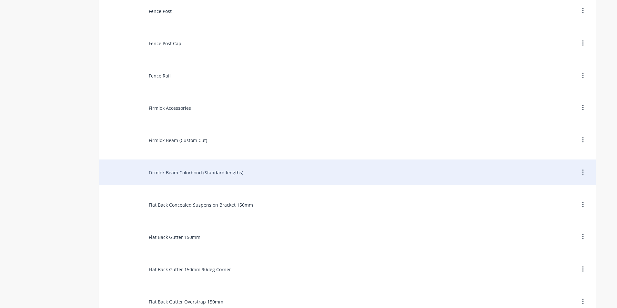
scroll to position [1291, 0]
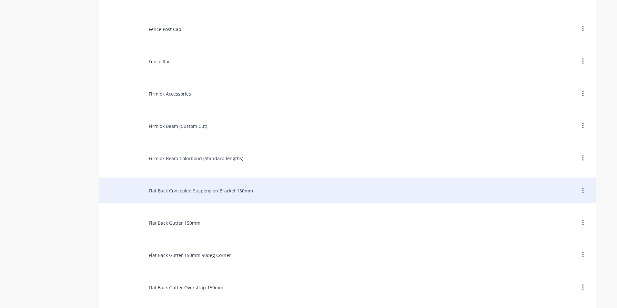
click at [189, 191] on div "Flat Back Concealed Suspension Bracket 150mm" at bounding box center [347, 190] width 497 height 26
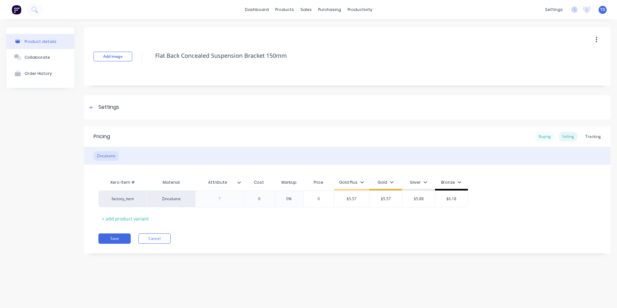
click at [543, 138] on div "Buying" at bounding box center [544, 137] width 19 height 10
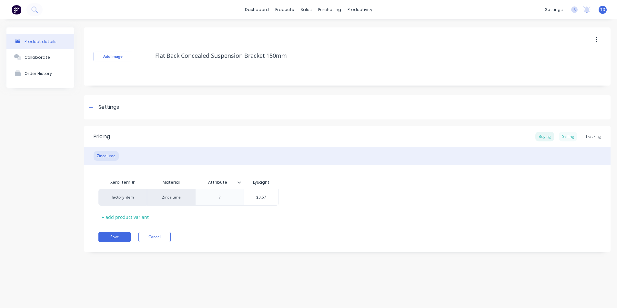
click at [570, 136] on div "Selling" at bounding box center [568, 137] width 18 height 10
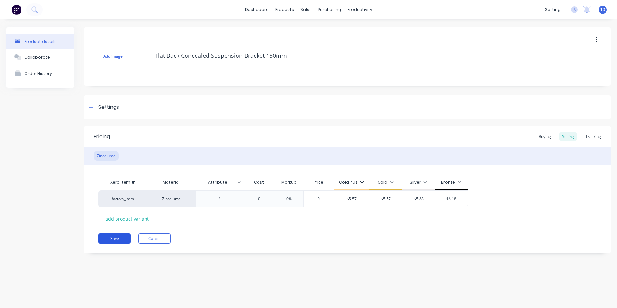
click at [116, 237] on button "Save" at bounding box center [114, 238] width 32 height 10
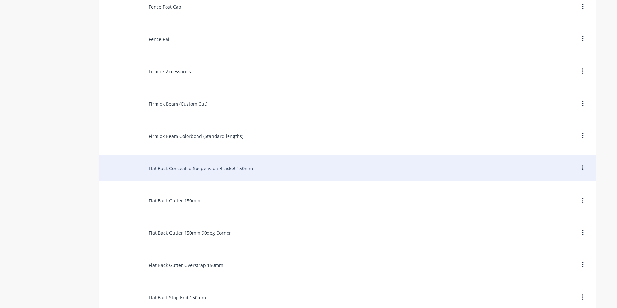
scroll to position [1323, 0]
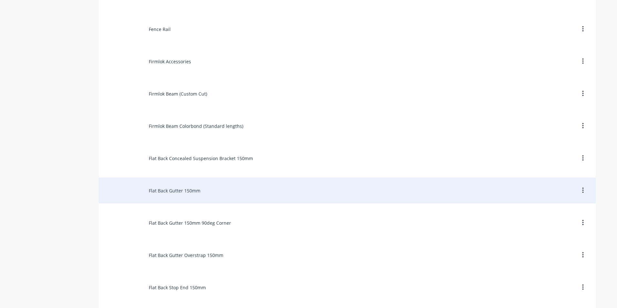
click at [162, 190] on div "Flat Back Gutter 150mm" at bounding box center [347, 190] width 497 height 26
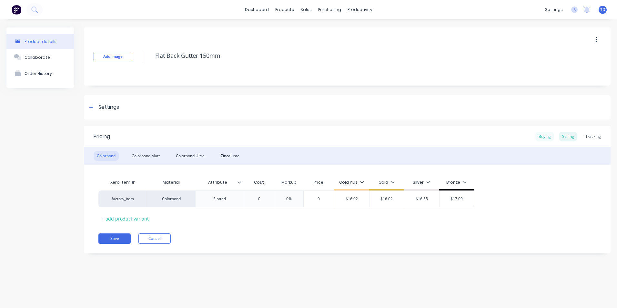
click at [545, 137] on div "Buying" at bounding box center [544, 137] width 19 height 10
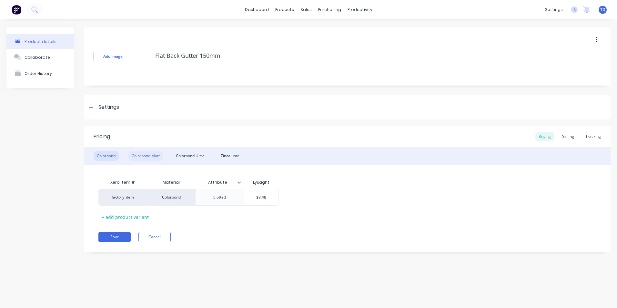
click at [150, 152] on div "Colorbond Matt" at bounding box center [145, 156] width 35 height 10
click at [268, 197] on input "$0.00" at bounding box center [261, 197] width 35 height 6
type input "$10.90"
click at [351, 219] on div "Xero Item # Material Description Lysaght factory_item Colorbond Matt $10.90 $10…" at bounding box center [347, 199] width 498 height 46
click at [569, 136] on div "Selling" at bounding box center [568, 137] width 18 height 10
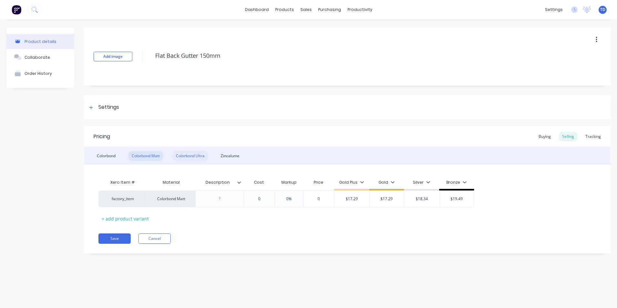
click at [195, 155] on div "Colorbond Ultra" at bounding box center [190, 156] width 35 height 10
click at [547, 133] on div "Buying" at bounding box center [544, 137] width 19 height 10
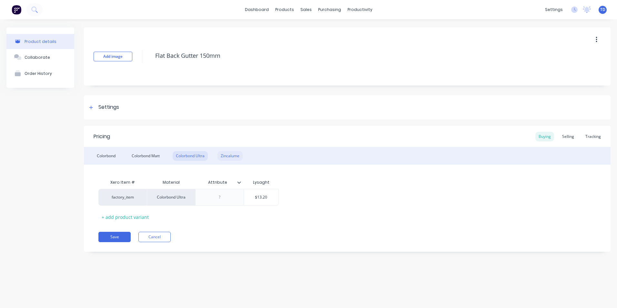
click at [225, 152] on div "Zincalume" at bounding box center [229, 156] width 25 height 10
click at [267, 196] on input "$0.00" at bounding box center [261, 197] width 35 height 6
type input "$11.79"
click at [345, 203] on div "factory_item Zincalume $11.79 $11.79" at bounding box center [347, 197] width 498 height 17
click at [572, 137] on div "Selling" at bounding box center [568, 137] width 18 height 10
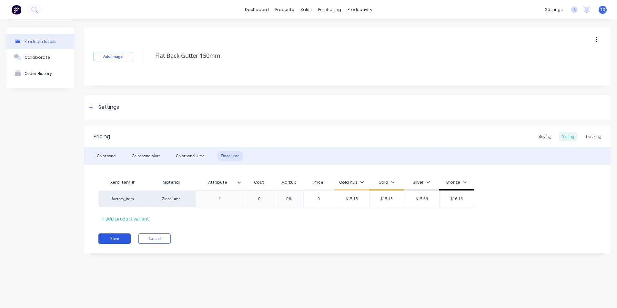
click at [111, 237] on button "Save" at bounding box center [114, 238] width 32 height 10
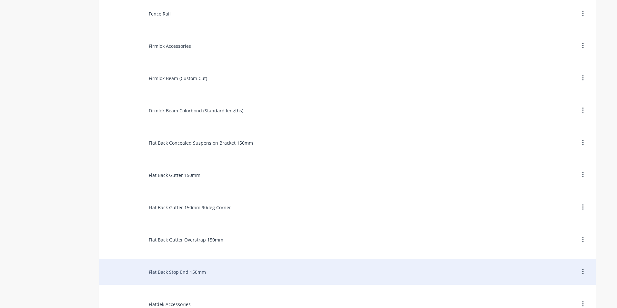
scroll to position [1387, 0]
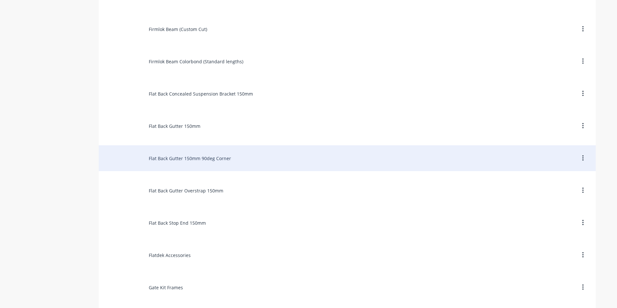
click at [175, 158] on div "Flat Back Gutter 150mm 90deg Corner" at bounding box center [347, 158] width 497 height 26
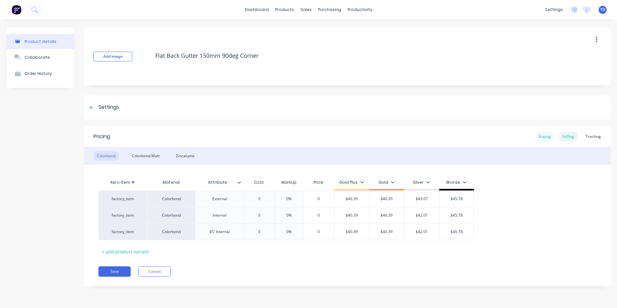
click at [545, 137] on div "Buying" at bounding box center [544, 137] width 19 height 10
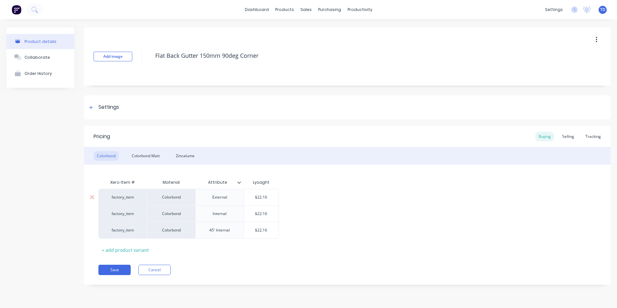
click at [270, 199] on input "$22.16" at bounding box center [261, 197] width 35 height 6
type input "$23.22"
click at [269, 212] on input "$22.16" at bounding box center [261, 214] width 35 height 6
type input "$23.22"
click at [270, 231] on input "$22.16" at bounding box center [261, 230] width 35 height 6
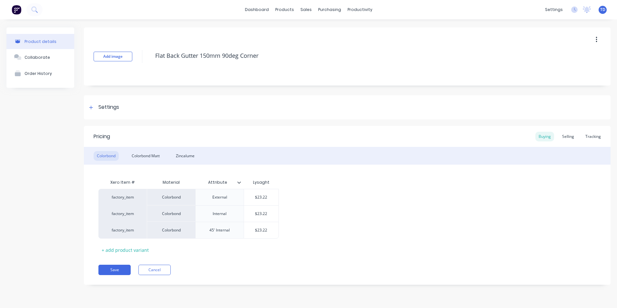
type input "$23.22"
click at [319, 214] on div "factory_item Colorbond External $23.22 $23.22 factory_item Colorbond Internal $…" at bounding box center [347, 214] width 498 height 50
click at [567, 137] on div "Selling" at bounding box center [568, 137] width 18 height 10
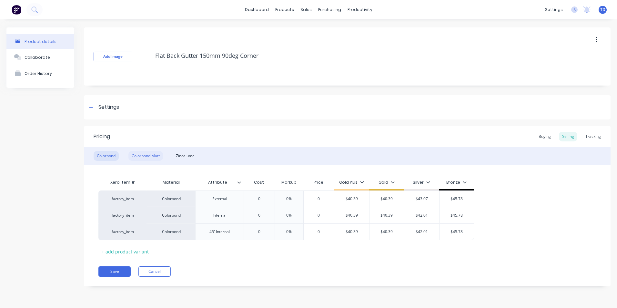
click at [146, 154] on div "Colorbond Matt" at bounding box center [145, 156] width 35 height 10
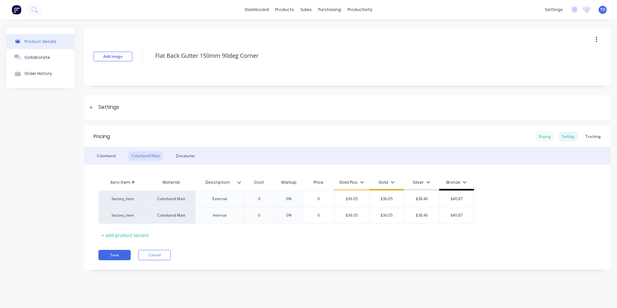
click at [541, 135] on div "Buying" at bounding box center [544, 137] width 19 height 10
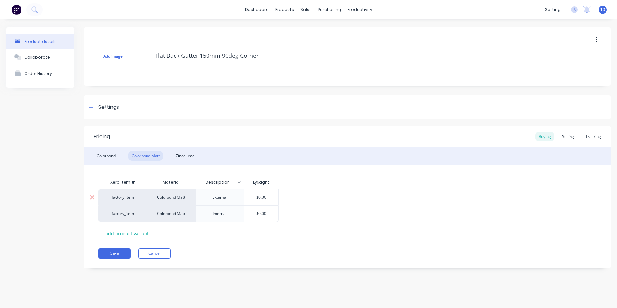
click at [274, 198] on input "$0.00" at bounding box center [261, 197] width 35 height 6
click at [269, 210] on div "$0.00" at bounding box center [261, 214] width 35 height 16
type input "$26.70"
click at [319, 209] on div "factory_item Colorbond Matt External $26.70 $26.70 factory_item Colorbond Matt …" at bounding box center [347, 205] width 498 height 33
click at [193, 156] on div "Zincalume" at bounding box center [185, 156] width 25 height 10
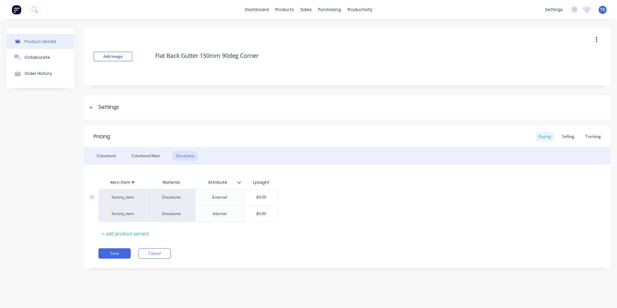
click at [275, 196] on input "$0.00" at bounding box center [261, 197] width 35 height 6
click at [272, 214] on input "$0.00" at bounding box center [261, 214] width 35 height 6
click at [318, 220] on div "factory_item Zincalume External $23.80 $23.80 factory_item Zincalume Internal $…" at bounding box center [347, 205] width 498 height 33
click at [115, 252] on button "Save" at bounding box center [114, 253] width 32 height 10
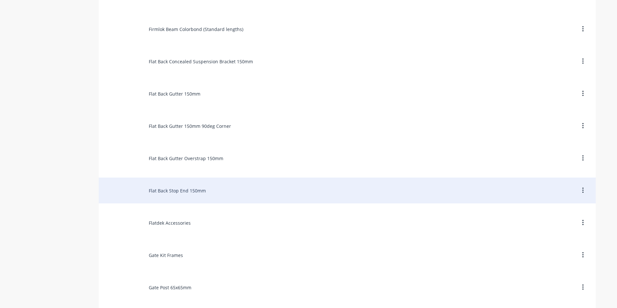
scroll to position [1452, 0]
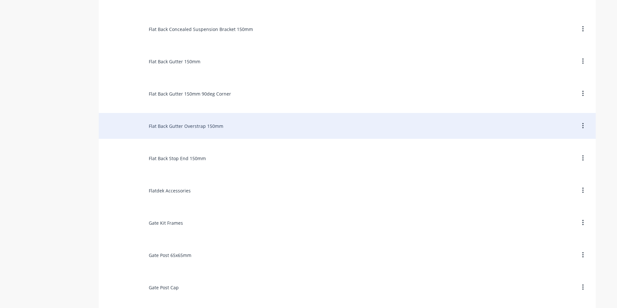
click at [204, 129] on div "Flat Back Gutter Overstrap 150mm" at bounding box center [347, 126] width 497 height 26
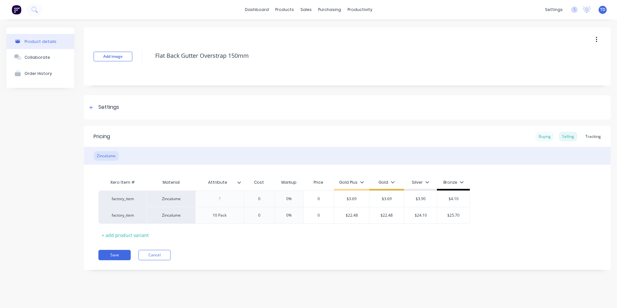
click at [543, 132] on div "Buying" at bounding box center [544, 137] width 19 height 10
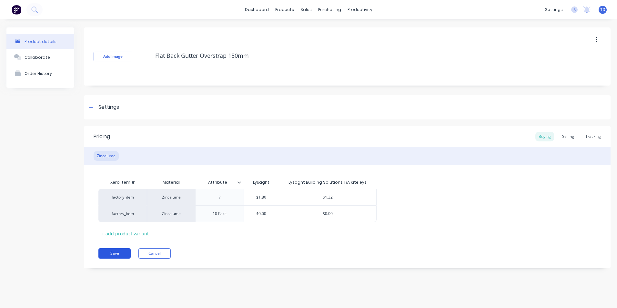
click at [111, 253] on button "Save" at bounding box center [114, 253] width 32 height 10
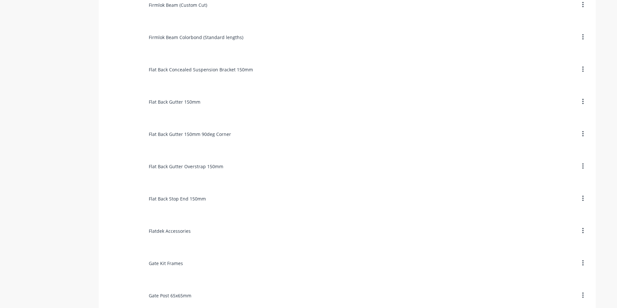
scroll to position [1420, 0]
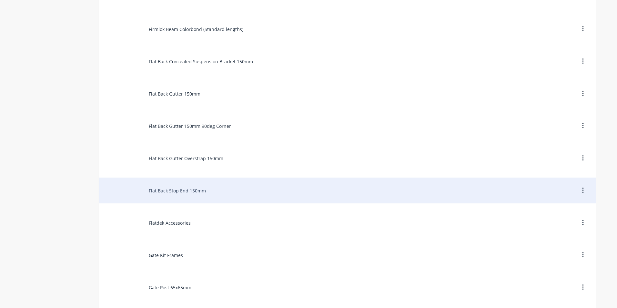
click at [169, 195] on div "Flat Back Stop End 150mm" at bounding box center [347, 190] width 497 height 26
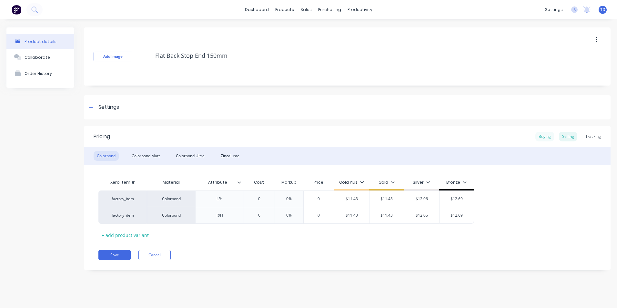
click at [544, 137] on div "Buying" at bounding box center [544, 137] width 19 height 10
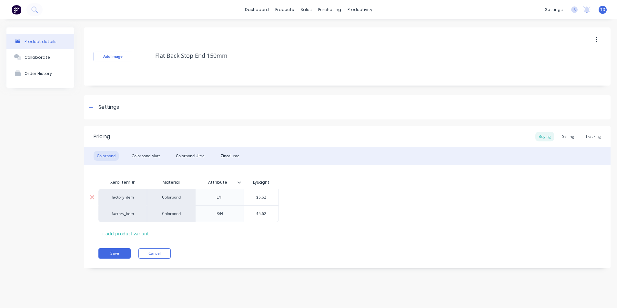
click at [267, 197] on input "$5.62" at bounding box center [261, 197] width 35 height 6
drag, startPoint x: 271, startPoint y: 221, endPoint x: 275, endPoint y: 224, distance: 4.7
click at [274, 224] on div "Xero Item # Material Attribute Lysaght factory_item Colorbond L/H $6.46 $6.46 f…" at bounding box center [347, 207] width 498 height 63
click at [271, 217] on div "$5.62" at bounding box center [261, 214] width 35 height 16
click at [291, 215] on div "factory_item Colorbond L/H $6.46 $6.46 factory_item Colorbond R/H $6.46 $6.46" at bounding box center [347, 205] width 498 height 33
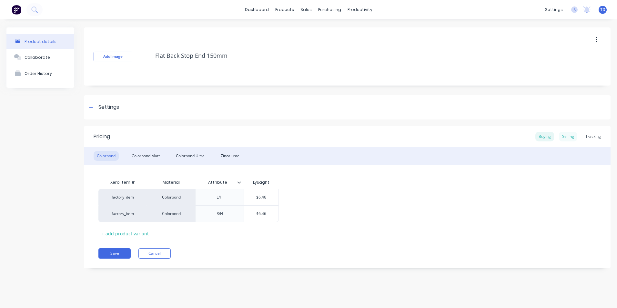
click at [568, 136] on div "Selling" at bounding box center [568, 137] width 18 height 10
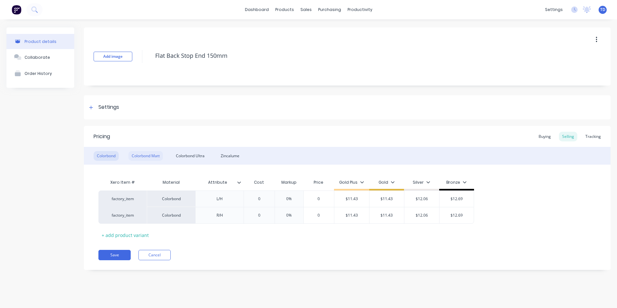
click at [136, 155] on div "Colorbond Matt" at bounding box center [145, 156] width 35 height 10
click at [539, 137] on div "Buying" at bounding box center [544, 137] width 19 height 10
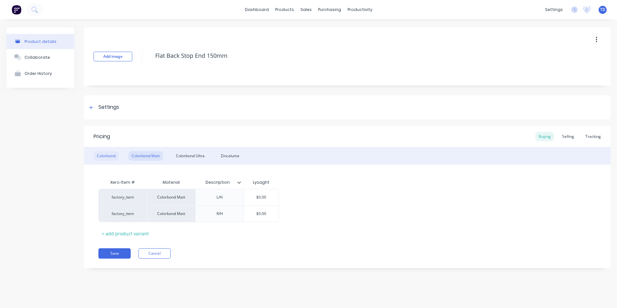
click at [101, 154] on div "Colorbond" at bounding box center [106, 156] width 25 height 10
click at [269, 195] on input "$6.46" at bounding box center [261, 197] width 35 height 6
click at [269, 214] on input "$6.46" at bounding box center [261, 214] width 35 height 6
click at [307, 208] on div "factory_item Colorbond L/H $5.62 $5.62 factory_item Colorbond R/H $5.62 $5.62" at bounding box center [347, 205] width 498 height 33
click at [144, 156] on div "Colorbond Matt" at bounding box center [145, 156] width 35 height 10
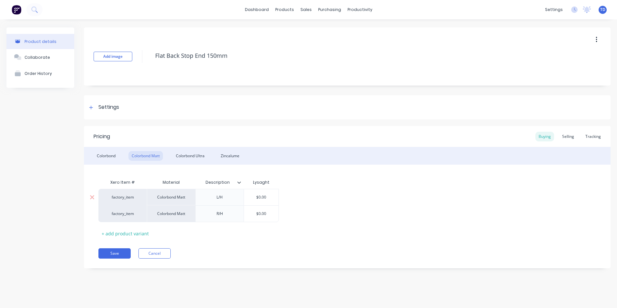
click at [268, 198] on input "$0.00" at bounding box center [261, 197] width 35 height 6
click at [272, 211] on input "$0.00" at bounding box center [261, 214] width 35 height 6
click at [291, 205] on div "factory_item Colorbond Matt L/H $6.46 $6.46 factory_item Colorbond Matt R/H $6.…" at bounding box center [347, 205] width 498 height 33
click at [291, 202] on div "factory_item Colorbond Matt L/H $6.46 $6.46 factory_item Colorbond Matt R/H $6.…" at bounding box center [347, 205] width 498 height 33
click at [293, 186] on div "Xero Item # Material Description Lysaght factory_item Colorbond Matt L/H $6.46 …" at bounding box center [347, 207] width 498 height 63
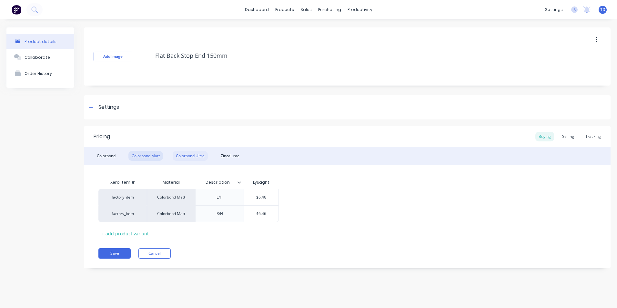
click at [190, 154] on div "Colorbond Ultra" at bounding box center [190, 156] width 35 height 10
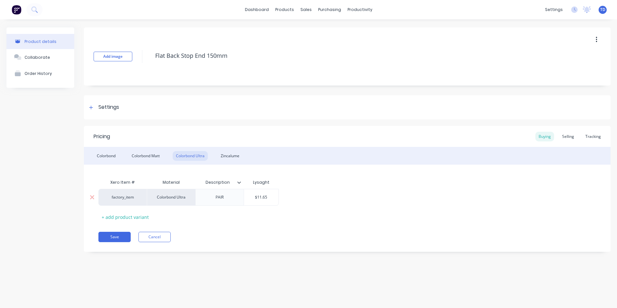
click at [272, 197] on input "$11.65" at bounding box center [261, 197] width 35 height 6
click at [294, 197] on div "factory_item Colorbond Ultra PAIR $13.83 $13.83" at bounding box center [347, 197] width 498 height 17
click at [567, 136] on div "Selling" at bounding box center [568, 137] width 18 height 10
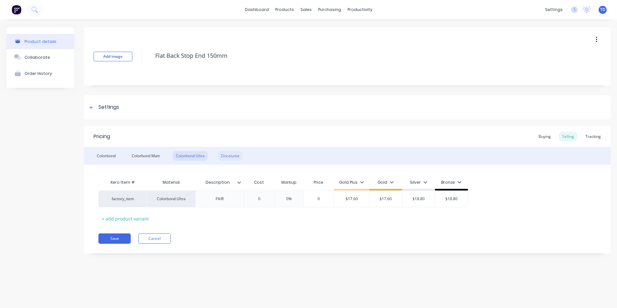
click at [232, 158] on div "Zincalume" at bounding box center [229, 156] width 25 height 10
click at [542, 136] on div "Buying" at bounding box center [544, 137] width 19 height 10
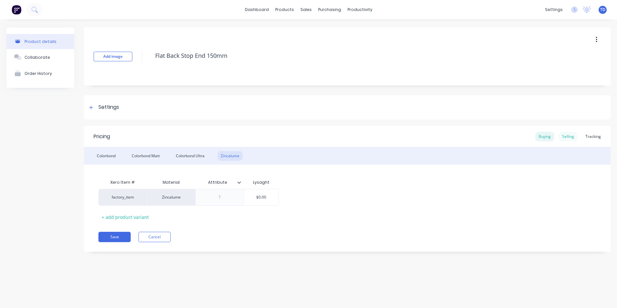
click at [572, 138] on div "Selling" at bounding box center [568, 137] width 18 height 10
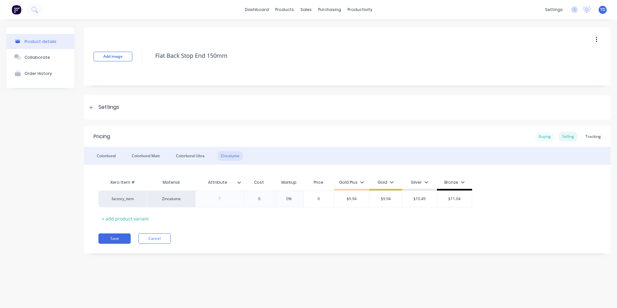
click at [544, 138] on div "Buying" at bounding box center [544, 137] width 19 height 10
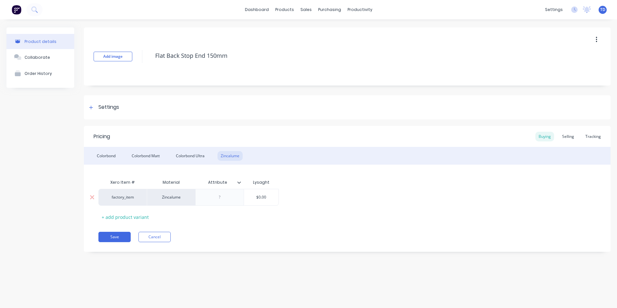
click at [271, 199] on input "$0.00" at bounding box center [261, 197] width 35 height 6
click at [229, 200] on div at bounding box center [220, 197] width 32 height 8
click at [255, 222] on div "Pricing Buying Selling Tracking Colorbond Colorbond Matt Colorbond Ultra Zincal…" at bounding box center [347, 189] width 527 height 126
click at [110, 237] on button "Save" at bounding box center [114, 237] width 32 height 10
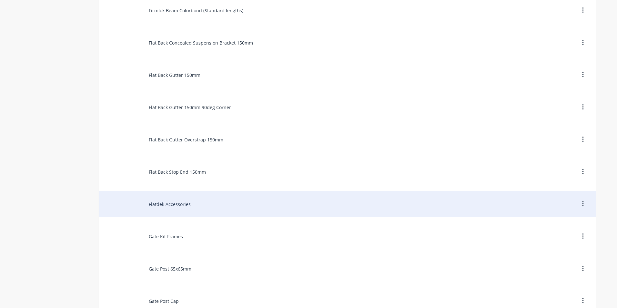
scroll to position [1452, 0]
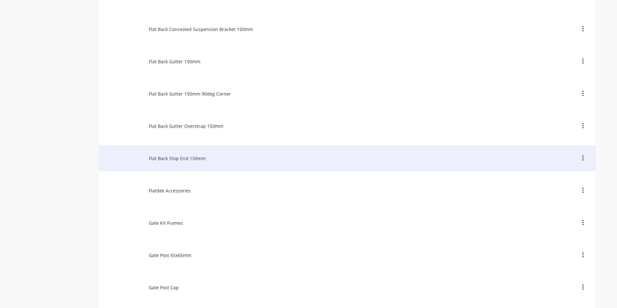
click at [171, 158] on div "Flat Back Stop End 150mm" at bounding box center [347, 158] width 497 height 26
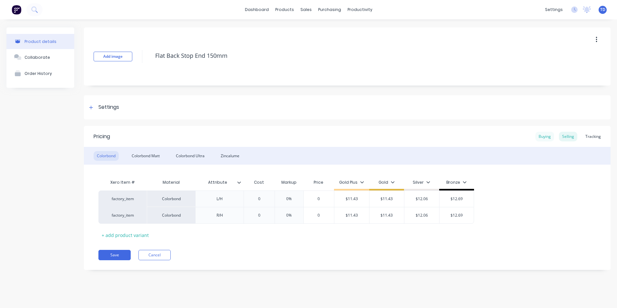
click at [543, 137] on div "Buying" at bounding box center [544, 137] width 19 height 10
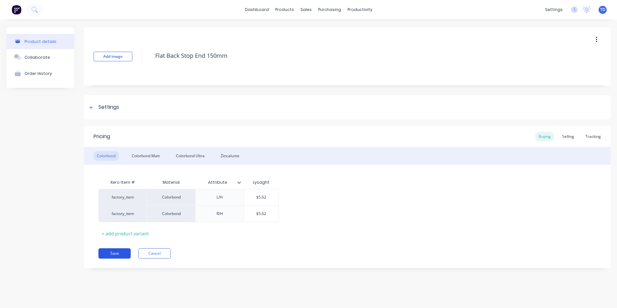
click at [112, 255] on button "Save" at bounding box center [114, 253] width 32 height 10
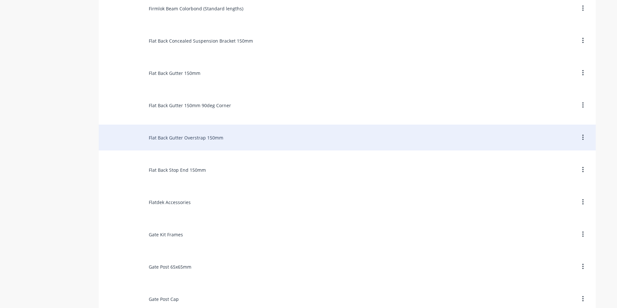
scroll to position [1452, 0]
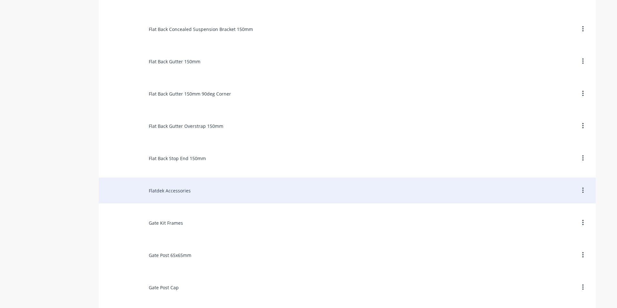
click at [166, 191] on div "Flatdek Accessories" at bounding box center [347, 190] width 497 height 26
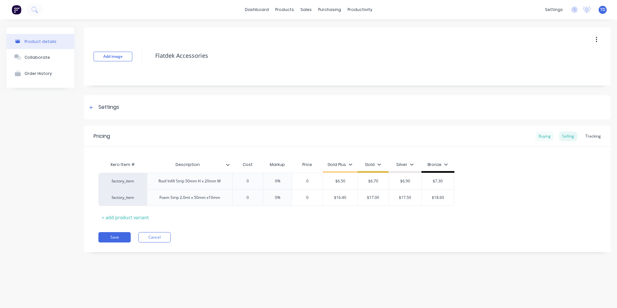
click at [543, 139] on div "Buying" at bounding box center [544, 136] width 19 height 10
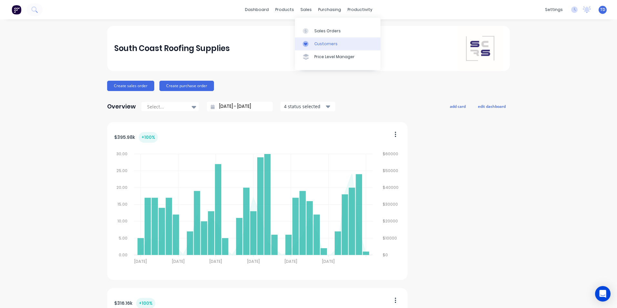
click at [322, 43] on div "Customers" at bounding box center [325, 44] width 23 height 6
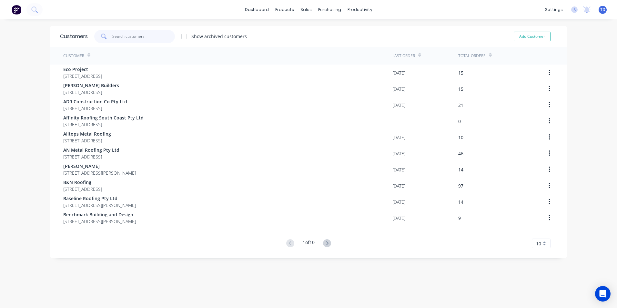
click at [139, 37] on input "text" at bounding box center [143, 36] width 63 height 13
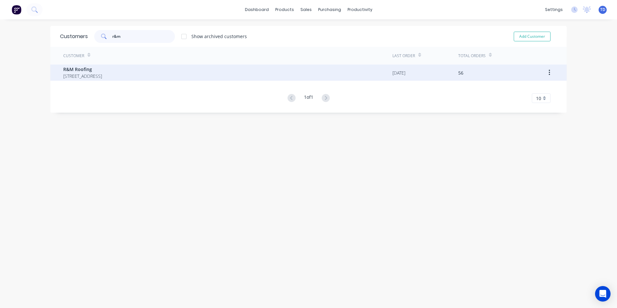
type input "r&m"
click at [102, 70] on span "R&M Roofing" at bounding box center [82, 69] width 39 height 7
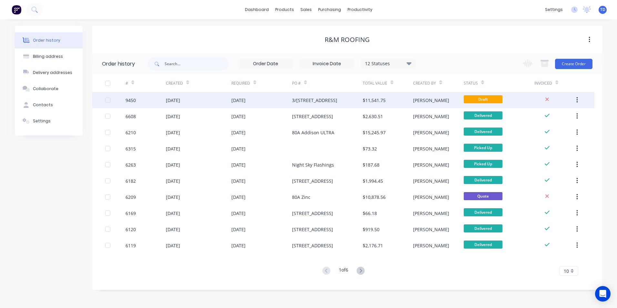
click at [330, 100] on div "3/[STREET_ADDRESS]" at bounding box center [314, 100] width 45 height 7
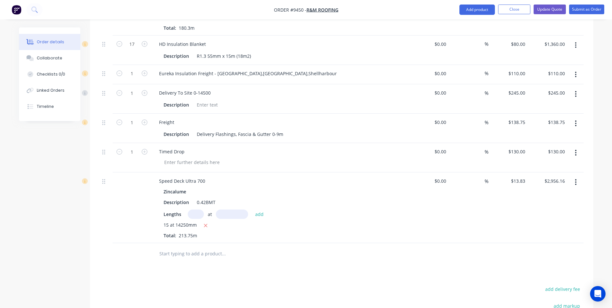
scroll to position [1162, 0]
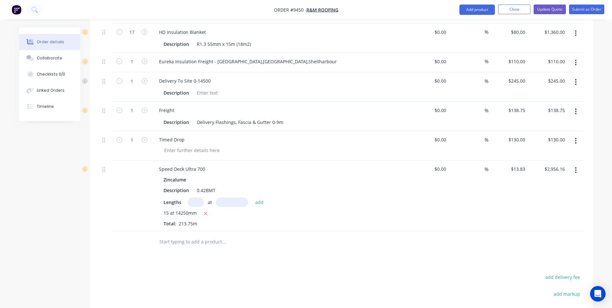
click at [202, 235] on input "text" at bounding box center [223, 241] width 129 height 13
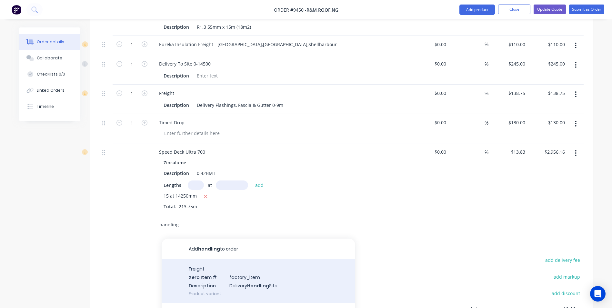
scroll to position [1194, 0]
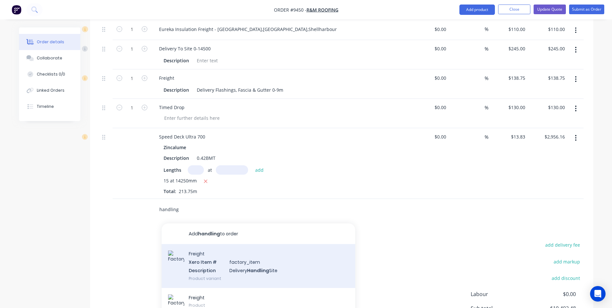
type input "handling"
click at [246, 263] on div "Freight Xero Item # factory_item Description Delivery Handling Site Product var…" at bounding box center [259, 266] width 194 height 44
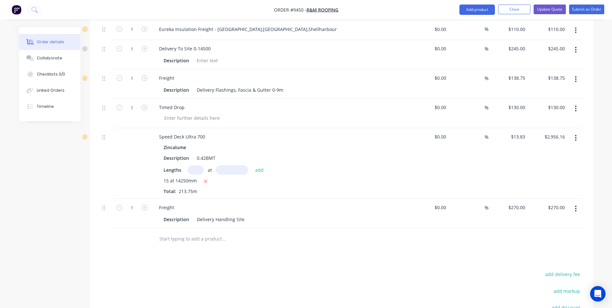
click at [577, 203] on button "button" at bounding box center [575, 209] width 15 height 12
click at [556, 221] on div "Edit" at bounding box center [553, 225] width 50 height 9
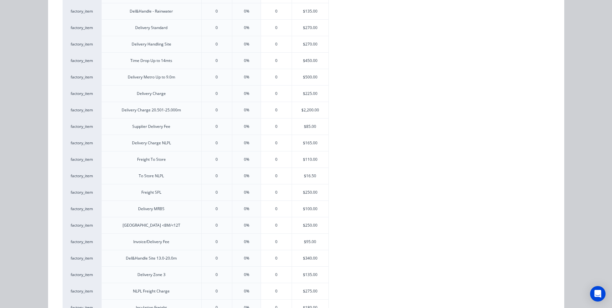
scroll to position [355, 0]
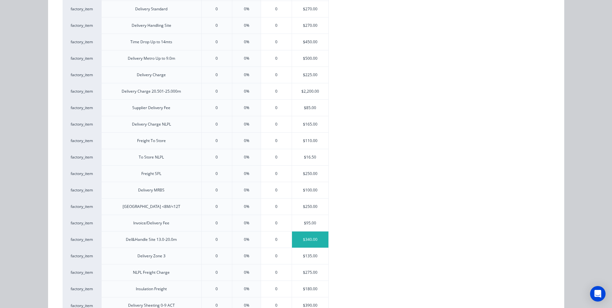
click at [310, 239] on div "$340.00" at bounding box center [310, 239] width 36 height 16
type input "$340.00"
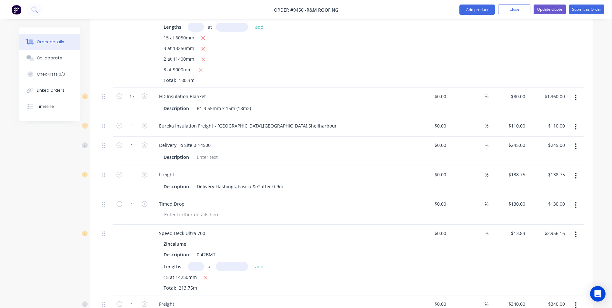
scroll to position [1097, 0]
click at [576, 144] on icon "button" at bounding box center [575, 147] width 1 height 6
click at [545, 197] on div "Delete" at bounding box center [553, 201] width 50 height 9
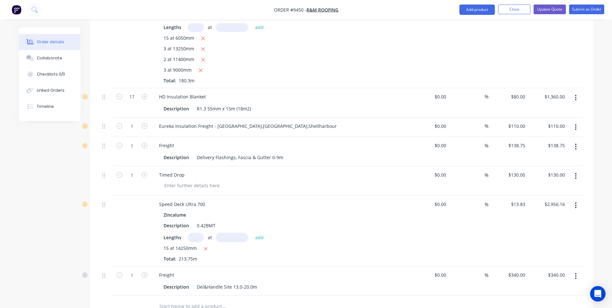
click at [576, 173] on icon "button" at bounding box center [575, 176] width 1 height 6
click at [538, 227] on div "Delete" at bounding box center [553, 231] width 50 height 9
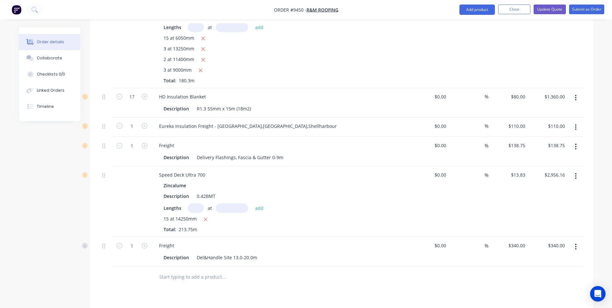
click at [178, 270] on input "text" at bounding box center [223, 276] width 129 height 13
type input "t"
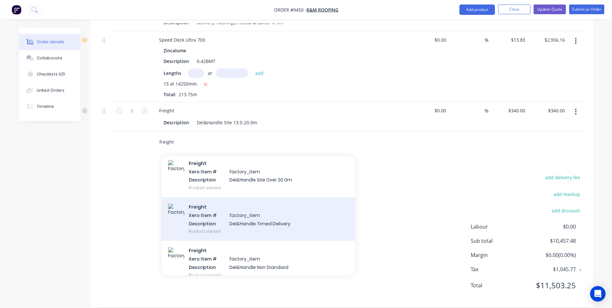
scroll to position [1226, 0]
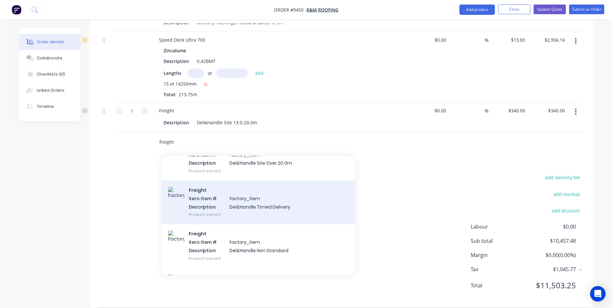
type input "freight"
click at [251, 187] on div "Freight Xero Item # factory_item Description Del&Handle Timed Delivery Product …" at bounding box center [259, 202] width 194 height 44
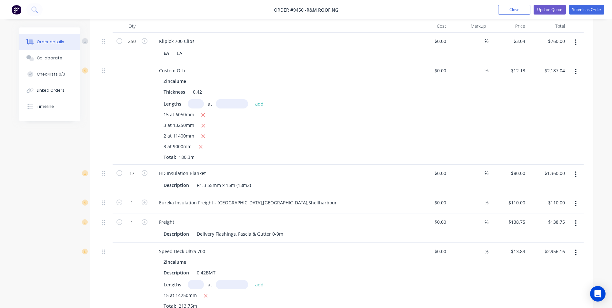
scroll to position [942, 0]
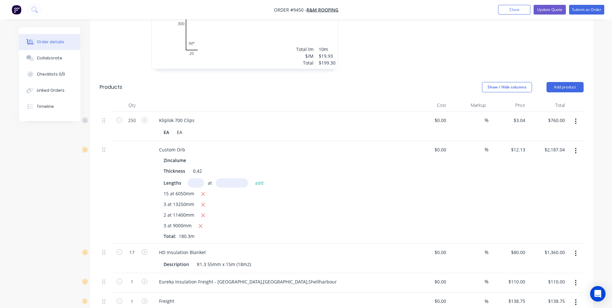
click at [575, 118] on icon "button" at bounding box center [576, 121] width 2 height 7
click at [550, 134] on div "Edit" at bounding box center [553, 138] width 50 height 9
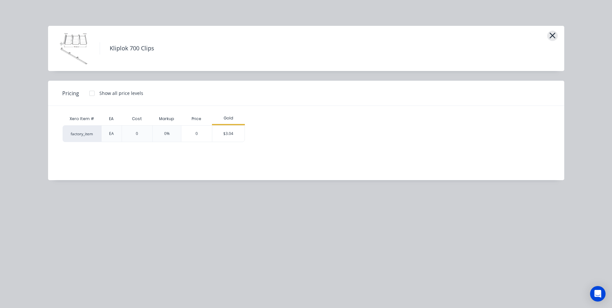
click at [552, 36] on icon "button" at bounding box center [553, 36] width 6 height 6
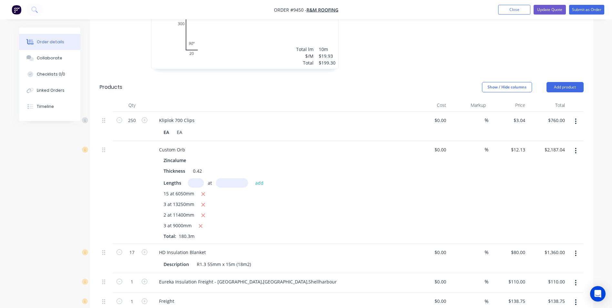
click at [575, 118] on icon "button" at bounding box center [576, 121] width 2 height 7
click at [549, 172] on div "Delete" at bounding box center [553, 176] width 50 height 9
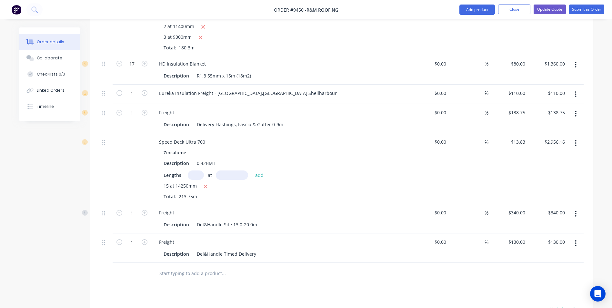
scroll to position [1103, 0]
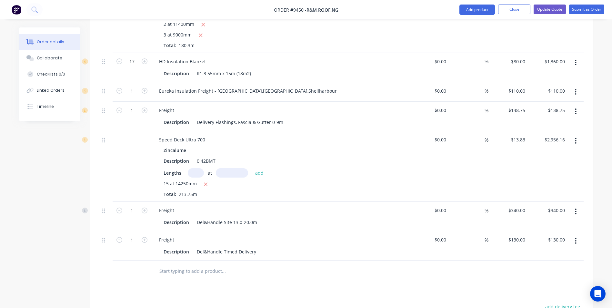
click at [182, 264] on input "text" at bounding box center [223, 270] width 129 height 13
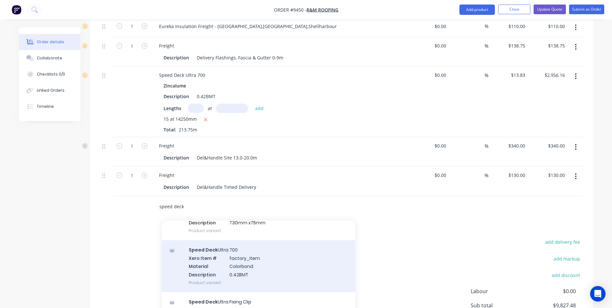
scroll to position [129, 0]
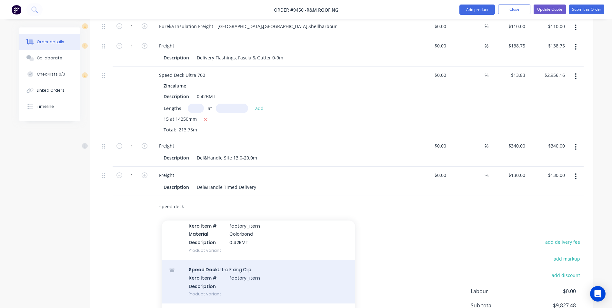
type input "speed deck"
click at [233, 267] on div "Speed Deck Ultra Fixing Clip Xero Item # factory_item Description Product varia…" at bounding box center [259, 282] width 194 height 44
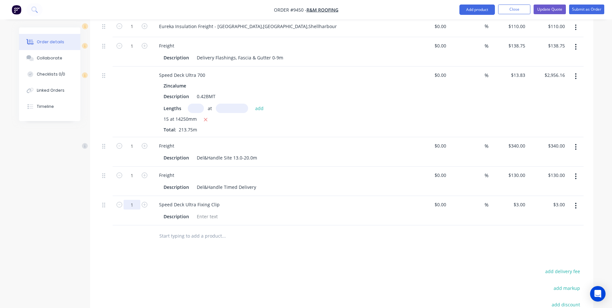
type input "200"
type input "$600.00"
click at [138, 209] on div "200" at bounding box center [132, 210] width 39 height 29
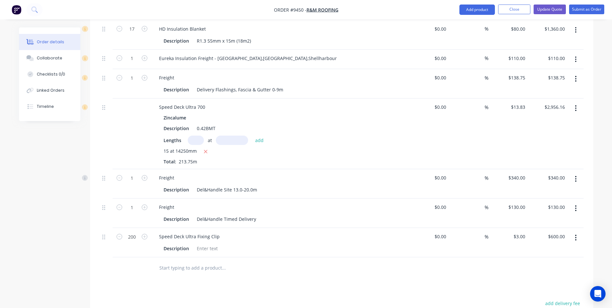
scroll to position [1135, 0]
click at [133, 34] on input "200" at bounding box center [132, 30] width 17 height 10
type input "240"
type input "$720.00"
click at [120, 257] on div at bounding box center [132, 267] width 39 height 21
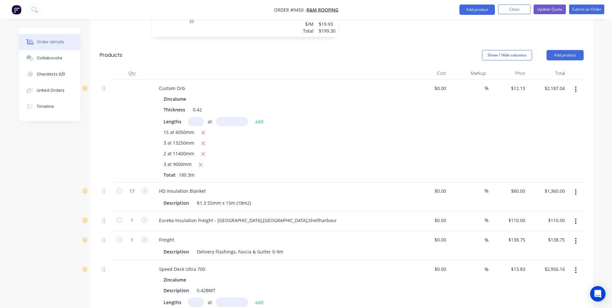
scroll to position [971, 0]
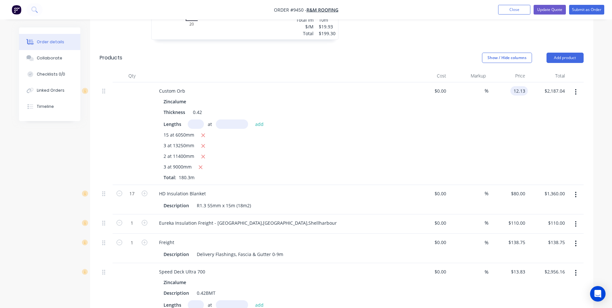
click at [527, 86] on input "12.13" at bounding box center [520, 90] width 15 height 9
type input "$10.97"
type input "$1,977.89"
click at [527, 99] on div "$10.97 $10.97" at bounding box center [509, 133] width 40 height 103
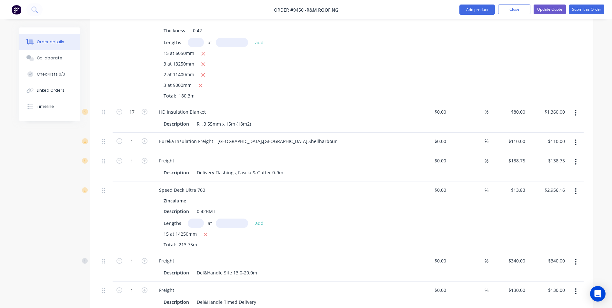
scroll to position [1068, 0]
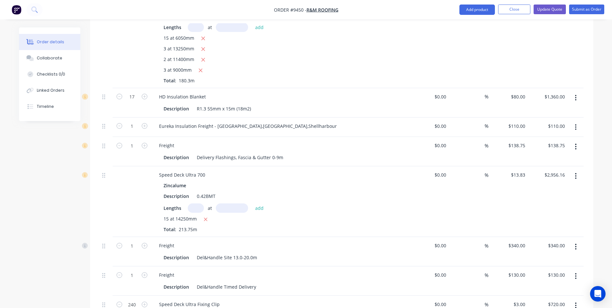
click at [578, 141] on button "button" at bounding box center [575, 147] width 15 height 12
click at [548, 197] on div "Delete" at bounding box center [553, 201] width 50 height 9
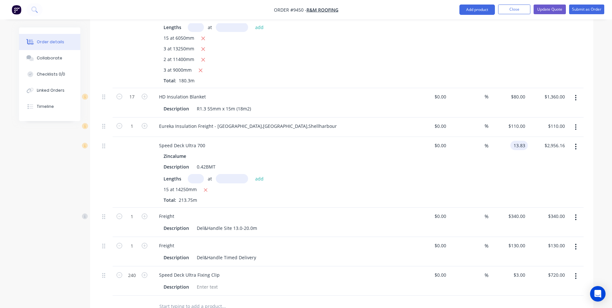
click at [525, 141] on input "13.83" at bounding box center [520, 145] width 15 height 9
type input "$12.90"
type input "$2,757.38"
click at [520, 161] on div "$12.90 $12.90" at bounding box center [509, 172] width 40 height 71
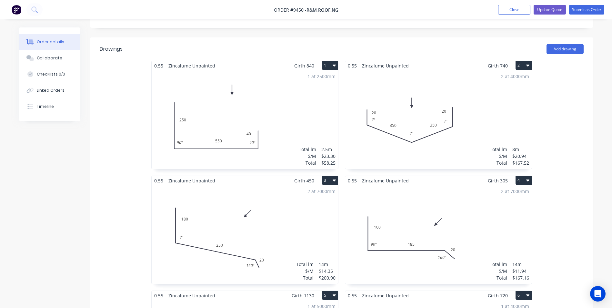
scroll to position [135, 0]
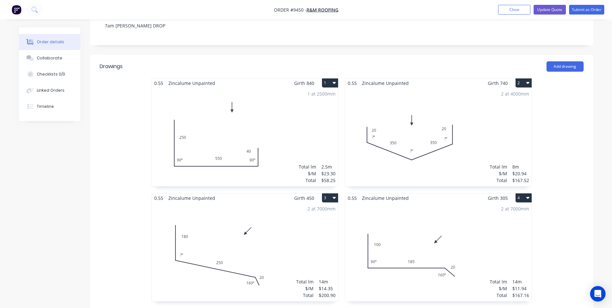
click at [295, 120] on div "1 at 2500mm Total lm $/M Total 2.5m $23.30 $58.25" at bounding box center [245, 137] width 187 height 98
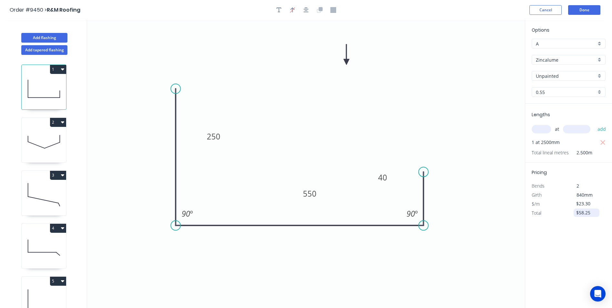
click at [590, 213] on input "$58.25" at bounding box center [587, 212] width 22 height 9
type input "$"
type input "$63.25"
click at [575, 228] on div "Options A A Zincalume Zincalume Unpainted Unpainted 0.55 0.55 Lengths at add 1 …" at bounding box center [568, 164] width 87 height 288
click at [584, 12] on button "Done" at bounding box center [584, 10] width 32 height 10
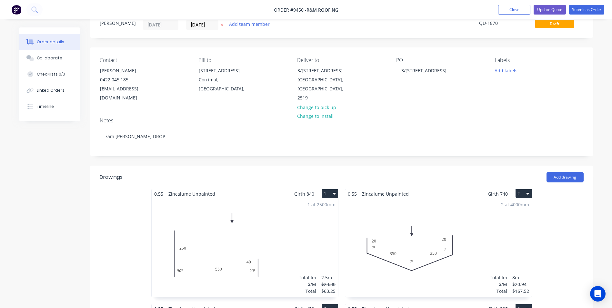
scroll to position [161, 0]
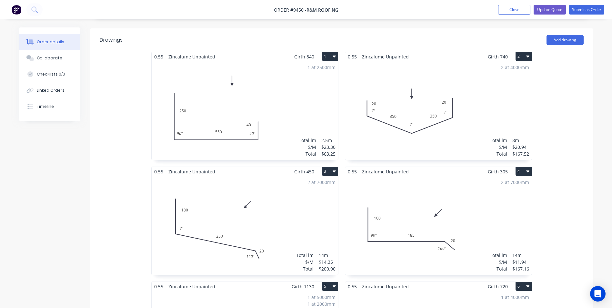
click at [520, 150] on div "$167.52" at bounding box center [520, 153] width 17 height 7
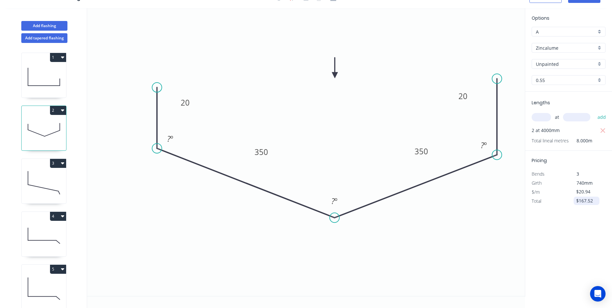
click at [597, 201] on input "$167.52" at bounding box center [587, 200] width 22 height 9
type input "$"
type input "$172.52"
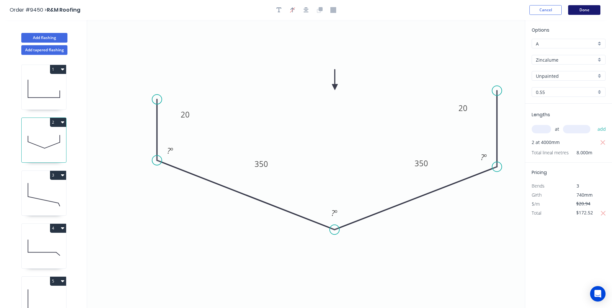
click at [576, 14] on button "Done" at bounding box center [584, 10] width 32 height 10
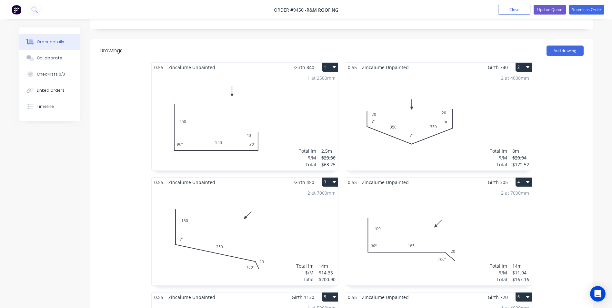
scroll to position [161, 0]
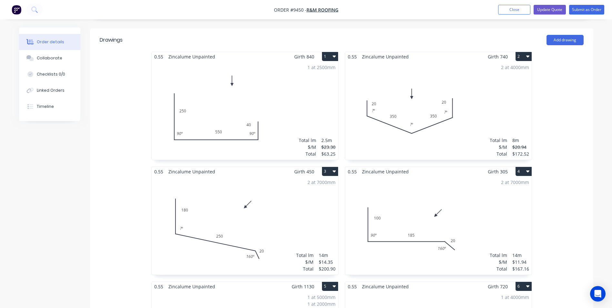
click at [321, 200] on div "2 at 7000mm Total lm $/M Total 14m $14.35 $200.90" at bounding box center [245, 225] width 187 height 98
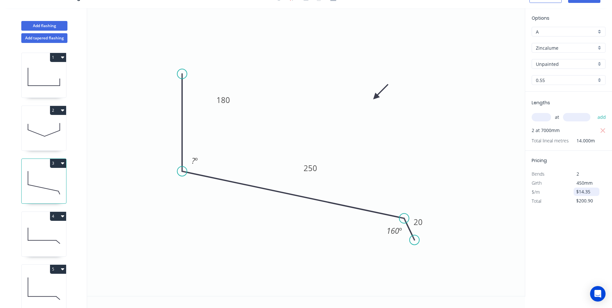
click at [597, 193] on input "$14.35" at bounding box center [587, 191] width 22 height 9
type input "$14.35"
click at [598, 200] on input "$200.90" at bounding box center [587, 200] width 22 height 9
type input "$306.22"
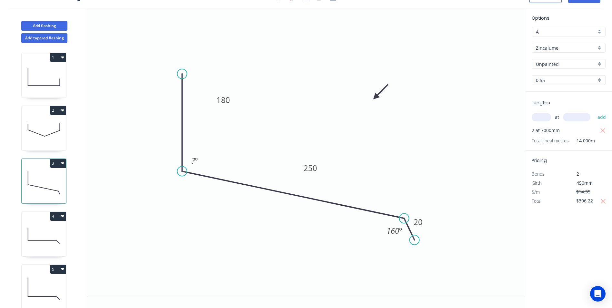
click at [558, 229] on div "Options A A Zincalume Zincalume Unpainted Unpainted 0.55 0.55 Lengths at add 2 …" at bounding box center [568, 152] width 87 height 288
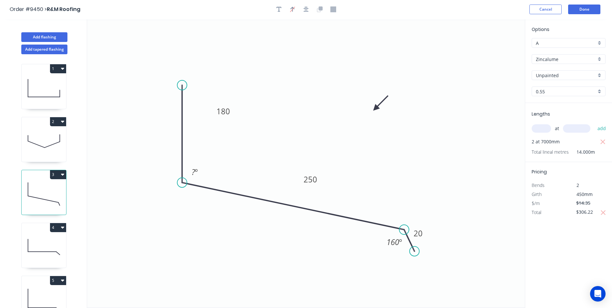
scroll to position [0, 0]
click at [580, 13] on button "Done" at bounding box center [584, 10] width 32 height 10
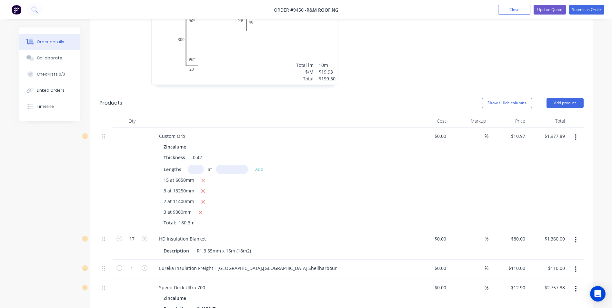
scroll to position [903, 0]
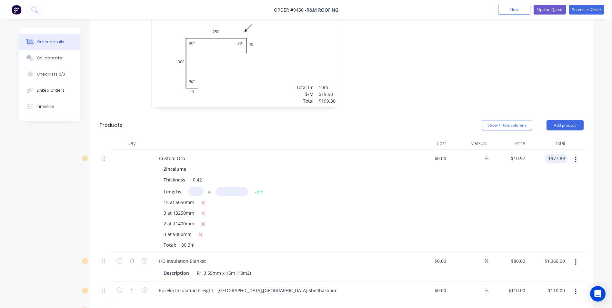
click at [553, 154] on input "1977.89" at bounding box center [558, 158] width 20 height 9
click at [554, 154] on input "1977.89" at bounding box center [558, 158] width 20 height 9
type input "2177.38"
type input "$12.0764"
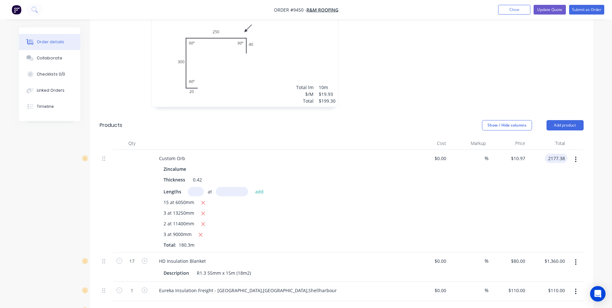
type input "$2,177.37"
click at [542, 216] on div "$2,177.37 2177.38" at bounding box center [548, 201] width 40 height 103
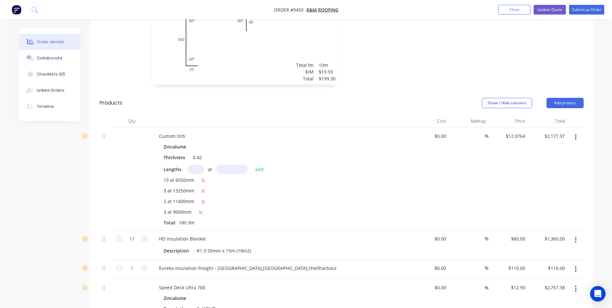
scroll to position [1000, 0]
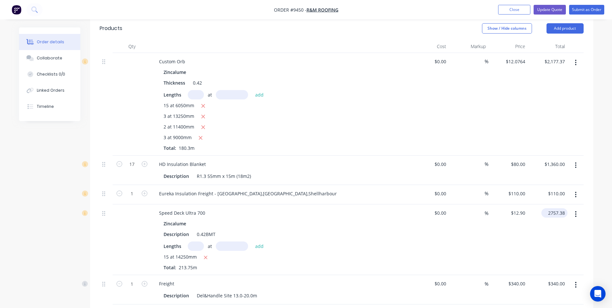
click at [556, 208] on input "2757.38" at bounding box center [556, 212] width 24 height 9
type input "2957.38"
type input "$13.8357"
type input "$2,957.38"
click at [519, 226] on div "$13.8357 $13.8357" at bounding box center [509, 239] width 40 height 71
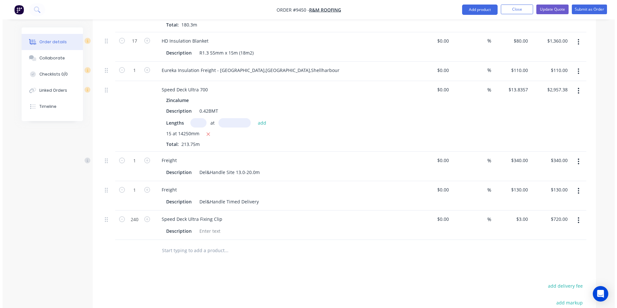
scroll to position [1071, 0]
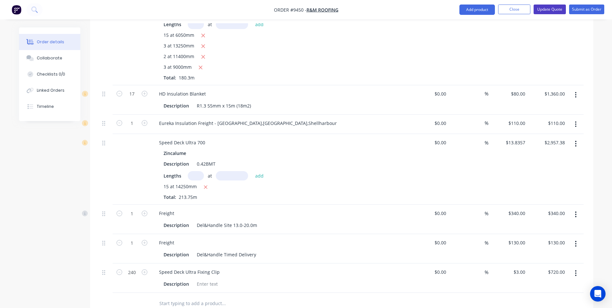
click at [541, 10] on button "Update Quote" at bounding box center [550, 10] width 32 height 10
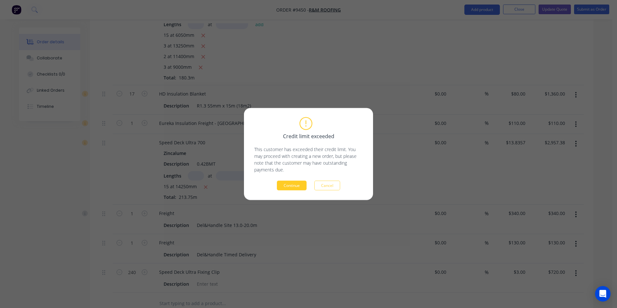
click at [300, 188] on button "Continue" at bounding box center [292, 186] width 30 height 10
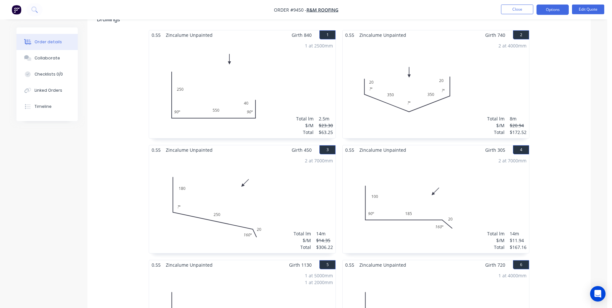
scroll to position [131, 0]
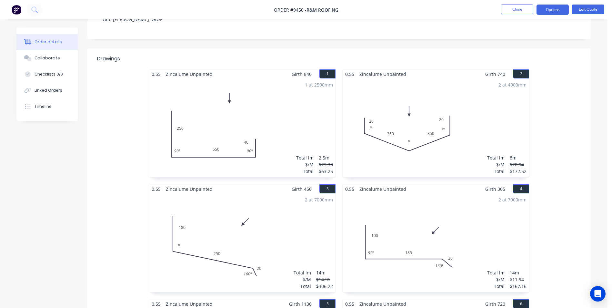
click at [472, 124] on div "2 at 4000mm Total lm $/M Total 8m $20.94 $172.52" at bounding box center [436, 128] width 187 height 98
click at [590, 11] on button "Edit Quote" at bounding box center [588, 10] width 32 height 10
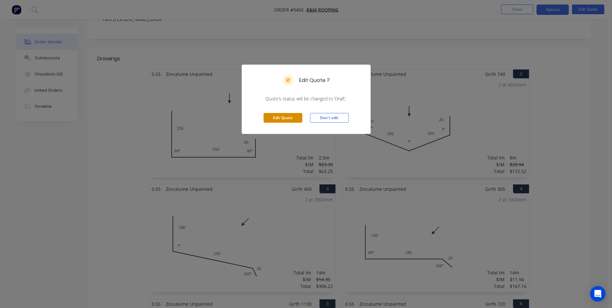
click at [283, 118] on button "Edit Quote" at bounding box center [283, 118] width 39 height 10
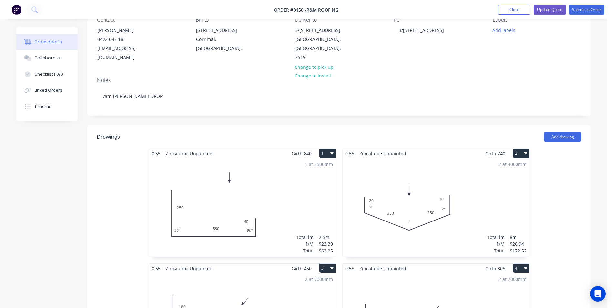
click at [381, 179] on div "2 at 4000mm Total lm $/M Total 8m $20.94 $172.52" at bounding box center [436, 207] width 187 height 98
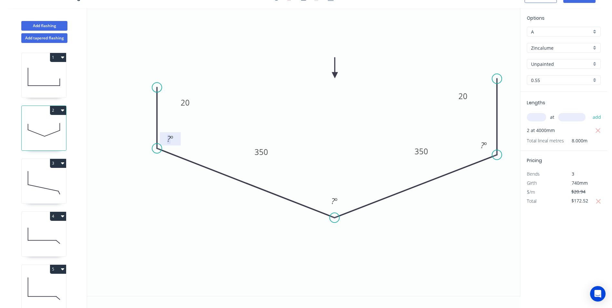
click at [168, 136] on tspan "?" at bounding box center [169, 138] width 4 height 11
click at [410, 251] on icon "0 20 350 350 20 95 º 170 º 95 º" at bounding box center [303, 152] width 433 height 288
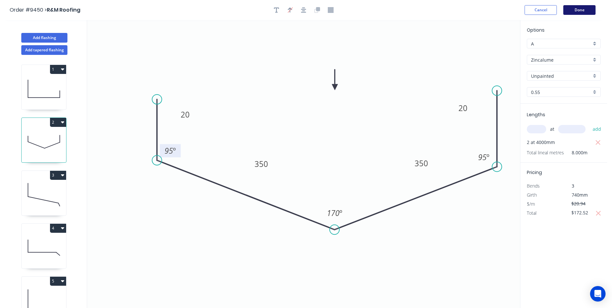
click at [579, 11] on button "Done" at bounding box center [579, 10] width 32 height 10
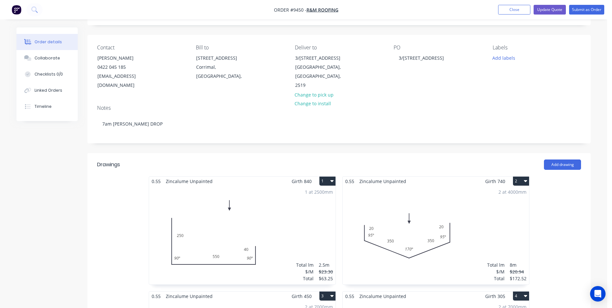
scroll to position [129, 0]
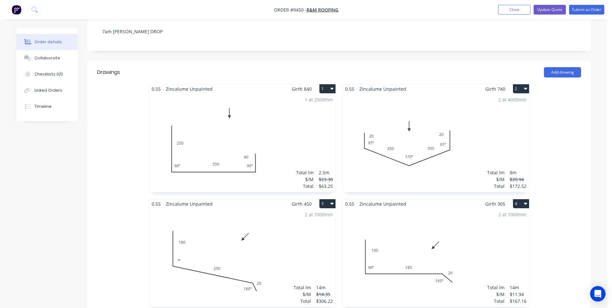
click at [196, 240] on div "2 at 7000mm Total lm $/M Total 14m $14.35 $306.22" at bounding box center [242, 257] width 187 height 98
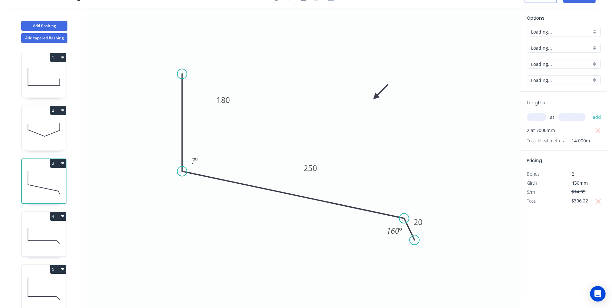
scroll to position [12, 0]
click at [195, 161] on tspan "º" at bounding box center [196, 160] width 3 height 11
click at [482, 155] on icon "0 180 250 20 95 º 160 º" at bounding box center [303, 152] width 433 height 288
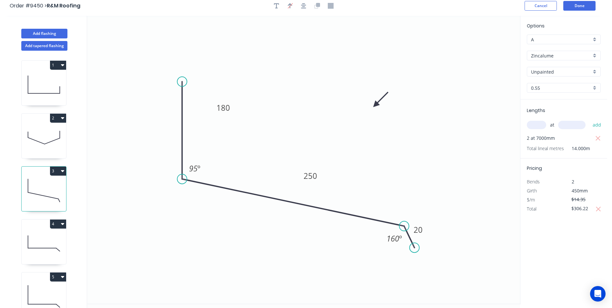
scroll to position [0, 0]
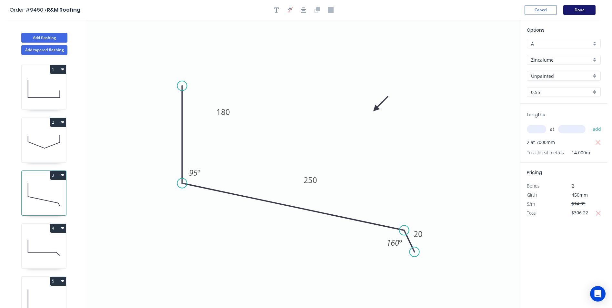
click at [578, 13] on button "Done" at bounding box center [579, 10] width 32 height 10
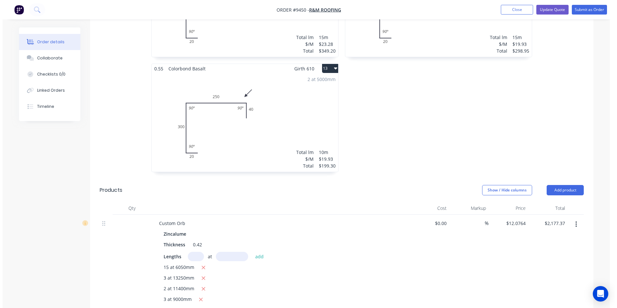
scroll to position [839, 0]
click at [551, 10] on button "Update Quote" at bounding box center [550, 10] width 32 height 10
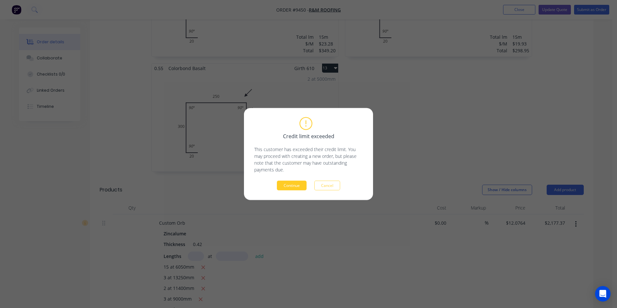
click at [288, 185] on button "Continue" at bounding box center [292, 186] width 30 height 10
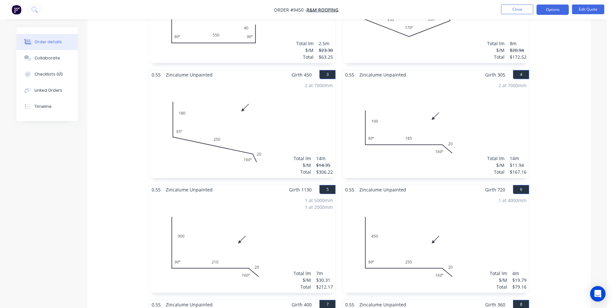
scroll to position [257, 0]
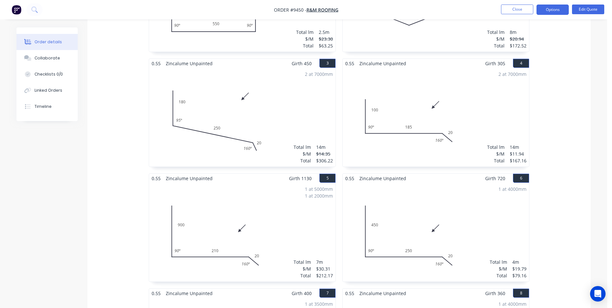
click at [474, 123] on div "2 at 7000mm Total lm $/M Total 14m $11.94 $167.16" at bounding box center [436, 117] width 187 height 98
click at [588, 11] on button "Edit Quote" at bounding box center [588, 10] width 32 height 10
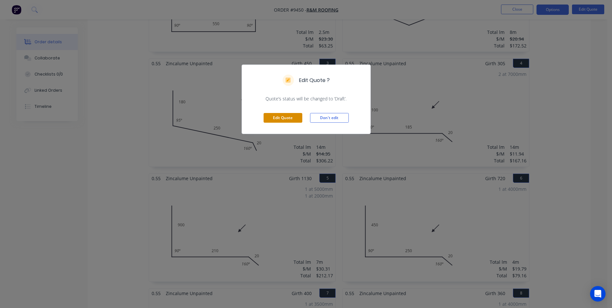
click at [281, 116] on button "Edit Quote" at bounding box center [283, 118] width 39 height 10
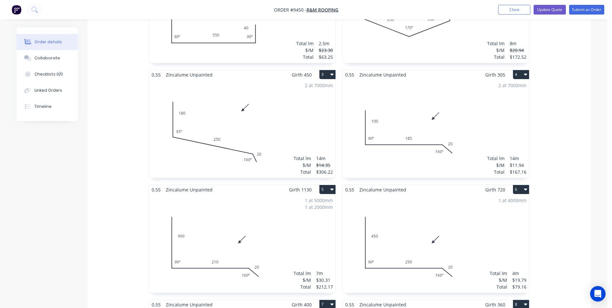
click at [488, 133] on div "2 at 7000mm Total lm $/M Total 14m $11.94 $167.16" at bounding box center [436, 128] width 187 height 98
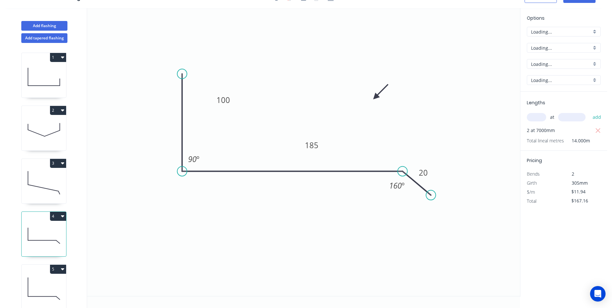
scroll to position [12, 0]
click at [588, 202] on input "$167.16" at bounding box center [582, 200] width 22 height 9
type input "$172.16"
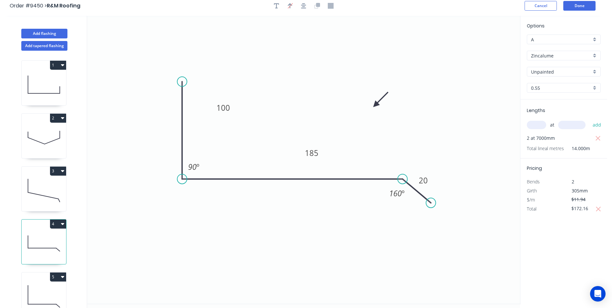
scroll to position [0, 0]
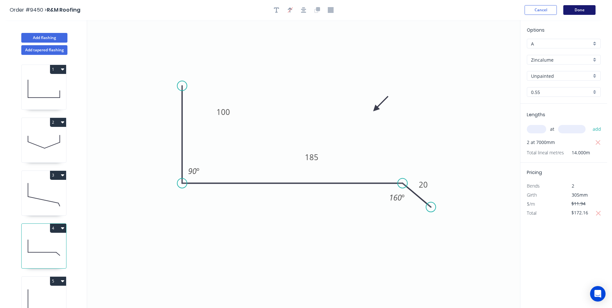
click at [570, 9] on button "Done" at bounding box center [579, 10] width 32 height 10
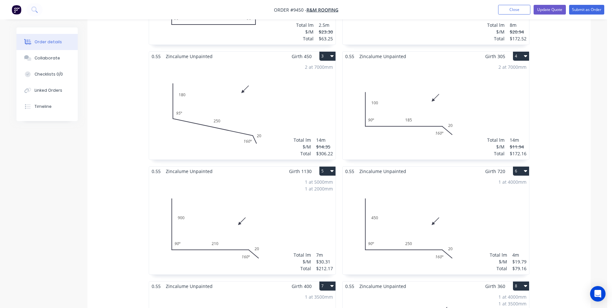
scroll to position [387, 0]
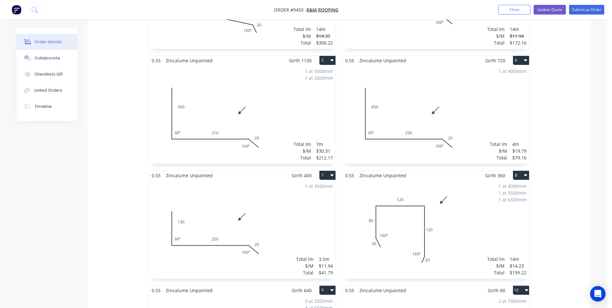
click at [309, 93] on div "1 at 5000mm 1 at 2000mm Total lm $/M Total 7m $30.31 $212.17" at bounding box center [242, 114] width 187 height 98
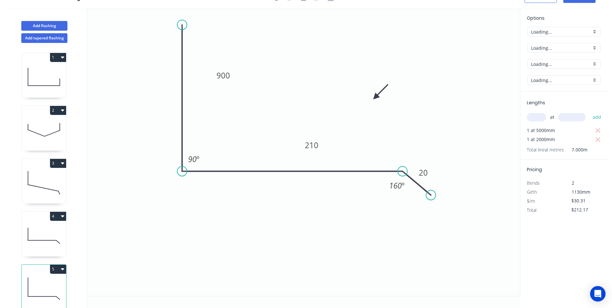
scroll to position [12, 0]
click at [590, 210] on input "$212.17" at bounding box center [582, 209] width 22 height 9
type input "$222.17"
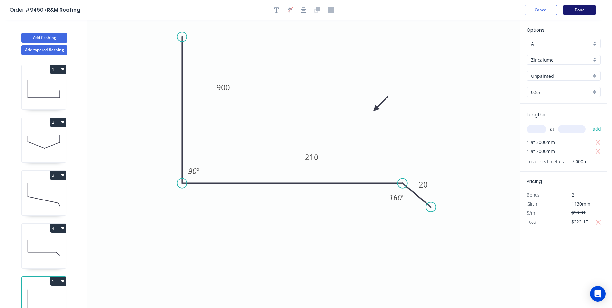
click at [568, 11] on button "Done" at bounding box center [579, 10] width 32 height 10
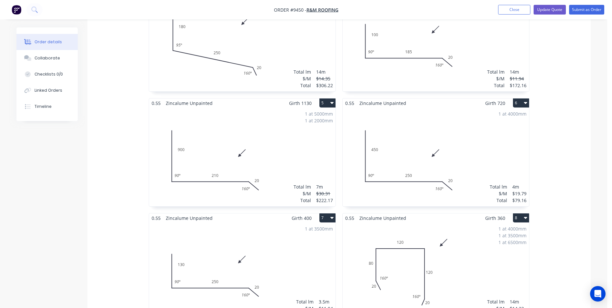
scroll to position [419, 0]
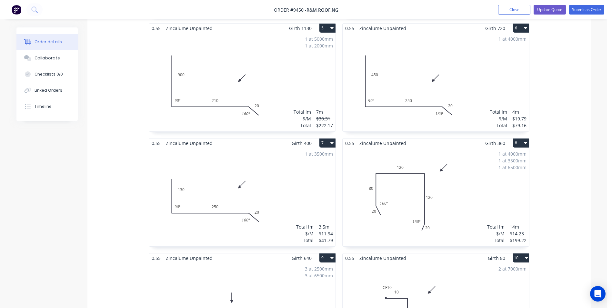
click at [454, 196] on div "1 at 4000mm 1 at 3500mm 1 at 6500mm Total lm $/M Total 14m $14.23 $199.22" at bounding box center [436, 197] width 187 height 98
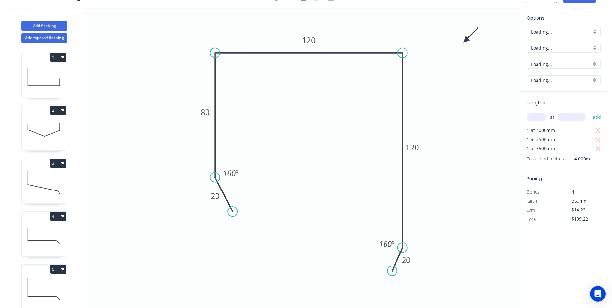
scroll to position [12, 0]
click at [589, 218] on input "$199.22" at bounding box center [582, 218] width 22 height 9
type input "$210.99"
click at [496, 212] on icon "0 20 80 120 120 20 160 º 160 º" at bounding box center [303, 152] width 433 height 288
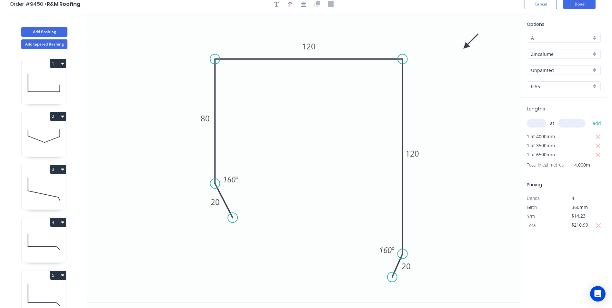
scroll to position [0, 0]
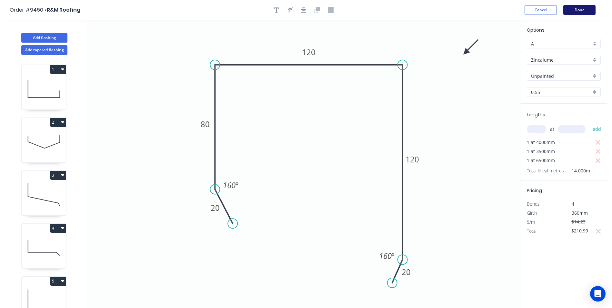
click at [567, 10] on button "Done" at bounding box center [579, 10] width 32 height 10
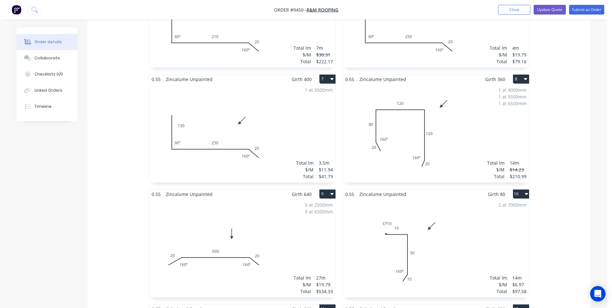
scroll to position [516, 0]
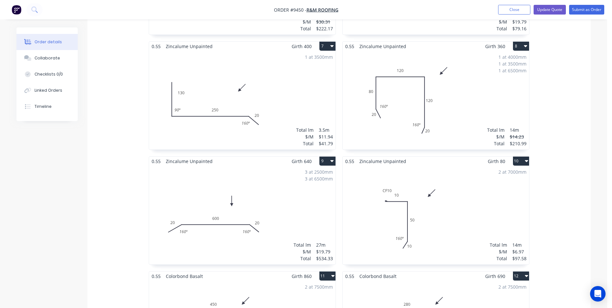
click at [304, 197] on div "3 at 2500mm 3 at 6500mm Total lm $/M Total 27m $19.79 $534.33" at bounding box center [242, 215] width 187 height 98
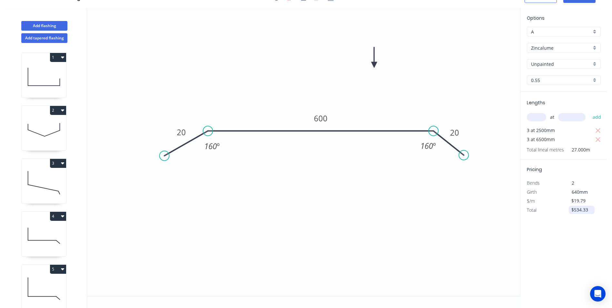
click at [591, 210] on input "$534.33" at bounding box center [582, 209] width 22 height 9
type input "$584.33"
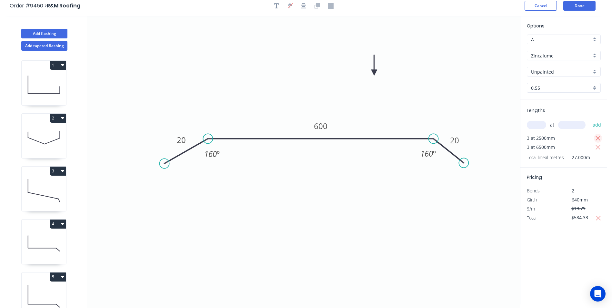
scroll to position [0, 0]
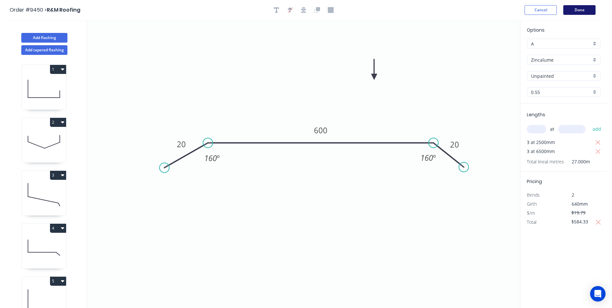
click at [576, 12] on button "Done" at bounding box center [579, 10] width 32 height 10
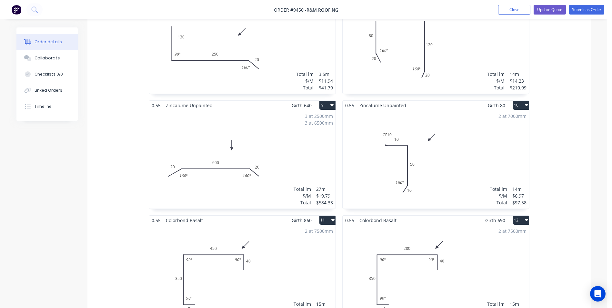
scroll to position [613, 0]
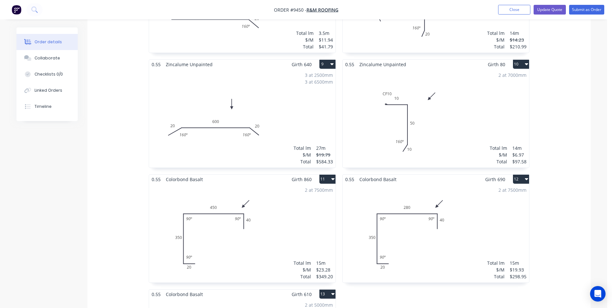
click at [476, 216] on div "2 at 7500mm Total lm $/M Total 15m $19.93 $298.95" at bounding box center [436, 233] width 187 height 98
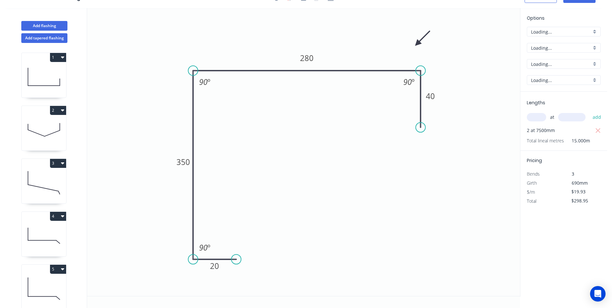
scroll to position [12, 0]
click at [591, 201] on input "$298.95" at bounding box center [582, 200] width 22 height 9
type input "$313.95"
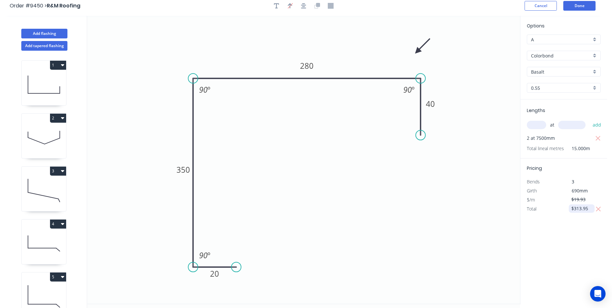
scroll to position [0, 0]
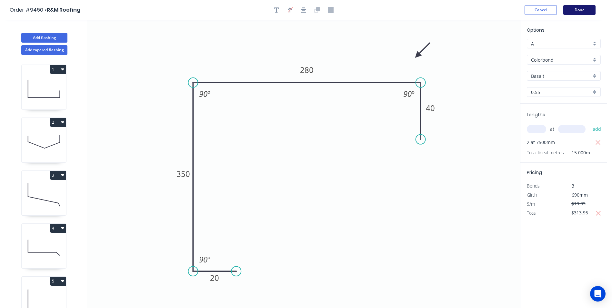
click at [575, 8] on button "Done" at bounding box center [579, 10] width 32 height 10
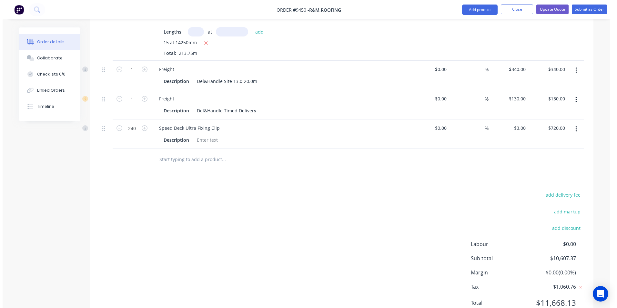
scroll to position [1232, 0]
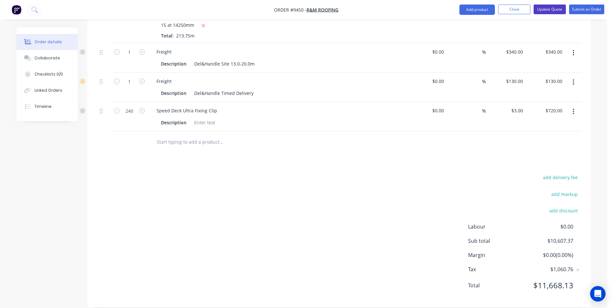
click at [549, 11] on button "Update Quote" at bounding box center [550, 10] width 32 height 10
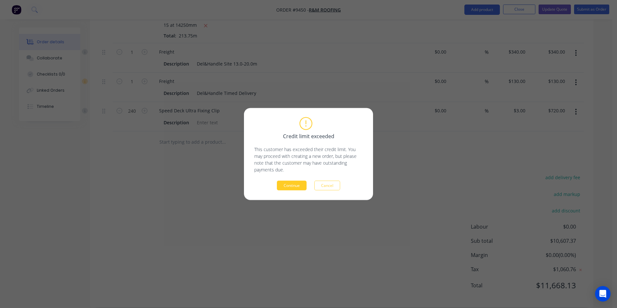
click at [301, 184] on button "Continue" at bounding box center [292, 186] width 30 height 10
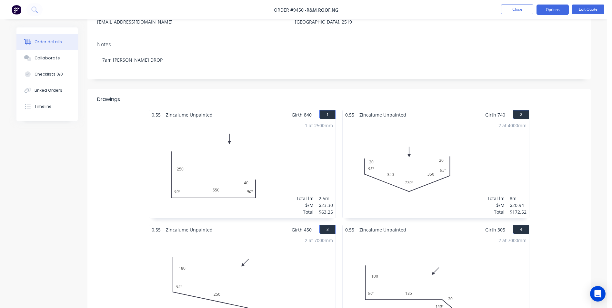
scroll to position [0, 0]
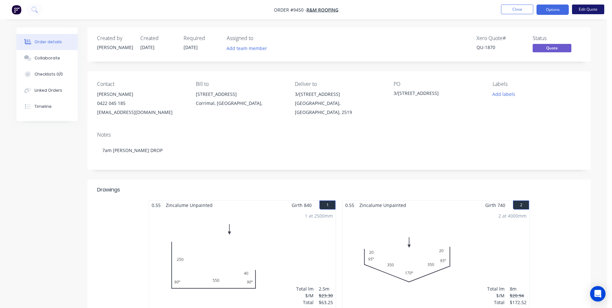
click at [582, 11] on button "Edit Quote" at bounding box center [588, 10] width 32 height 10
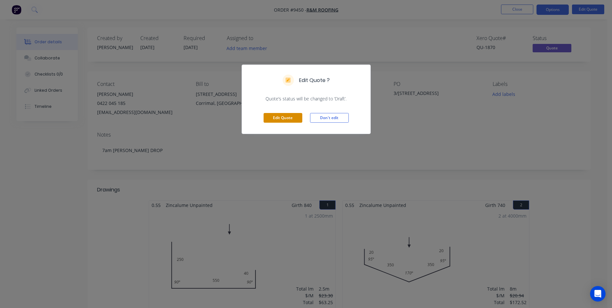
click at [290, 117] on button "Edit Quote" at bounding box center [283, 118] width 39 height 10
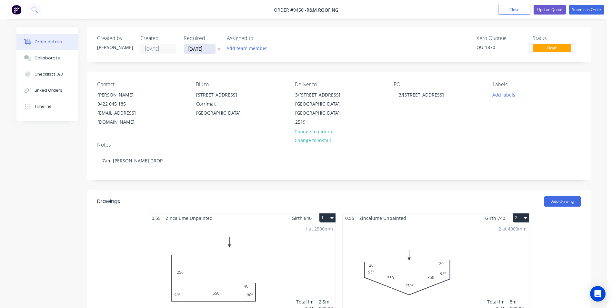
click at [210, 51] on input "26/08/25" at bounding box center [200, 49] width 32 height 10
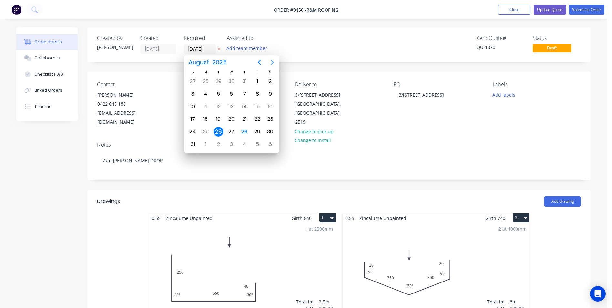
click at [272, 63] on icon "Next page" at bounding box center [272, 62] width 8 height 8
click at [233, 83] on div "3" at bounding box center [232, 81] width 10 height 10
type input "03/09/25"
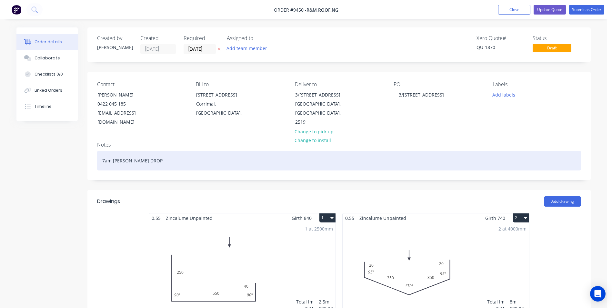
click at [121, 153] on div "7am TIM DROP" at bounding box center [339, 161] width 484 height 20
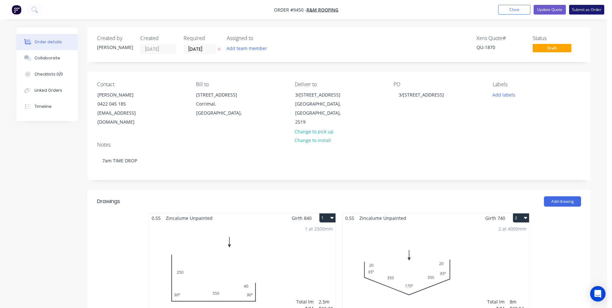
click at [585, 12] on button "Submit as Order" at bounding box center [586, 10] width 35 height 10
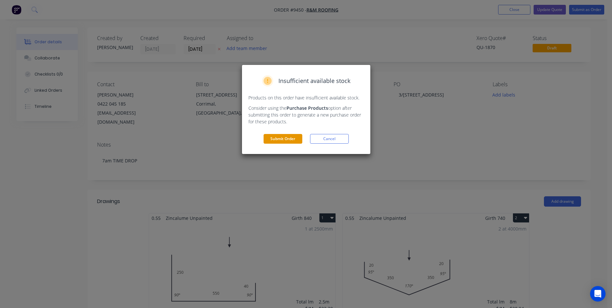
click at [272, 139] on button "Submit Order" at bounding box center [283, 139] width 39 height 10
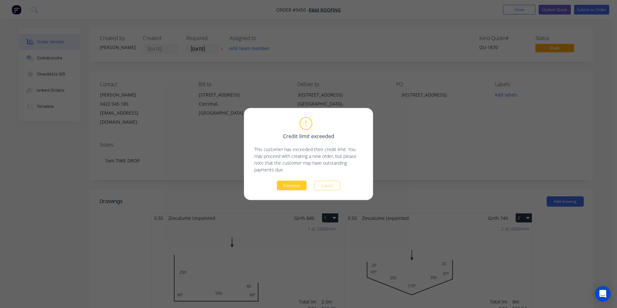
click at [294, 184] on button "Continue" at bounding box center [292, 186] width 30 height 10
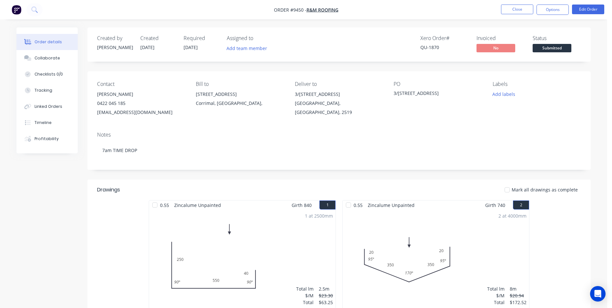
click at [548, 11] on button "Options" at bounding box center [553, 10] width 32 height 10
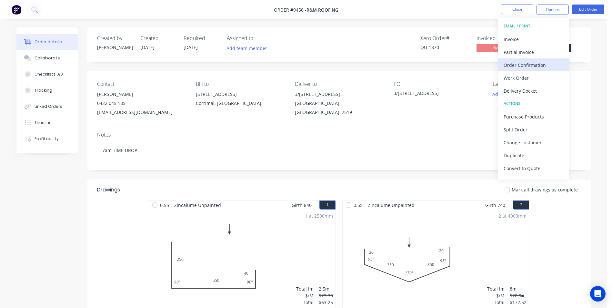
click at [524, 66] on div "Order Confirmation" at bounding box center [533, 64] width 59 height 9
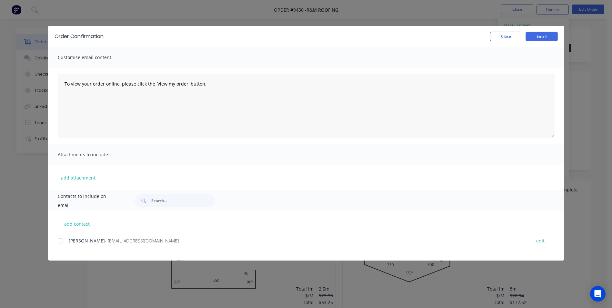
click at [63, 243] on div at bounding box center [60, 240] width 13 height 13
click at [544, 37] on button "Email" at bounding box center [542, 37] width 32 height 10
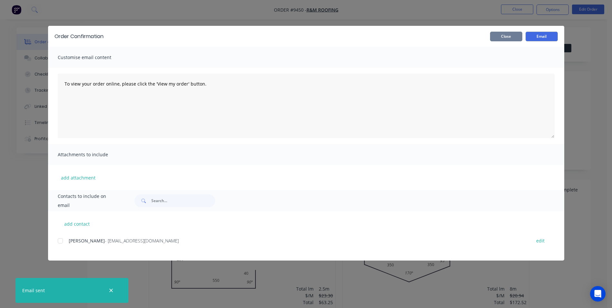
click at [498, 36] on button "Close" at bounding box center [506, 37] width 32 height 10
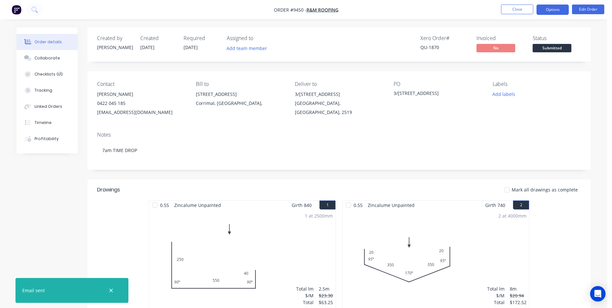
click at [551, 11] on button "Options" at bounding box center [553, 10] width 32 height 10
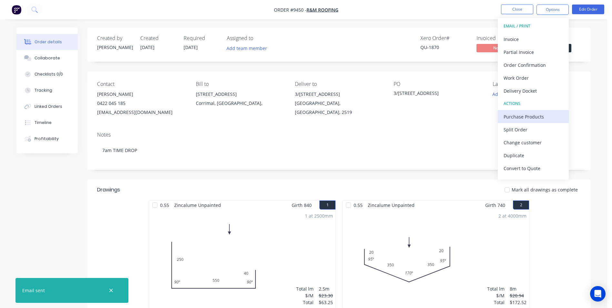
click at [522, 119] on div "Purchase Products" at bounding box center [533, 116] width 59 height 9
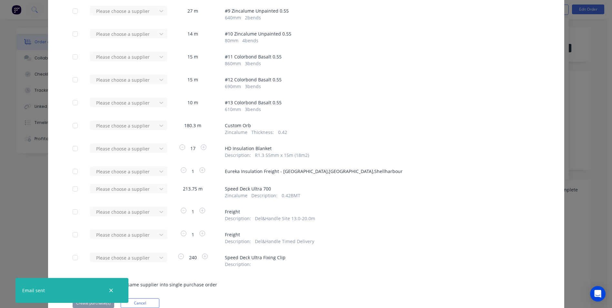
scroll to position [258, 0]
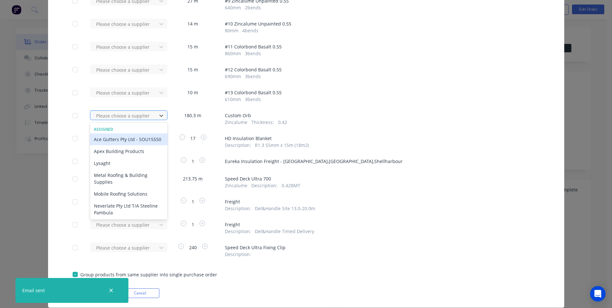
click at [129, 115] on div at bounding box center [125, 116] width 58 height 8
click at [116, 198] on div "Mobile Roofing Solutions" at bounding box center [128, 194] width 77 height 12
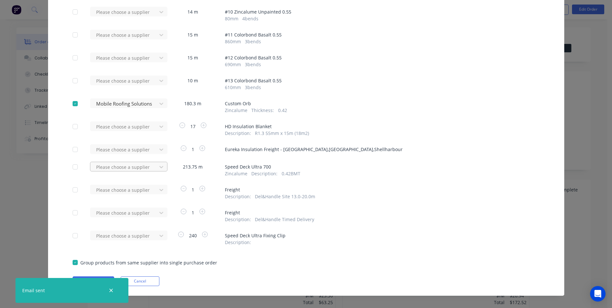
scroll to position [277, 0]
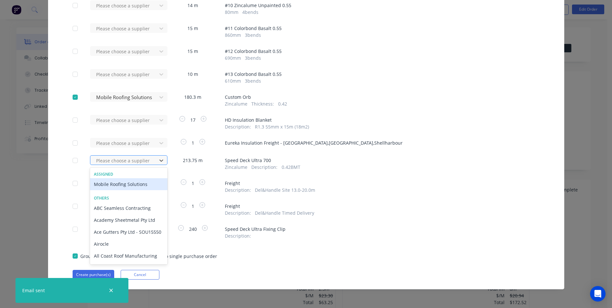
click at [129, 161] on div at bounding box center [125, 160] width 58 height 8
click at [124, 183] on div "Mobile Roofing Solutions" at bounding box center [128, 184] width 77 height 12
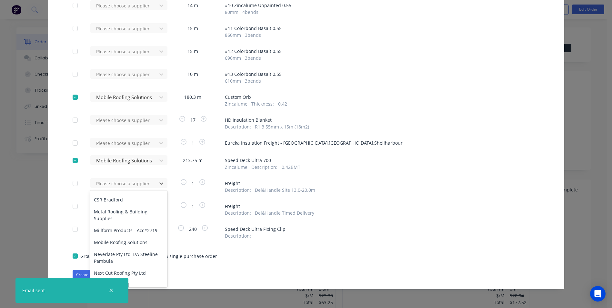
scroll to position [65, 0]
click at [121, 238] on div "Mobile Roofing Solutions" at bounding box center [128, 240] width 77 height 12
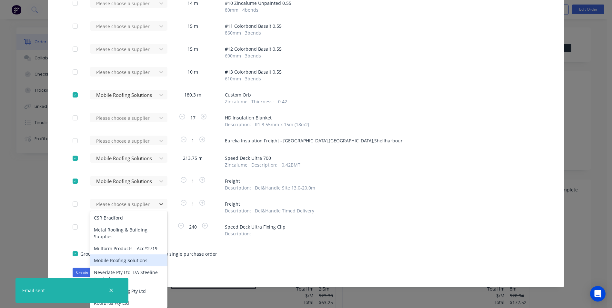
click at [117, 257] on div "Mobile Roofing Solutions" at bounding box center [128, 260] width 77 height 12
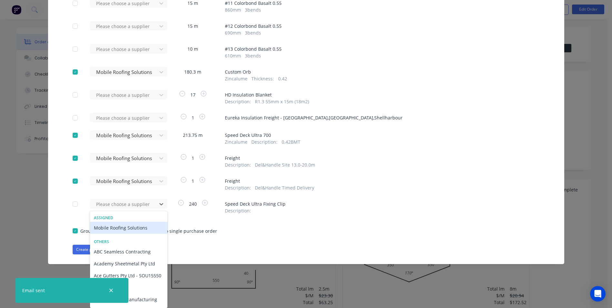
click at [128, 230] on div "Mobile Roofing Solutions" at bounding box center [128, 228] width 77 height 12
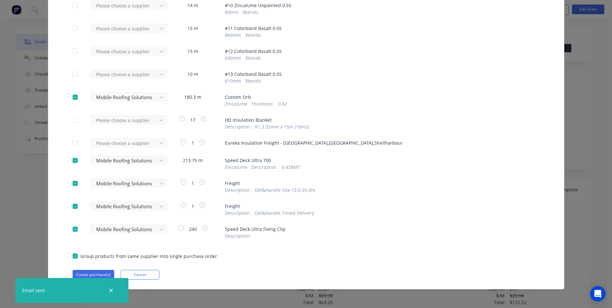
click at [177, 275] on div "Create purchase(s) Cancel" at bounding box center [306, 275] width 467 height 10
click at [113, 290] on icon "button" at bounding box center [111, 290] width 4 height 6
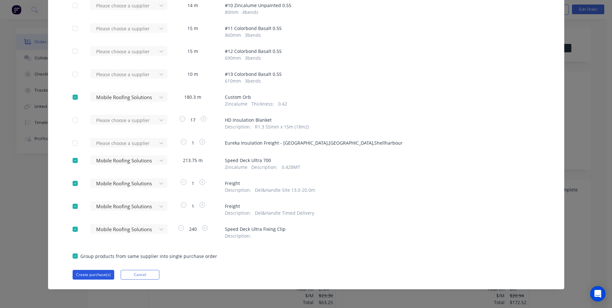
click at [84, 272] on button "Create purchase(s)" at bounding box center [94, 275] width 42 height 10
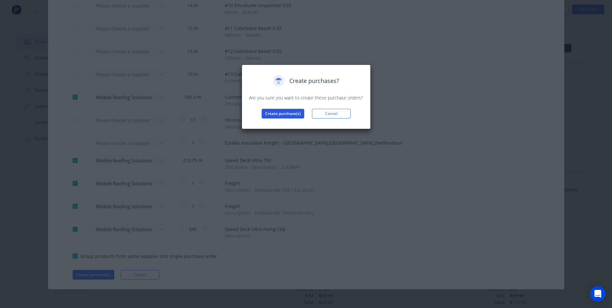
click at [279, 117] on button "Create purchase(s)" at bounding box center [283, 114] width 43 height 10
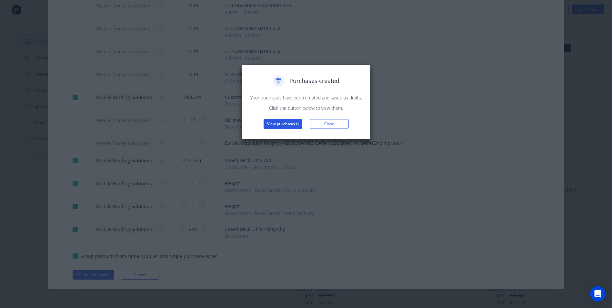
click at [286, 125] on button "View purchase(s)" at bounding box center [283, 124] width 39 height 10
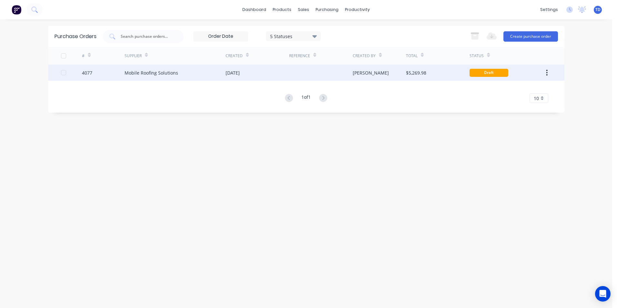
click at [265, 74] on div "28 Aug 2025" at bounding box center [258, 73] width 64 height 16
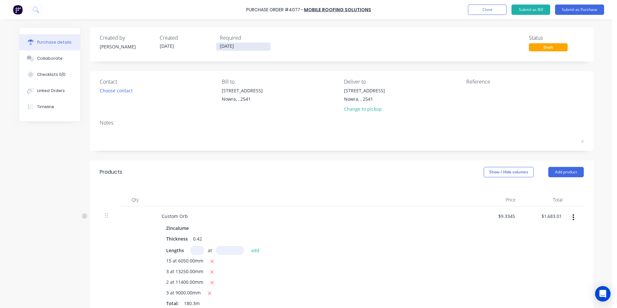
click at [247, 47] on input "28/08/25" at bounding box center [243, 47] width 54 height 8
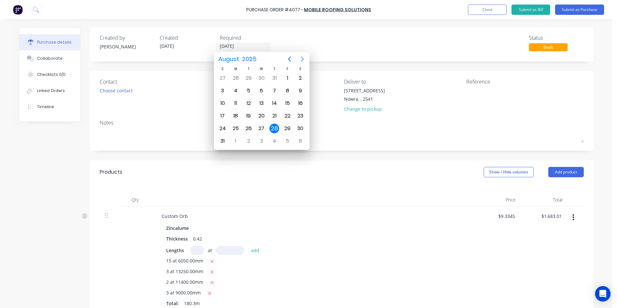
click at [299, 60] on icon "Next page" at bounding box center [302, 59] width 8 height 8
click at [265, 77] on div "3" at bounding box center [262, 78] width 10 height 10
type input "03/09/25"
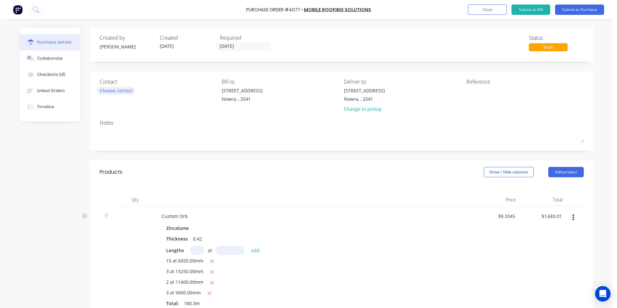
click at [127, 89] on div "Choose contact" at bounding box center [116, 90] width 33 height 7
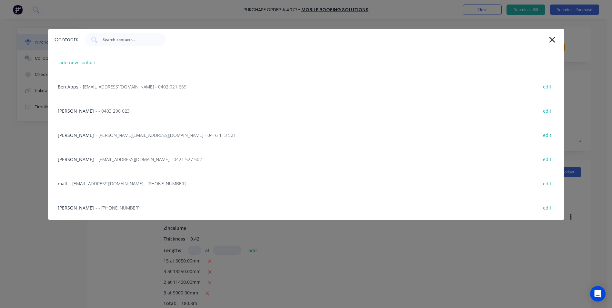
drag, startPoint x: 93, startPoint y: 205, endPoint x: 144, endPoint y: 203, distance: 51.7
click at [96, 206] on span "- - (02) 4411 1090" at bounding box center [118, 207] width 44 height 7
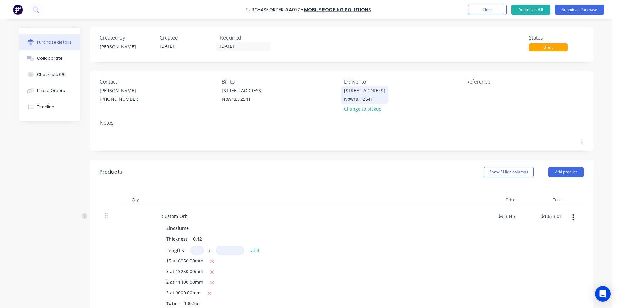
click at [345, 95] on div "Unit 6/53 Albatross Road Nowra, , 2541" at bounding box center [364, 94] width 41 height 15
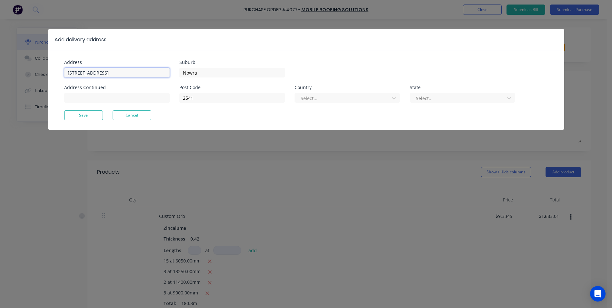
drag, startPoint x: 139, startPoint y: 73, endPoint x: 41, endPoint y: 67, distance: 98.6
click at [41, 67] on div "Add delivery address Address Unit 6/53 Albatross Road Address Continued Suburb …" at bounding box center [306, 154] width 612 height 308
type input "3/82-84 Princes Highway"
type input "Fairy Meadow"
type input "2518"
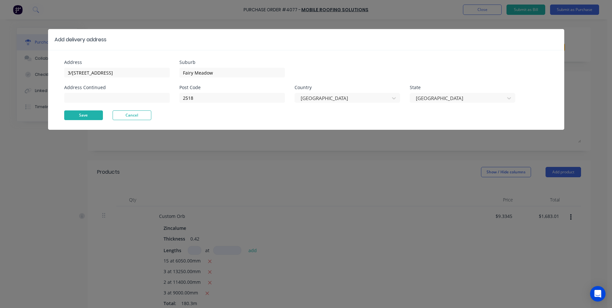
click at [86, 114] on button "Save" at bounding box center [83, 115] width 39 height 10
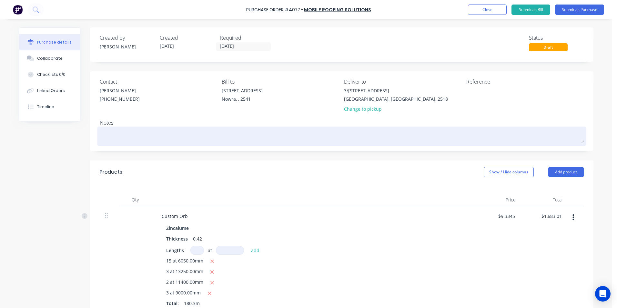
click at [121, 135] on textarea at bounding box center [342, 135] width 484 height 15
type textarea "x"
type textarea "7"
type textarea "x"
type textarea "7A"
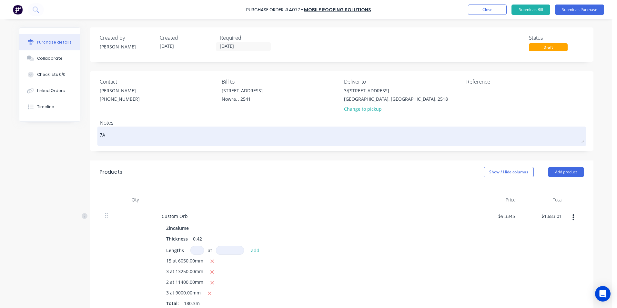
type textarea "x"
type textarea "7AM"
type textarea "x"
type textarea "7AM"
type textarea "x"
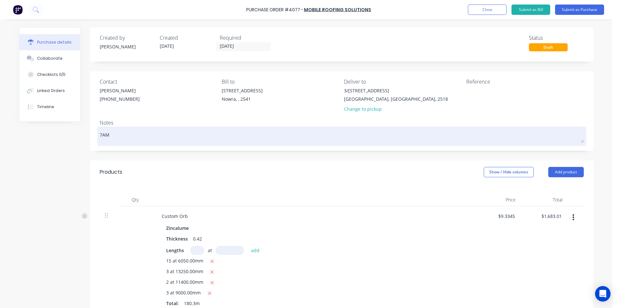
type textarea "7AM T"
type textarea "x"
type textarea "7AM TI"
type textarea "x"
type textarea "7AM TIM"
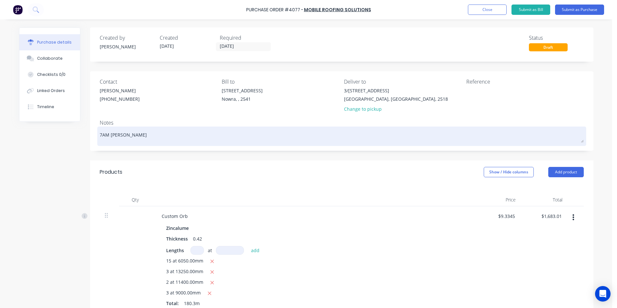
type textarea "x"
type textarea "7AM TIME"
type textarea "x"
type textarea "7AM TIMED"
type textarea "x"
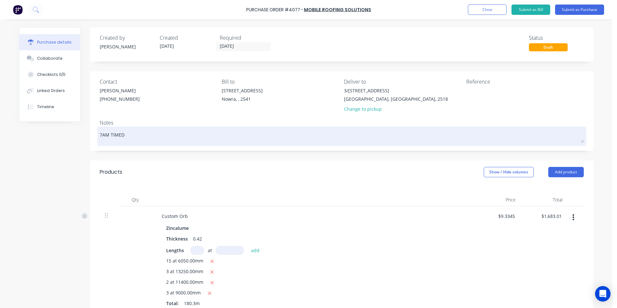
type textarea "7AM TIMED"
type textarea "x"
type textarea "7AM TIMED D"
type textarea "x"
type textarea "7AM TIMED DR"
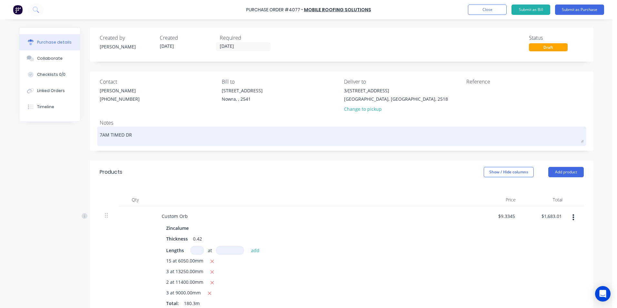
type textarea "x"
type textarea "7AM TIMED DRO"
type textarea "x"
type textarea "7AM TIMED DROP"
type textarea "x"
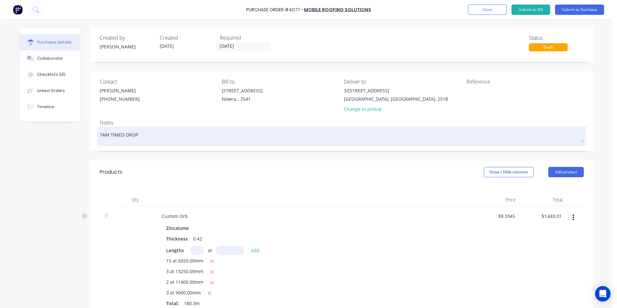
type textarea "7AM TIMED DROP"
type textarea "x"
type textarea "7AM TIMED DROP -"
type textarea "x"
type textarea "7AM TIMED DROP -"
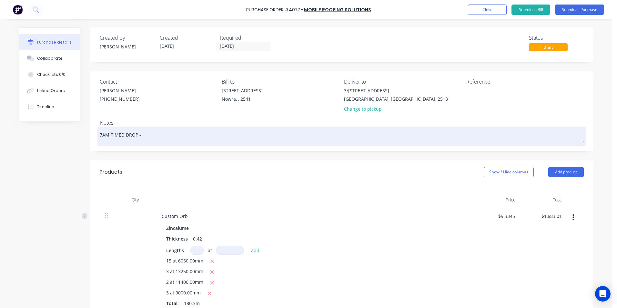
type textarea "x"
type textarea "7AM TIMED DROP - C"
type textarea "x"
type textarea "7AM TIMED DROP - Cr"
type textarea "x"
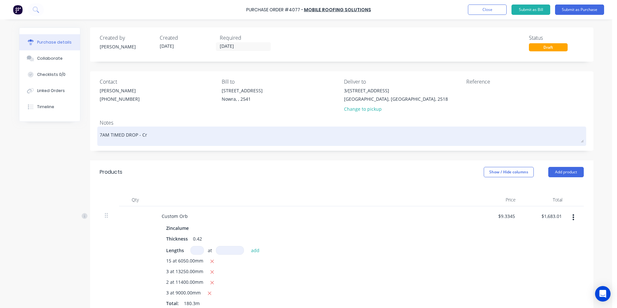
type textarea "7AM TIMED DROP - C"
type textarea "x"
type textarea "7AM TIMED DROP - CR"
type textarea "x"
type textarea "7AM TIMED DROP - CRA"
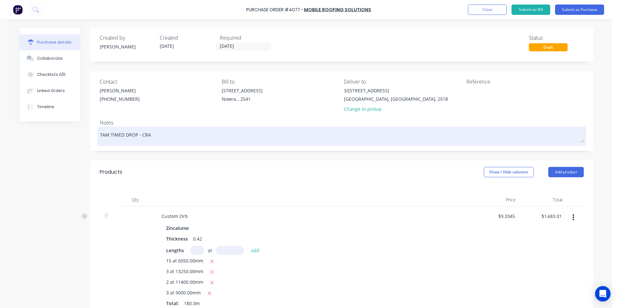
type textarea "x"
type textarea "7AM TIMED DROP - CRAN"
type textarea "x"
type textarea "7AM TIMED DROP - CRANE"
type textarea "x"
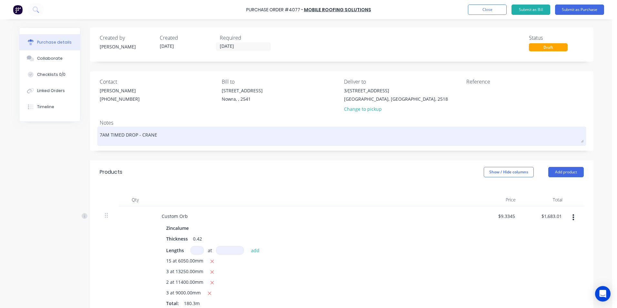
type textarea "7AM TIMED DROP - CRANE"
type textarea "x"
type textarea "7AM TIMED DROP - CRANE U"
type textarea "x"
type textarea "7AM TIMED DROP - CRANE UN"
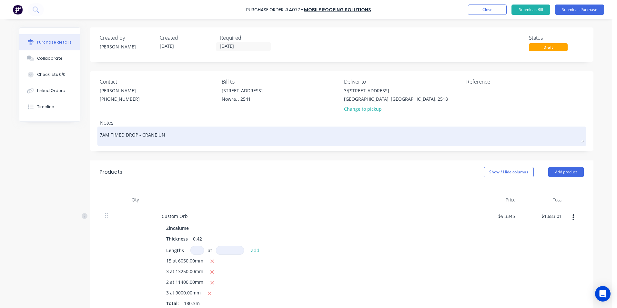
type textarea "x"
type textarea "7AM TIMED DROP - CRANE UNL"
type textarea "x"
type textarea "7AM TIMED DROP - CRANE UNLO"
type textarea "x"
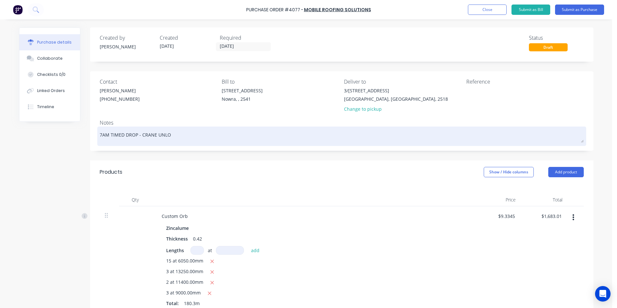
type textarea "7AM TIMED DROP - CRANE UNLOA"
type textarea "x"
type textarea "7AM TIMED DROP - CRANE UNLOAD"
type textarea "x"
type textarea "7AM TIMED DROP - CRANE UNLOAD."
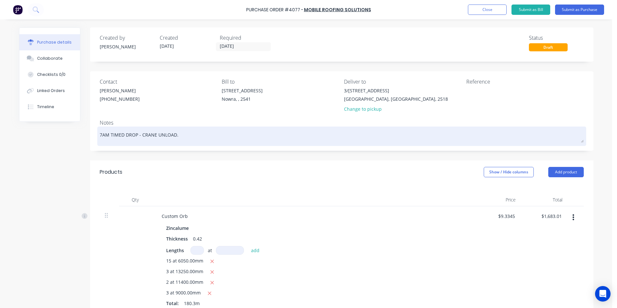
type textarea "x"
type textarea "7AM TIMED DROP - CRANE UNLOAD."
type textarea "x"
type textarea "7AM TIMED DROP - CRANE UNLOAD. C"
type textarea "x"
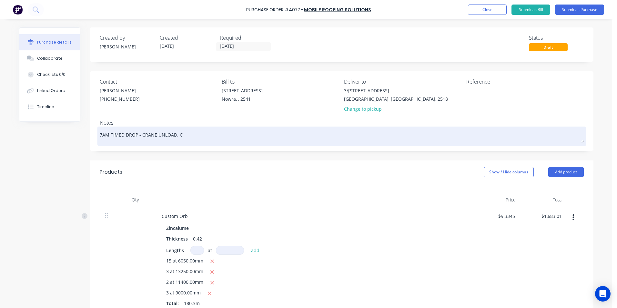
type textarea "7AM TIMED DROP - CRANE UNLOAD. Co"
type textarea "x"
type textarea "7AM TIMED DROP - CRANE UNLOAD. Con"
type textarea "x"
type textarea "7AM TIMED DROP - CRANE UNLOAD. Cont"
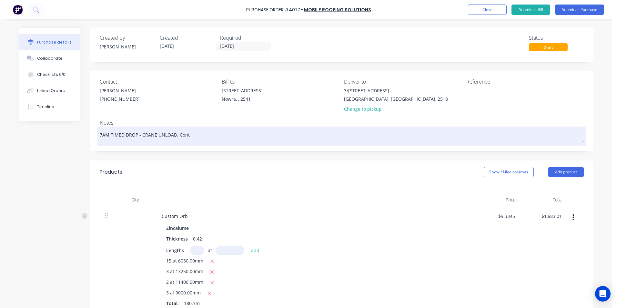
type textarea "x"
type textarea "7AM TIMED DROP - CRANE UNLOAD. Conta"
type textarea "x"
type textarea "7AM TIMED DROP - CRANE UNLOAD. Contac"
type textarea "x"
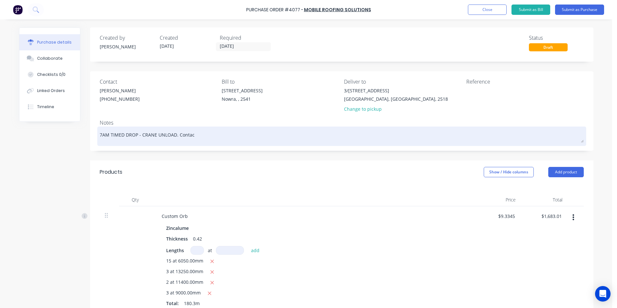
type textarea "7AM TIMED DROP - CRANE UNLOAD. Contact"
type textarea "x"
type textarea "7AM TIMED DROP - CRANE UNLOAD. Contact"
type textarea "x"
type textarea "7AM TIMED DROP - CRANE UNLOAD. Contact R"
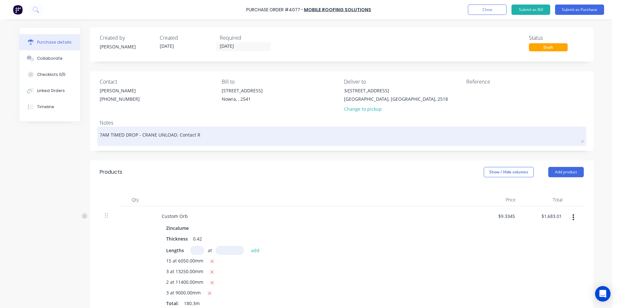
type textarea "x"
type textarea "7AM TIMED DROP - CRANE UNLOAD. Contact Ri"
type textarea "x"
type textarea "7AM TIMED DROP - CRANE UNLOAD. Contact Ric"
type textarea "x"
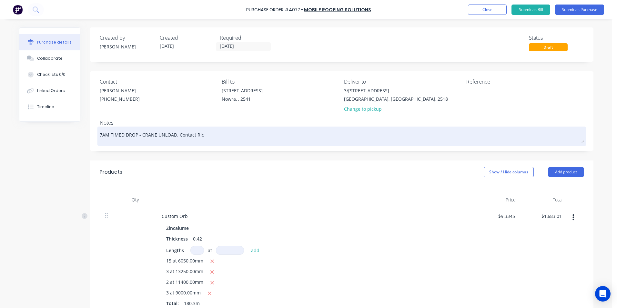
type textarea "7AM TIMED DROP - CRANE UNLOAD. Contact Rick"
type textarea "x"
type textarea "7AM TIMED DROP - CRANE UNLOAD. Contact Ricky"
type textarea "x"
type textarea "7AM TIMED DROP - CRANE UNLOAD. Contact Ricky"
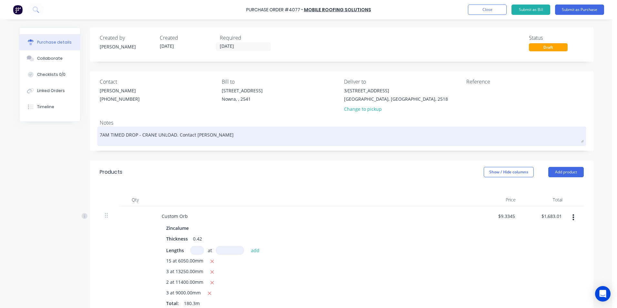
type textarea "x"
type textarea "7AM TIMED DROP - CRANE UNLOAD. Contact Ricky 0"
type textarea "x"
type textarea "7AM TIMED DROP - CRANE UNLOAD. Contact Ricky 04"
type textarea "x"
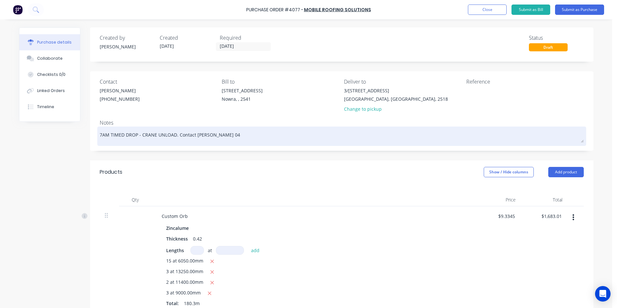
type textarea "7AM TIMED DROP - CRANE UNLOAD. Contact Ricky 042"
type textarea "x"
type textarea "7AM TIMED DROP - CRANE UNLOAD. Contact Ricky 0422"
type textarea "x"
type textarea "7AM TIMED DROP - CRANE UNLOAD. Contact Ricky 0422"
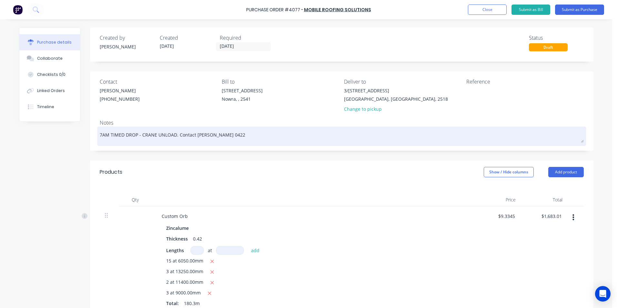
type textarea "x"
type textarea "7AM TIMED DROP - CRANE UNLOAD. Contact Ricky 0422 0"
type textarea "x"
type textarea "7AM TIMED DROP - CRANE UNLOAD. Contact Ricky 0422 04"
type textarea "x"
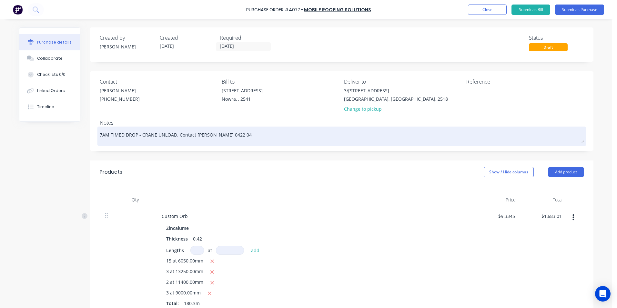
type textarea "7AM TIMED DROP - CRANE UNLOAD. Contact Ricky 0422 045"
type textarea "x"
type textarea "7AM TIMED DROP - CRANE UNLOAD. Contact Ricky 0422 0451"
type textarea "x"
type textarea "7AM TIMED DROP - CRANE UNLOAD. Contact Ricky 0422 04518"
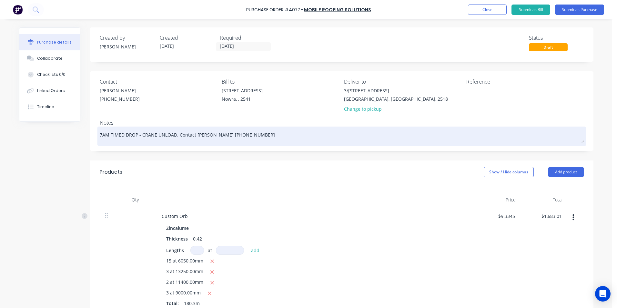
type textarea "x"
type textarea "7AM TIMED DROP - CRANE UNLOAD. Contact Ricky 0422 045185"
click at [192, 135] on textarea "7AM TIMED DROP - CRANE UNLOAD. Contact Ricky 0422 045185" at bounding box center [342, 135] width 484 height 15
type textarea "x"
type textarea "7AM TIMED DROP - CRANE UNLOAD. Contact Ricky 0422 045185"
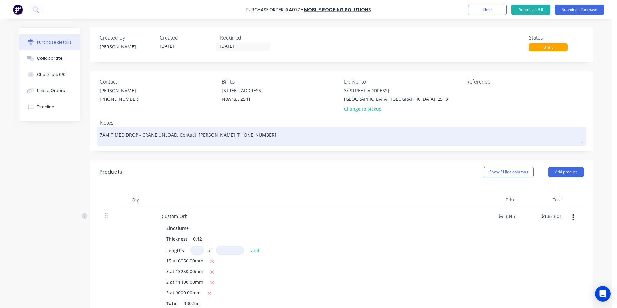
type textarea "x"
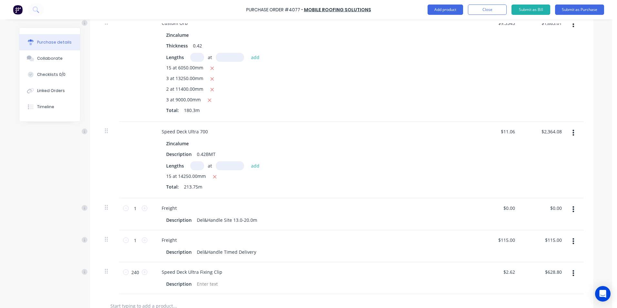
scroll to position [194, 0]
type textarea "7AM TIMED DROP - CRANE UNLOAD. Contact - Ricky 0422 045185"
type textarea "x"
type textarea "7AM TIMED DROP - CRANE UNLOAD. Contact - Ricky 0422 045185"
type textarea "x"
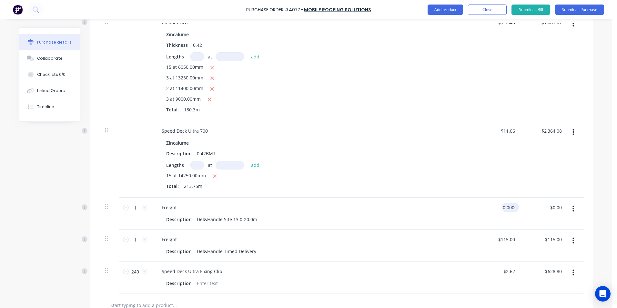
click at [513, 207] on input "0.0000" at bounding box center [508, 207] width 15 height 9
type input "0"
type input "305.0"
type textarea "x"
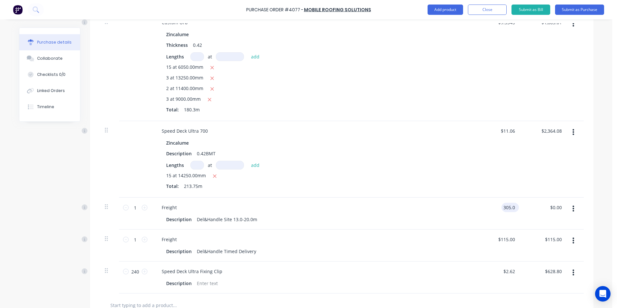
type input "$305.00"
type input "305.00"
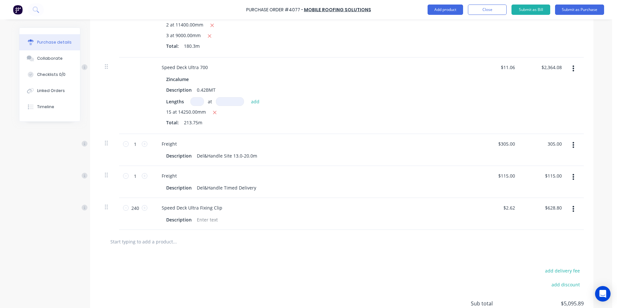
scroll to position [258, 0]
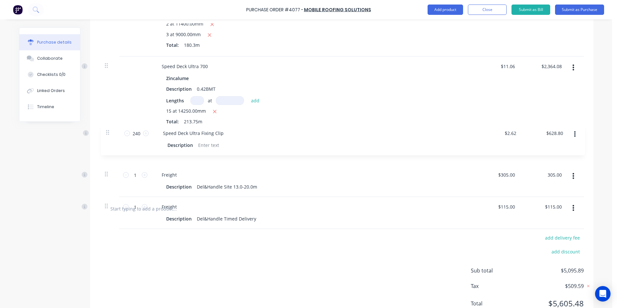
drag, startPoint x: 102, startPoint y: 207, endPoint x: 108, endPoint y: 134, distance: 73.8
click at [108, 134] on div "Custom Orb Zincalume Thickness 0.42 Lengths at add 15 at 6050.00mm 3 at 13250.0…" at bounding box center [342, 72] width 484 height 249
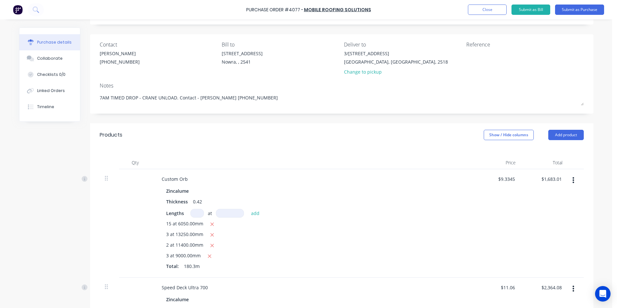
scroll to position [32, 0]
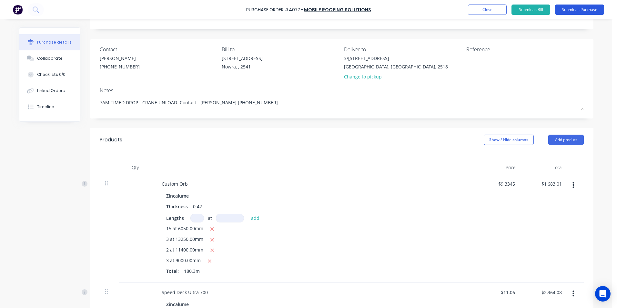
click at [578, 11] on button "Submit as Purchase" at bounding box center [579, 10] width 49 height 10
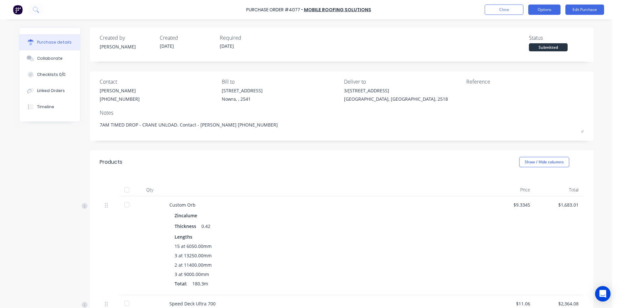
click at [535, 11] on button "Options" at bounding box center [544, 10] width 32 height 10
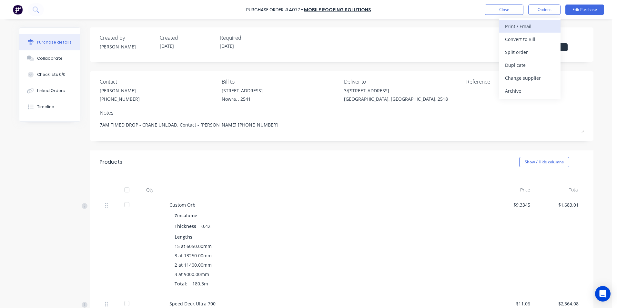
click at [522, 26] on div "Print / Email" at bounding box center [530, 26] width 50 height 9
click at [507, 39] on div "With pricing" at bounding box center [530, 39] width 50 height 9
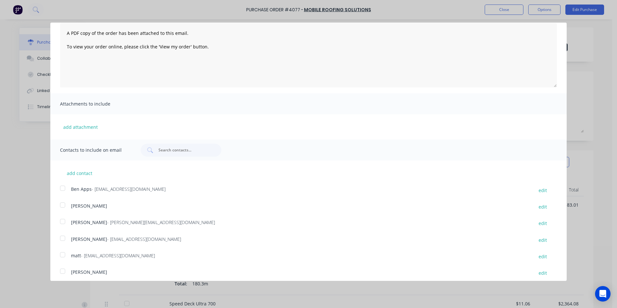
scroll to position [52, 0]
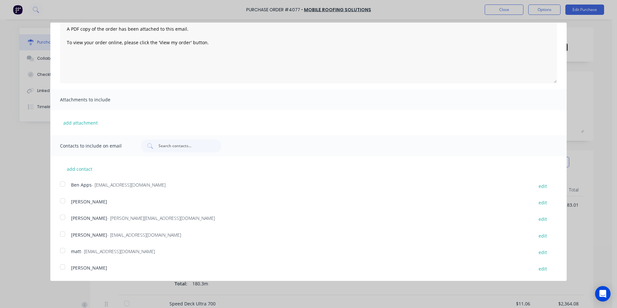
click at [63, 234] on div at bounding box center [62, 233] width 13 height 13
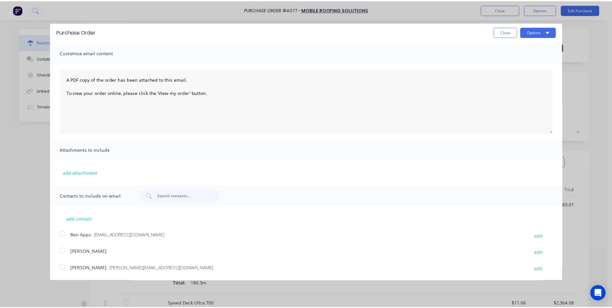
scroll to position [0, 0]
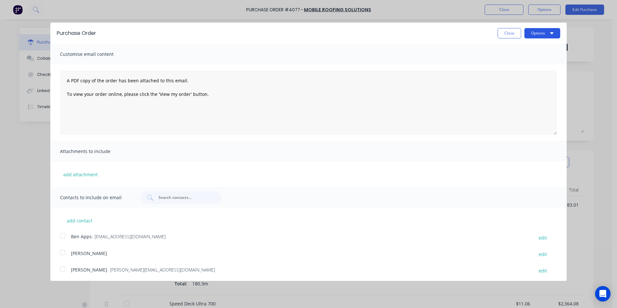
click at [527, 34] on button "Options" at bounding box center [542, 33] width 36 height 10
click at [517, 63] on div "Email" at bounding box center [530, 62] width 50 height 9
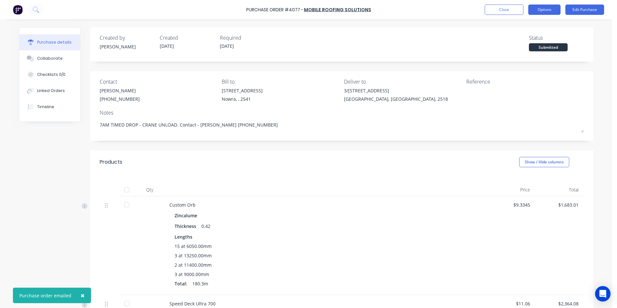
click at [538, 12] on button "Options" at bounding box center [544, 10] width 32 height 10
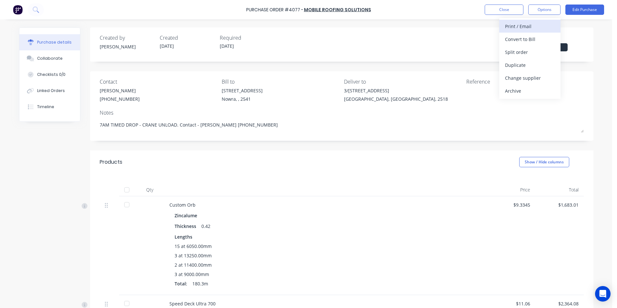
click at [530, 30] on div "Print / Email" at bounding box center [530, 26] width 50 height 9
click at [531, 54] on div "Without pricing" at bounding box center [530, 51] width 50 height 9
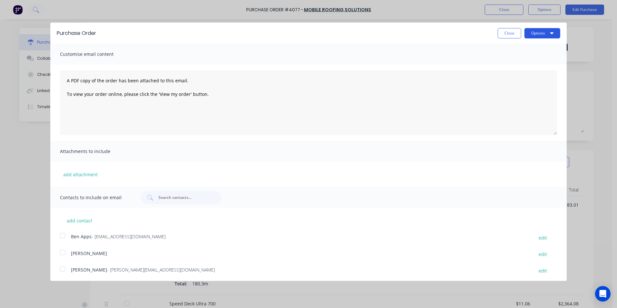
click at [540, 32] on button "Options" at bounding box center [542, 33] width 36 height 10
click at [529, 47] on div "Print" at bounding box center [530, 49] width 50 height 9
click at [502, 32] on button "Close" at bounding box center [510, 33] width 24 height 10
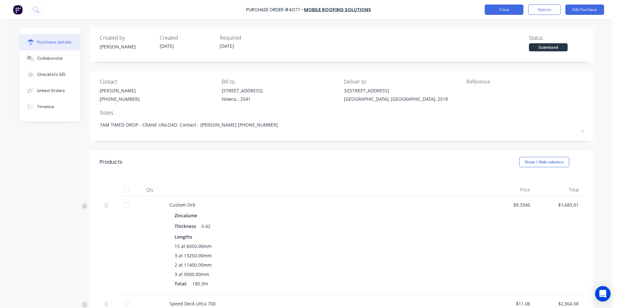
click at [497, 11] on button "Close" at bounding box center [504, 10] width 39 height 10
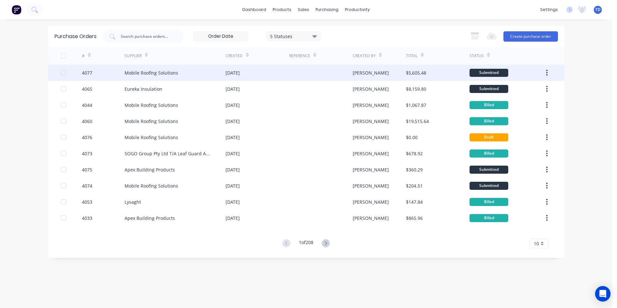
click at [152, 74] on div "Mobile Roofing Solutions" at bounding box center [152, 72] width 54 height 7
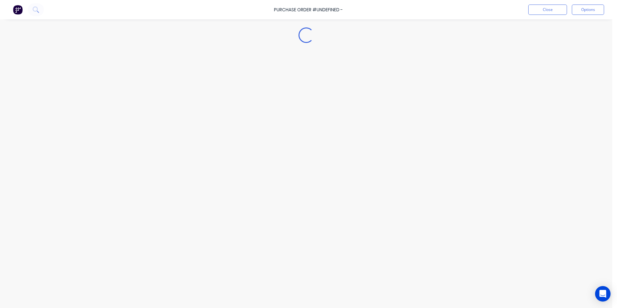
type textarea "x"
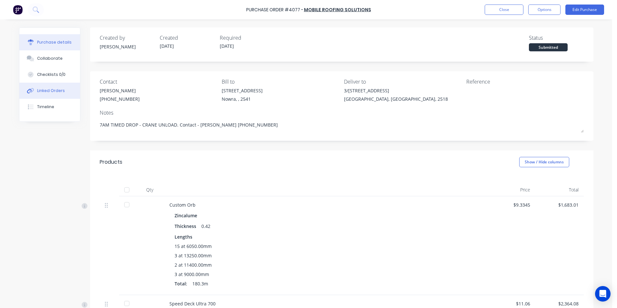
click at [48, 90] on div "Linked Orders" at bounding box center [51, 91] width 28 height 6
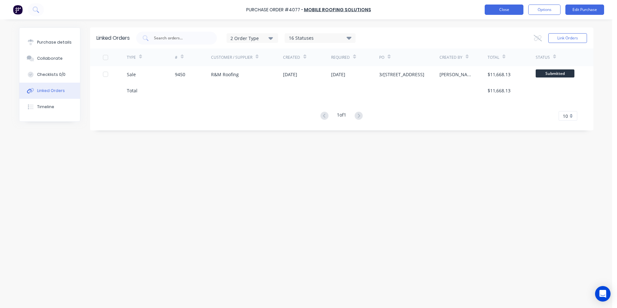
click at [499, 12] on button "Close" at bounding box center [504, 10] width 39 height 10
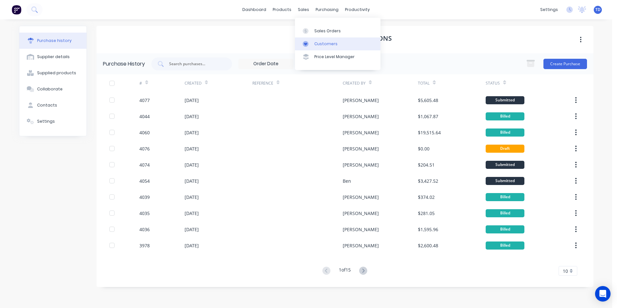
click at [316, 45] on div "Customers" at bounding box center [325, 44] width 23 height 6
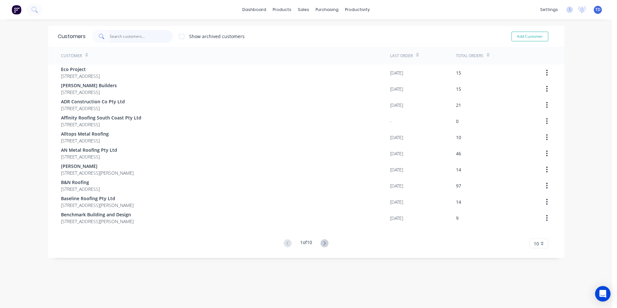
click at [128, 32] on input "text" at bounding box center [141, 36] width 63 height 13
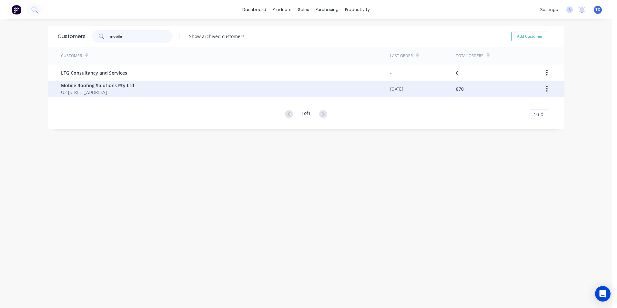
type input "mobile"
click at [117, 90] on span "U2 24 Memorial Avenue Ingleburn New South Wales 2565" at bounding box center [97, 92] width 73 height 7
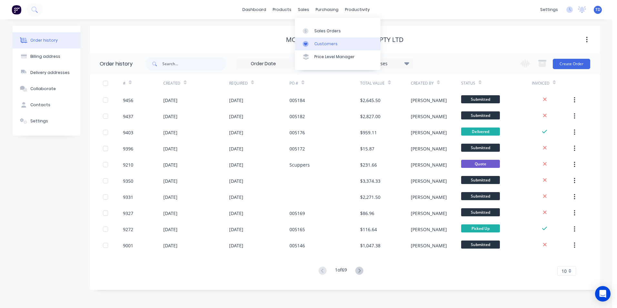
click at [326, 45] on div "Customers" at bounding box center [325, 44] width 23 height 6
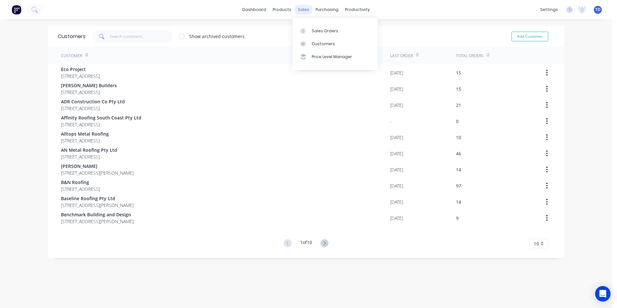
click at [299, 13] on div "sales" at bounding box center [304, 10] width 18 height 10
click at [317, 43] on div "Customers" at bounding box center [323, 44] width 23 height 6
click at [149, 40] on input "text" at bounding box center [141, 36] width 63 height 13
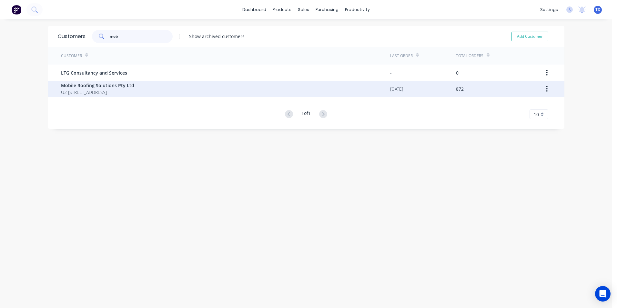
type input "mob"
click at [124, 89] on span "U2 24 Memorial Avenue Ingleburn New South Wales 2565" at bounding box center [97, 92] width 73 height 7
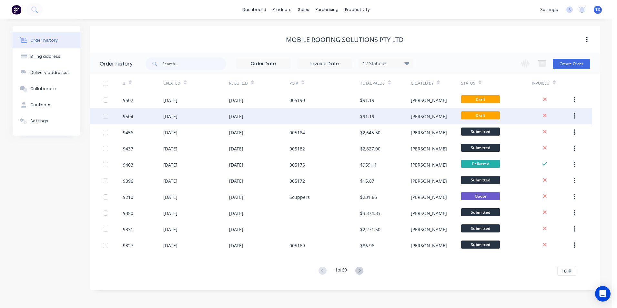
click at [317, 117] on div at bounding box center [324, 116] width 71 height 16
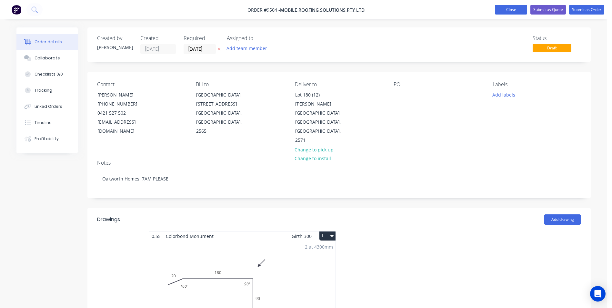
click at [516, 12] on button "Close" at bounding box center [511, 10] width 32 height 10
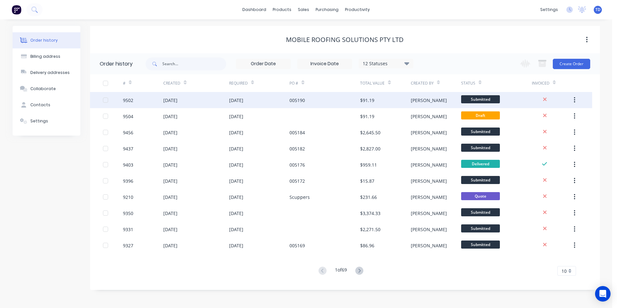
click at [304, 99] on div "005190" at bounding box center [296, 100] width 15 height 7
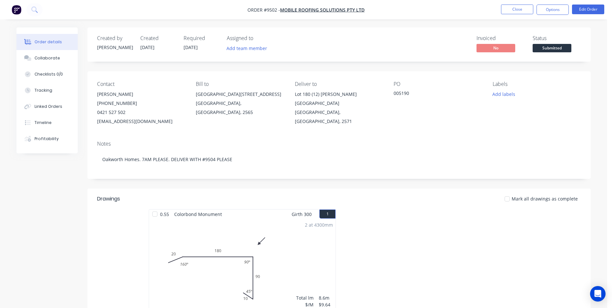
click at [408, 93] on div "005190" at bounding box center [434, 94] width 81 height 9
click at [594, 8] on button "Edit Order" at bounding box center [588, 10] width 32 height 10
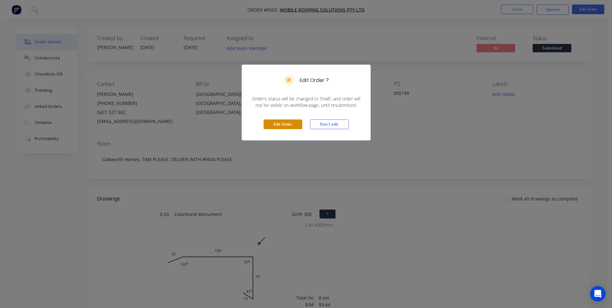
drag, startPoint x: 293, startPoint y: 123, endPoint x: 296, endPoint y: 125, distance: 3.3
click at [293, 125] on button "Edit Order" at bounding box center [283, 124] width 39 height 10
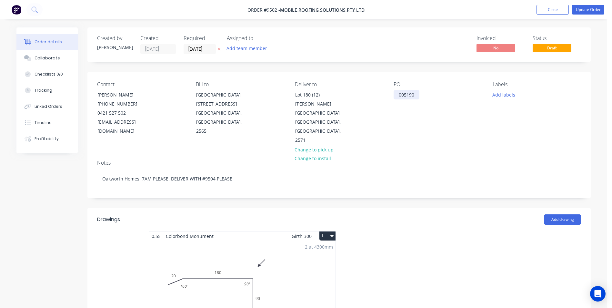
click at [417, 96] on div "005190" at bounding box center [407, 94] width 26 height 9
click at [589, 10] on button "Update Order" at bounding box center [588, 10] width 32 height 10
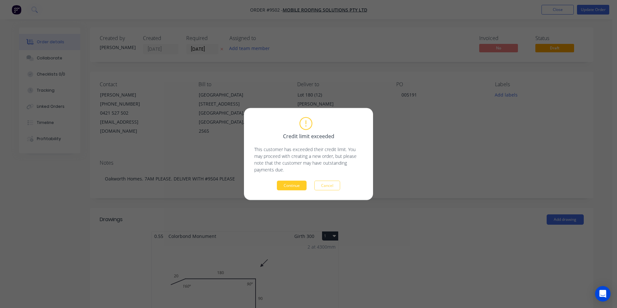
click at [299, 188] on button "Continue" at bounding box center [292, 186] width 30 height 10
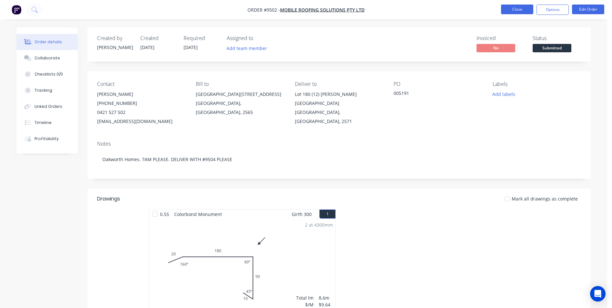
click at [507, 10] on button "Close" at bounding box center [517, 10] width 32 height 10
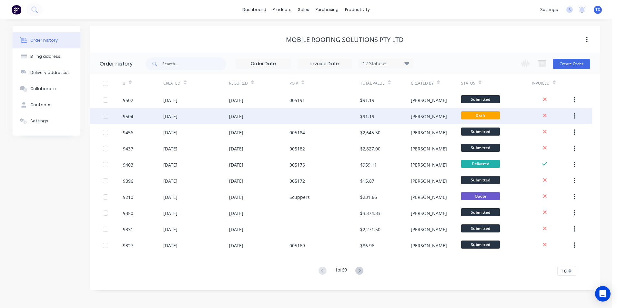
click at [282, 114] on div "28 Aug 2025" at bounding box center [259, 116] width 61 height 16
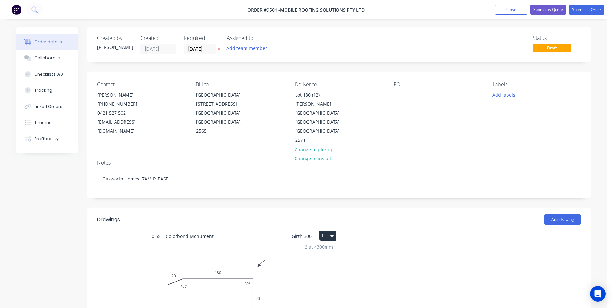
click at [320, 231] on button "1" at bounding box center [327, 235] width 16 height 9
click at [304, 273] on div "Delete" at bounding box center [305, 277] width 50 height 9
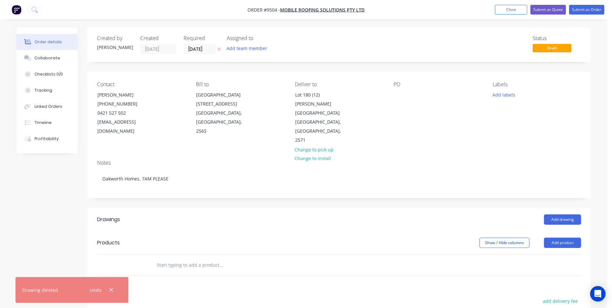
click at [209, 258] on input "text" at bounding box center [220, 264] width 129 height 13
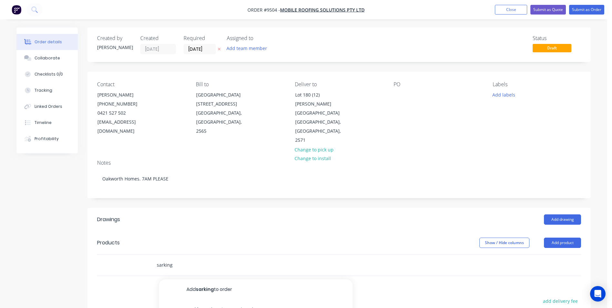
type input "sarking"
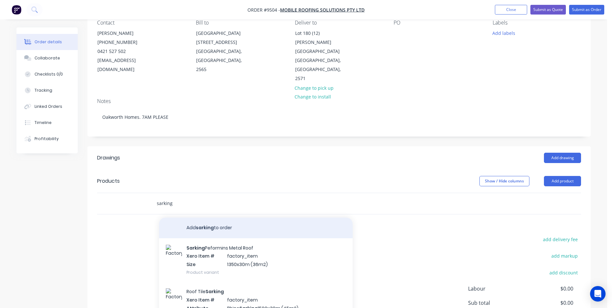
scroll to position [65, 0]
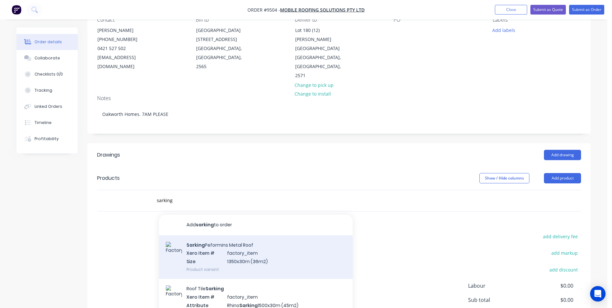
click at [247, 235] on div "Sarking Peformins Metal Roof Xero Item # factory_item Size 1350x30m (36m2) Prod…" at bounding box center [256, 257] width 194 height 44
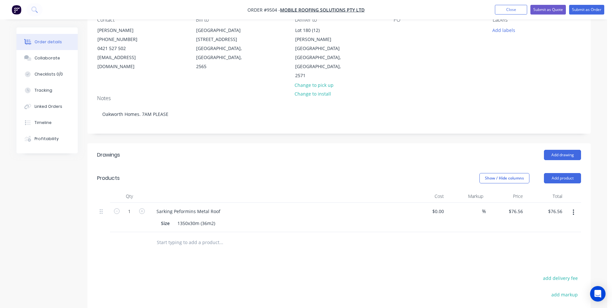
click at [190, 236] on input "text" at bounding box center [220, 242] width 129 height 13
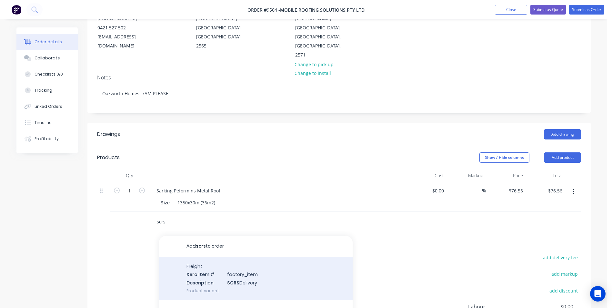
scroll to position [97, 0]
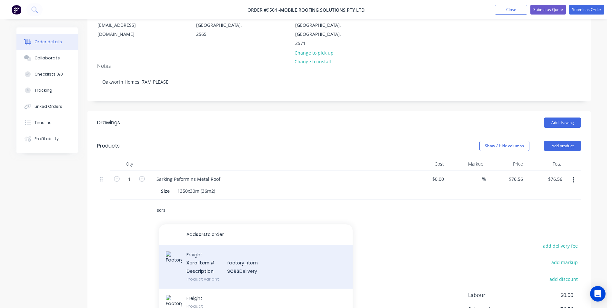
type input "scrs"
click at [201, 248] on div "Freight Xero Item # factory_item Description SCRS Delivery Product variant" at bounding box center [256, 267] width 194 height 44
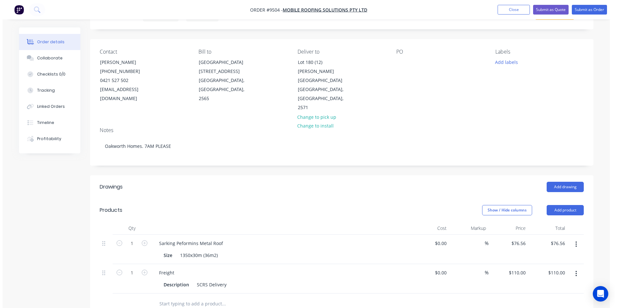
scroll to position [32, 0]
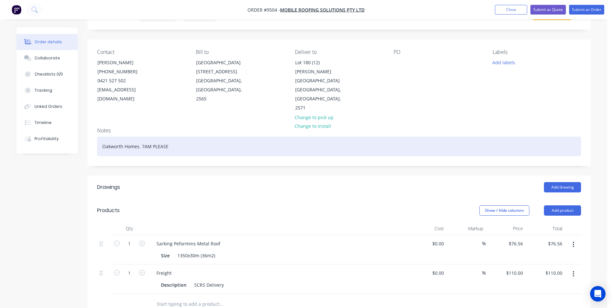
click at [186, 136] on div "Oakworth Homes. 7AM PLEASE" at bounding box center [339, 146] width 484 height 20
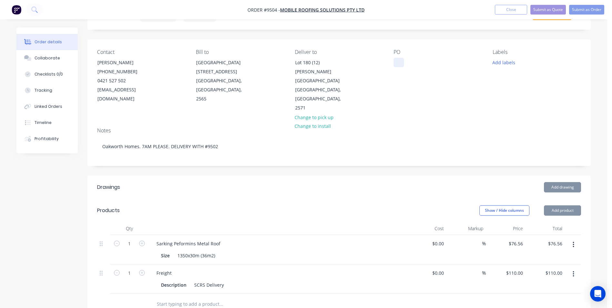
click at [396, 61] on div at bounding box center [399, 62] width 10 height 9
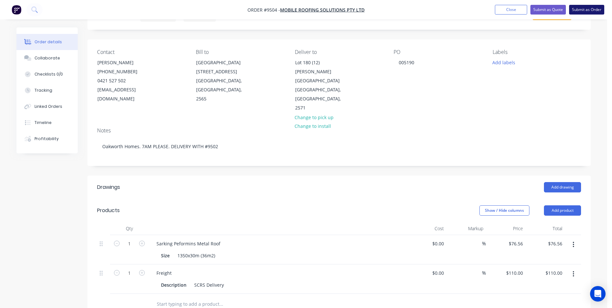
click at [585, 11] on button "Submit as Order" at bounding box center [586, 10] width 35 height 10
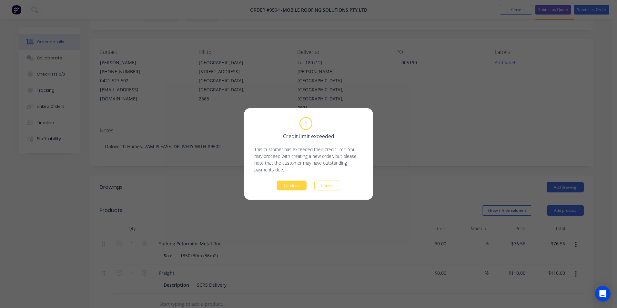
click at [281, 185] on button "Continue" at bounding box center [292, 186] width 30 height 10
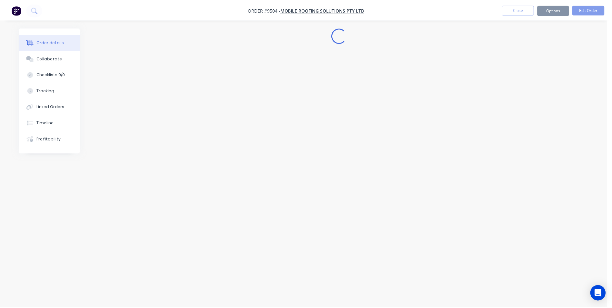
scroll to position [0, 0]
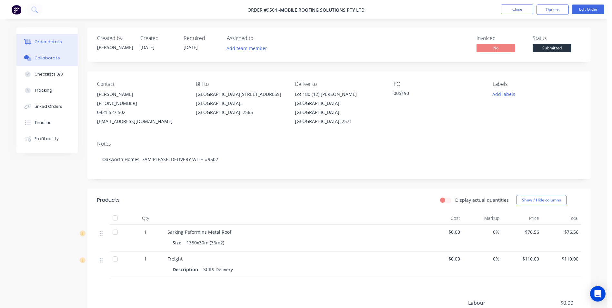
click at [42, 58] on div "Collaborate" at bounding box center [47, 58] width 25 height 6
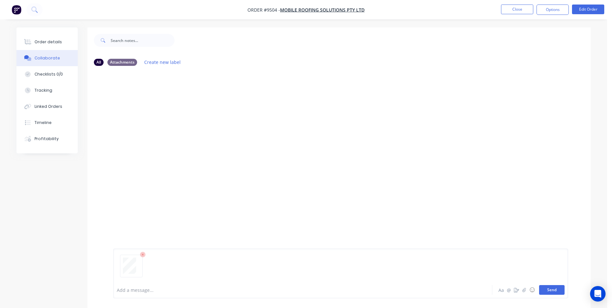
click at [542, 289] on button "Send" at bounding box center [551, 290] width 25 height 10
click at [46, 41] on div "Order details" at bounding box center [48, 42] width 27 height 6
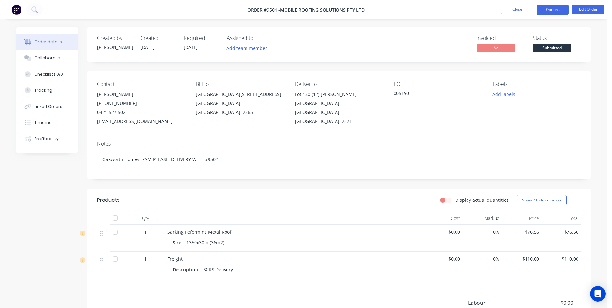
click at [550, 12] on button "Options" at bounding box center [553, 10] width 32 height 10
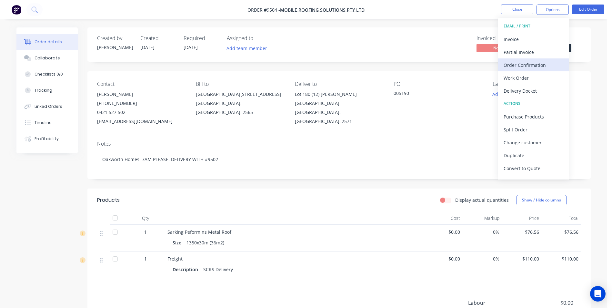
click at [530, 64] on div "Order Confirmation" at bounding box center [533, 64] width 59 height 9
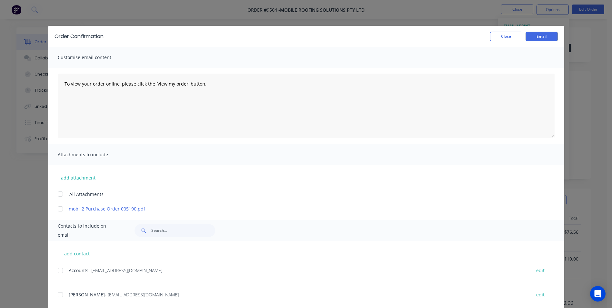
click at [63, 293] on div at bounding box center [60, 294] width 13 height 13
click at [547, 40] on button "Email" at bounding box center [542, 37] width 32 height 10
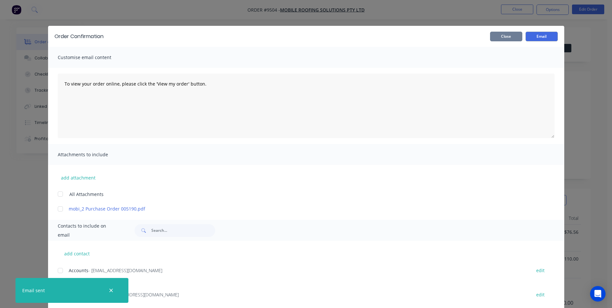
click at [508, 37] on button "Close" at bounding box center [506, 37] width 32 height 10
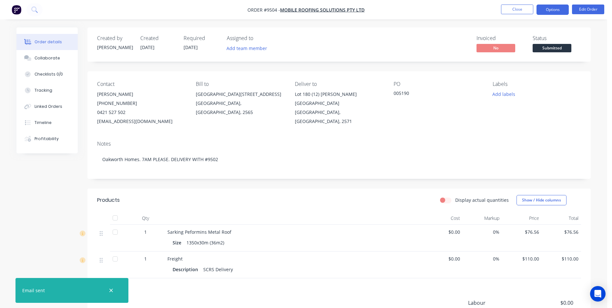
click at [552, 5] on button "Options" at bounding box center [553, 10] width 32 height 10
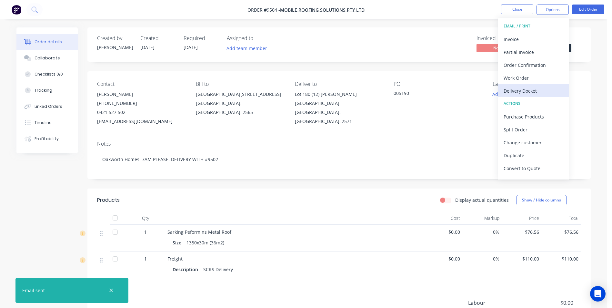
click at [532, 91] on div "Delivery Docket" at bounding box center [533, 90] width 59 height 9
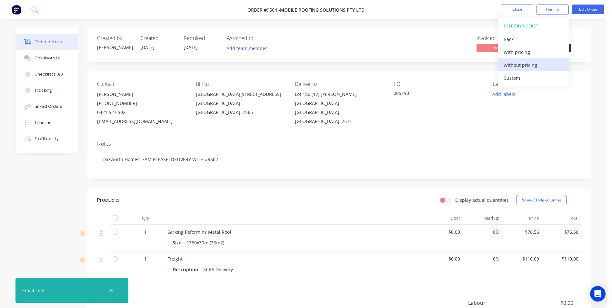
click at [535, 64] on div "Without pricing" at bounding box center [533, 64] width 59 height 9
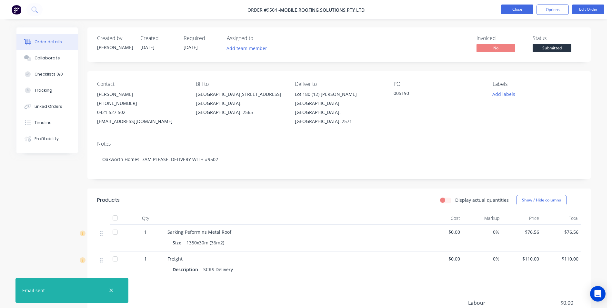
click at [523, 10] on button "Close" at bounding box center [517, 10] width 32 height 10
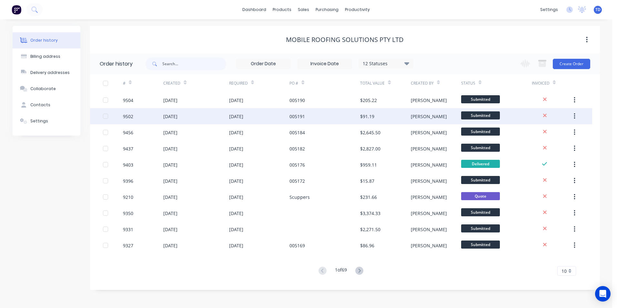
click at [322, 119] on div "005191" at bounding box center [324, 116] width 71 height 16
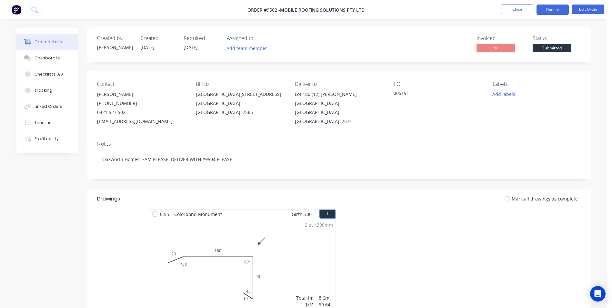
click at [555, 12] on button "Options" at bounding box center [553, 10] width 32 height 10
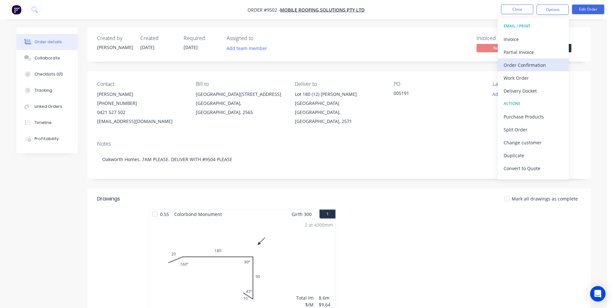
click at [529, 64] on div "Order Confirmation" at bounding box center [533, 64] width 59 height 9
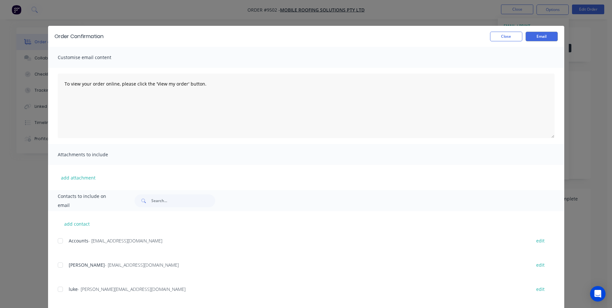
click at [60, 261] on div at bounding box center [60, 264] width 13 height 13
click at [533, 35] on button "Email" at bounding box center [542, 37] width 32 height 10
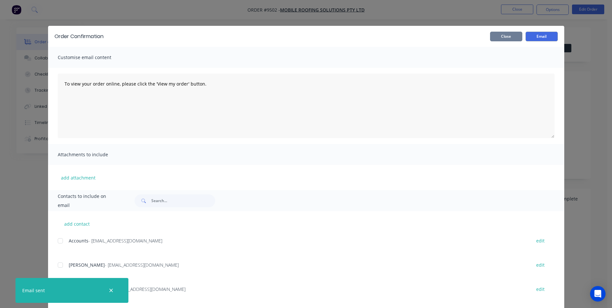
click at [500, 36] on button "Close" at bounding box center [506, 37] width 32 height 10
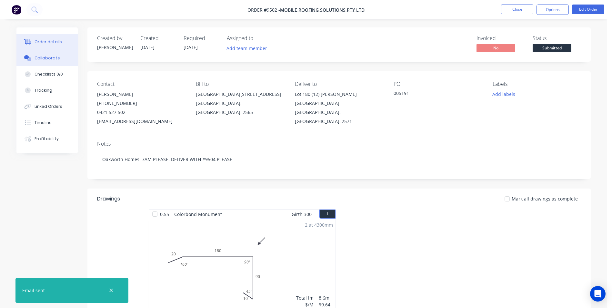
click at [36, 57] on div "Collaborate" at bounding box center [47, 58] width 25 height 6
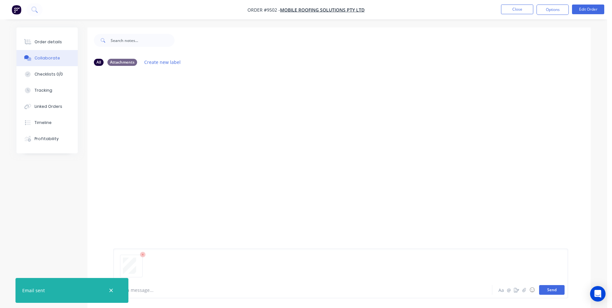
click at [550, 292] on button "Send" at bounding box center [551, 290] width 25 height 10
click at [53, 38] on button "Order details" at bounding box center [46, 42] width 61 height 16
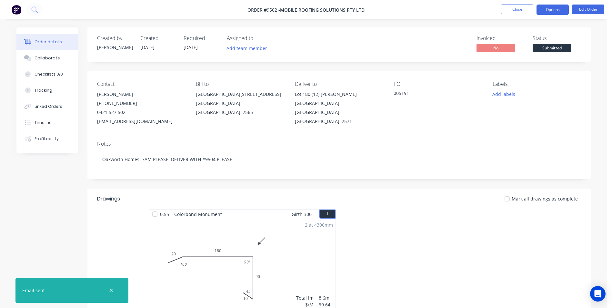
click at [544, 9] on button "Options" at bounding box center [553, 10] width 32 height 10
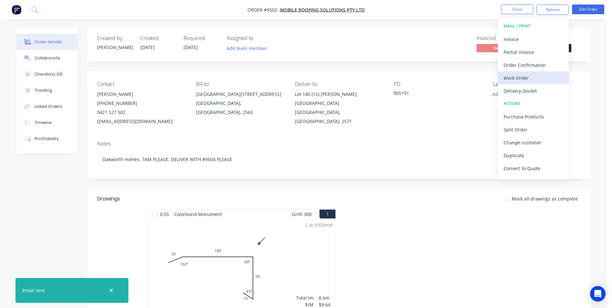
click at [515, 76] on div "Work Order" at bounding box center [533, 77] width 59 height 9
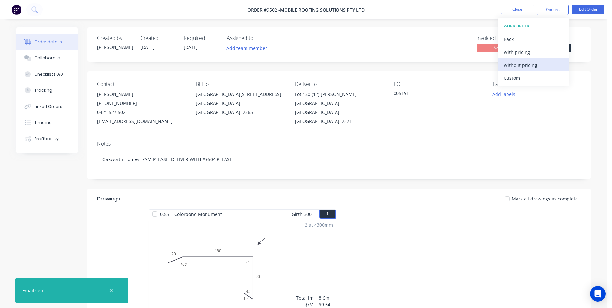
click at [524, 69] on div "Without pricing" at bounding box center [533, 64] width 59 height 9
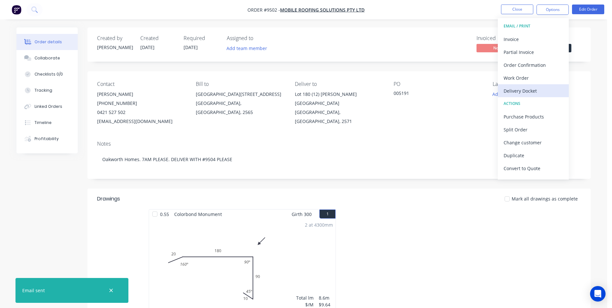
click at [524, 92] on div "Delivery Docket" at bounding box center [533, 90] width 59 height 9
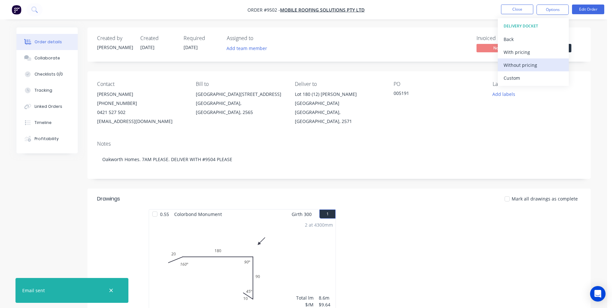
click at [526, 65] on div "Without pricing" at bounding box center [533, 64] width 59 height 9
click at [517, 14] on li "Close" at bounding box center [517, 10] width 32 height 10
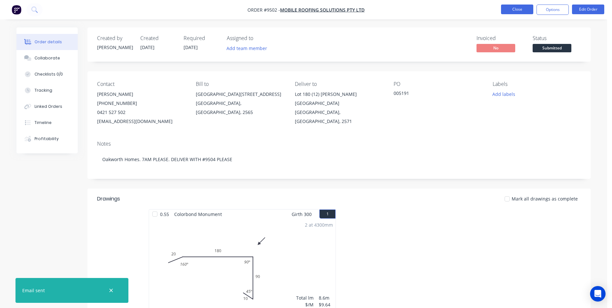
click at [517, 12] on button "Close" at bounding box center [517, 10] width 32 height 10
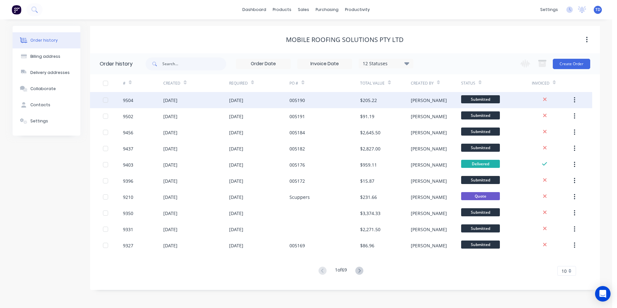
click at [230, 104] on div "28 Aug 2025" at bounding box center [259, 100] width 61 height 16
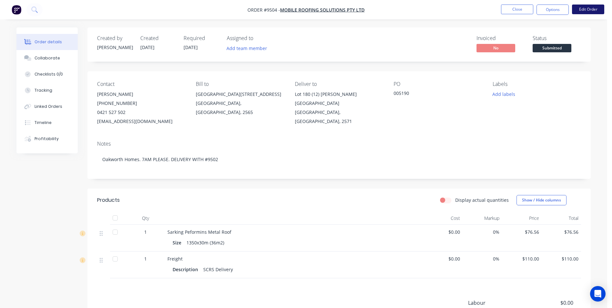
click at [582, 10] on button "Edit Order" at bounding box center [588, 10] width 32 height 10
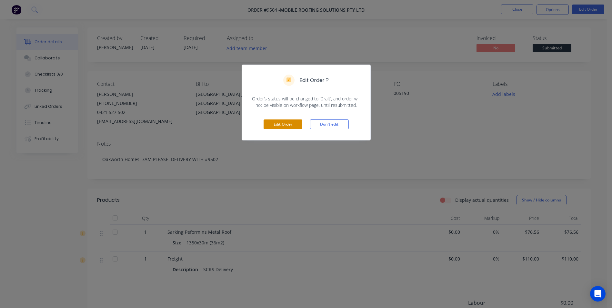
click at [279, 123] on button "Edit Order" at bounding box center [283, 124] width 39 height 10
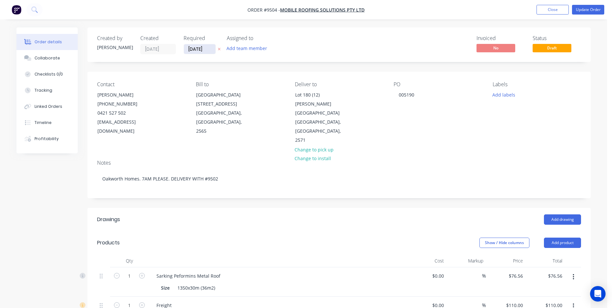
click at [214, 48] on input "28/08/25" at bounding box center [200, 49] width 32 height 10
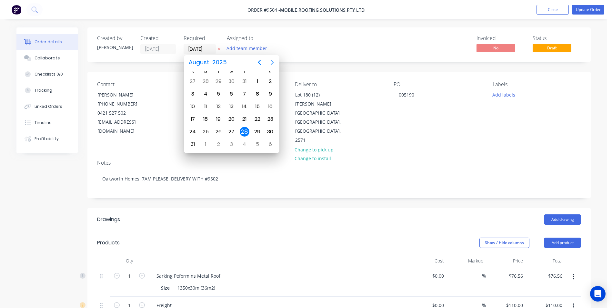
drag, startPoint x: 272, startPoint y: 59, endPoint x: 270, endPoint y: 63, distance: 3.8
click at [272, 60] on icon "Next page" at bounding box center [272, 62] width 8 height 8
click at [221, 96] on div "9" at bounding box center [219, 94] width 10 height 10
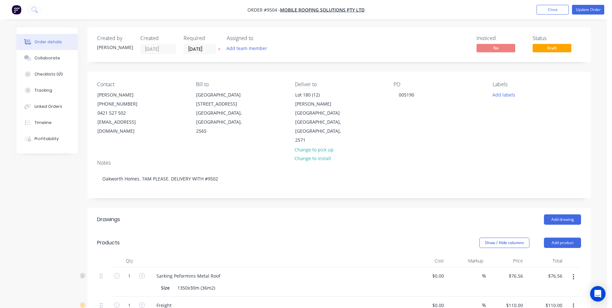
click at [216, 48] on label "09/09/25" at bounding box center [200, 49] width 32 height 10
click at [216, 48] on input "09/09/25" at bounding box center [200, 49] width 32 height 10
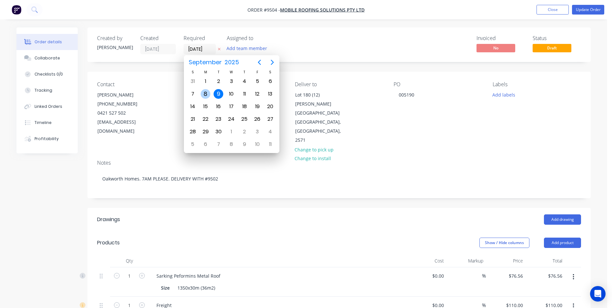
click at [206, 94] on div "8" at bounding box center [206, 94] width 10 height 10
type input "08/09/25"
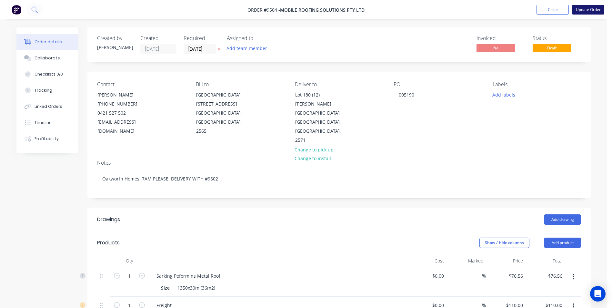
click at [583, 10] on button "Update Order" at bounding box center [588, 10] width 32 height 10
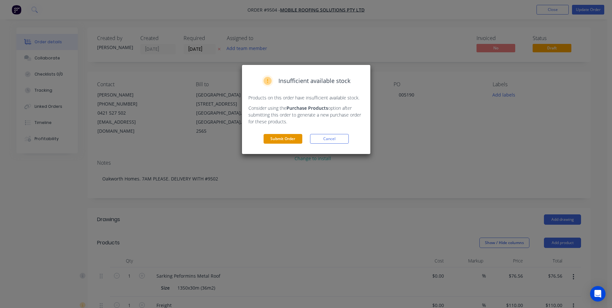
click at [297, 137] on button "Submit Order" at bounding box center [283, 139] width 39 height 10
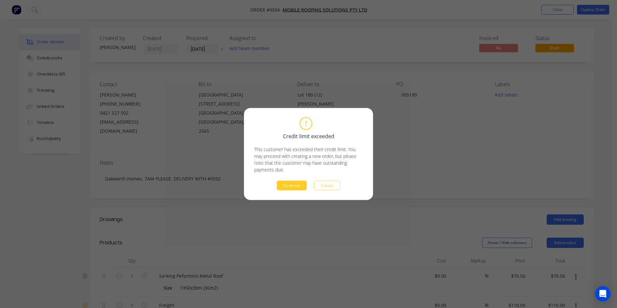
click at [293, 187] on button "Continue" at bounding box center [292, 186] width 30 height 10
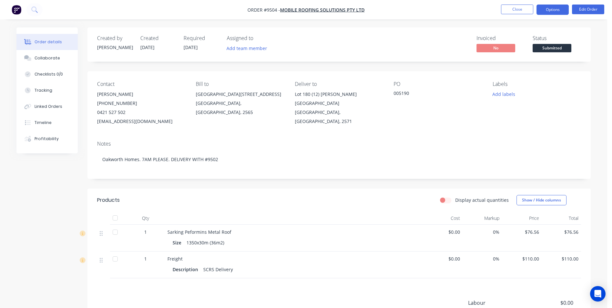
click at [542, 11] on button "Options" at bounding box center [553, 10] width 32 height 10
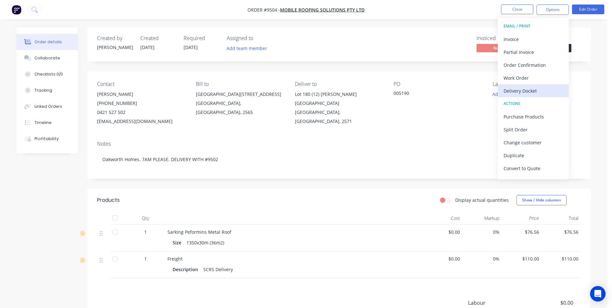
click at [524, 93] on div "Delivery Docket" at bounding box center [533, 90] width 59 height 9
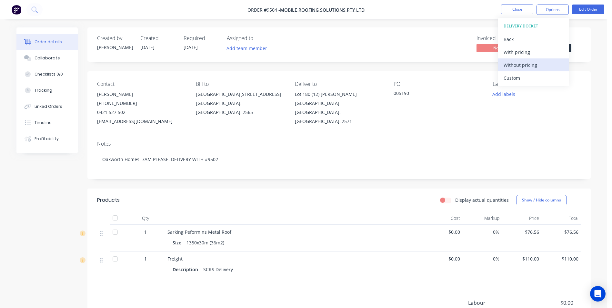
click at [535, 67] on div "Without pricing" at bounding box center [533, 64] width 59 height 9
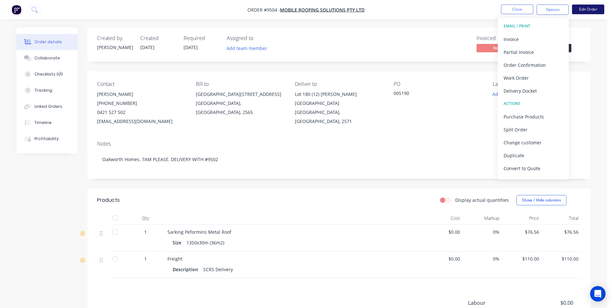
click at [587, 9] on button "Edit Order" at bounding box center [588, 10] width 32 height 10
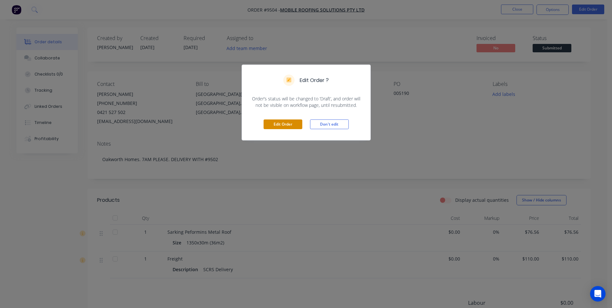
click at [275, 121] on button "Edit Order" at bounding box center [283, 124] width 39 height 10
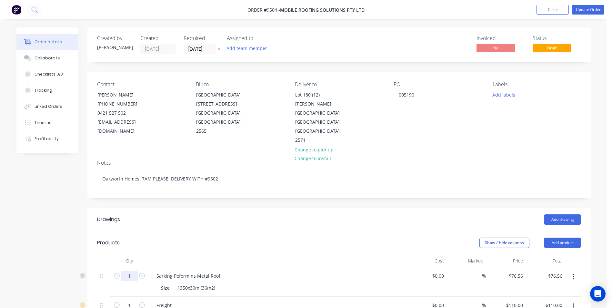
click at [135, 271] on input "1" at bounding box center [129, 276] width 17 height 10
type input "10"
type input "$765.60"
click at [248, 231] on header "Products Show / Hide columns Add product" at bounding box center [338, 242] width 503 height 23
click at [584, 11] on button "Update Order" at bounding box center [588, 10] width 32 height 10
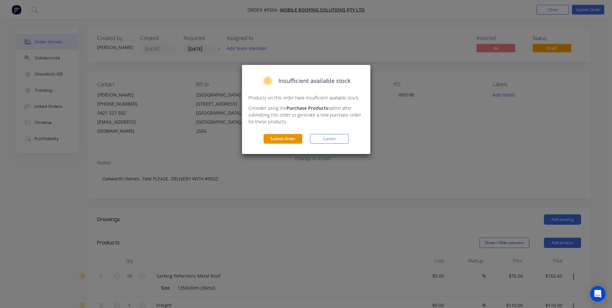
click at [295, 139] on button "Submit Order" at bounding box center [283, 139] width 39 height 10
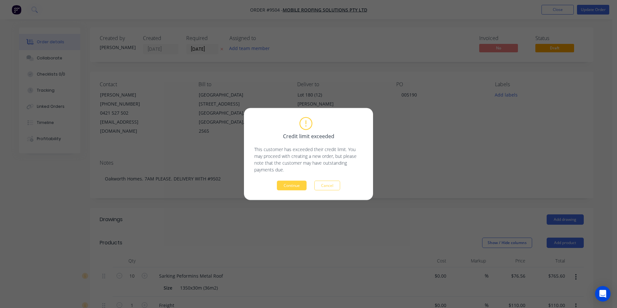
click at [294, 183] on button "Continue" at bounding box center [292, 186] width 30 height 10
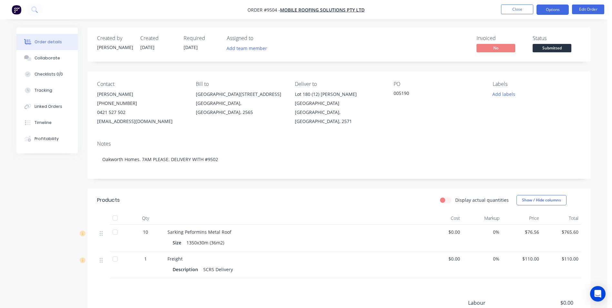
click at [561, 10] on button "Options" at bounding box center [553, 10] width 32 height 10
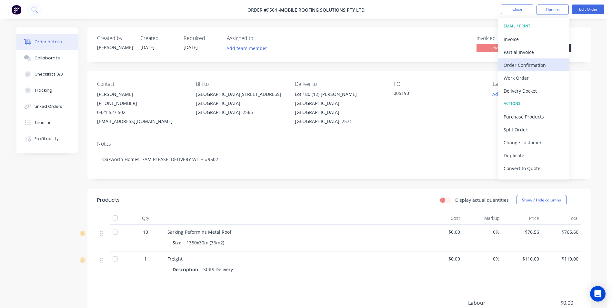
click at [538, 62] on div "Order Confirmation" at bounding box center [533, 64] width 59 height 9
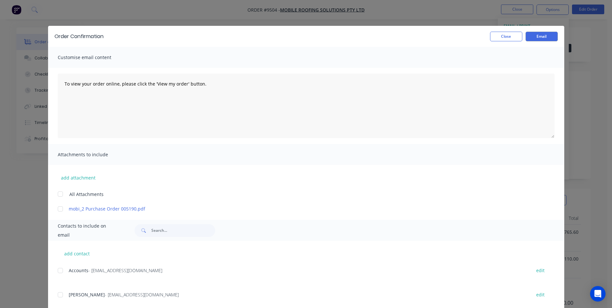
drag, startPoint x: 57, startPoint y: 293, endPoint x: 74, endPoint y: 295, distance: 16.6
click at [58, 293] on div at bounding box center [60, 294] width 13 height 13
click at [540, 36] on button "Email" at bounding box center [542, 37] width 32 height 10
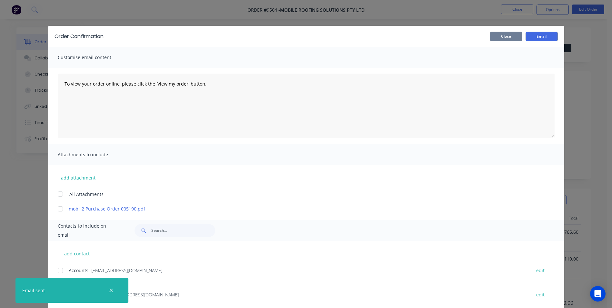
click at [502, 39] on button "Close" at bounding box center [506, 37] width 32 height 10
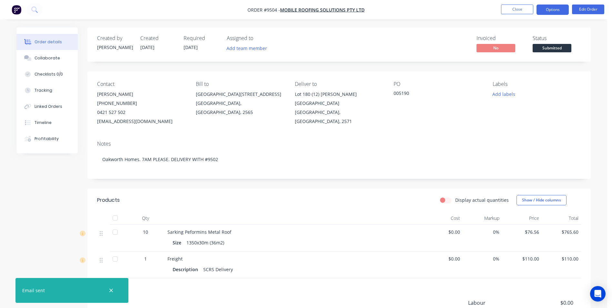
click at [547, 11] on button "Options" at bounding box center [553, 10] width 32 height 10
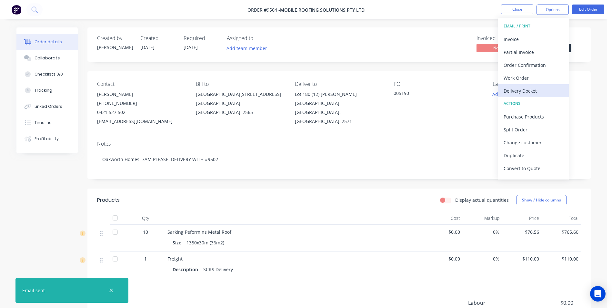
click at [536, 90] on div "Delivery Docket" at bounding box center [533, 90] width 59 height 9
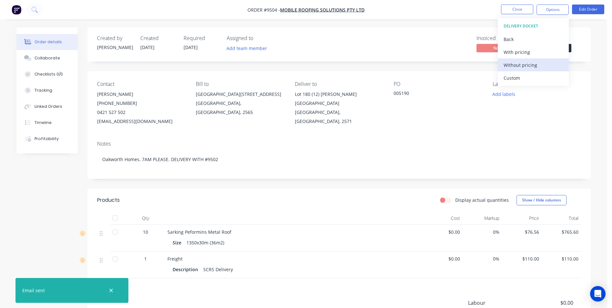
click at [533, 69] on div "Without pricing" at bounding box center [533, 64] width 59 height 9
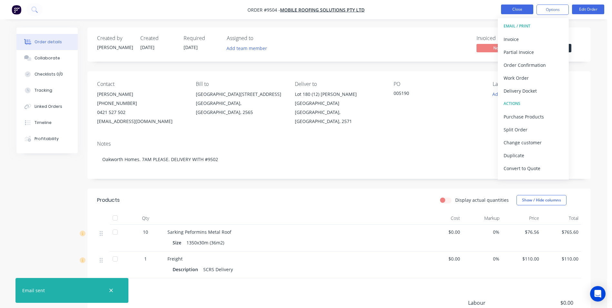
click at [518, 9] on button "Close" at bounding box center [517, 10] width 32 height 10
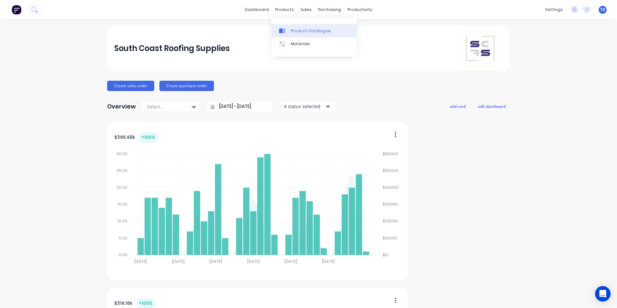
click at [297, 31] on div "Product Catalogue" at bounding box center [311, 31] width 40 height 6
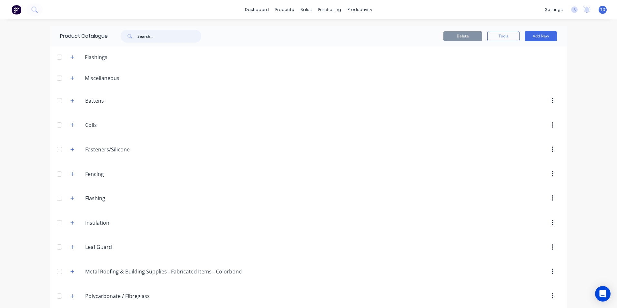
click at [159, 37] on input "text" at bounding box center [169, 36] width 64 height 13
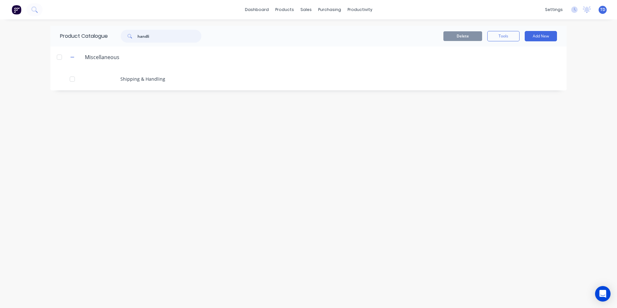
type input "handl"
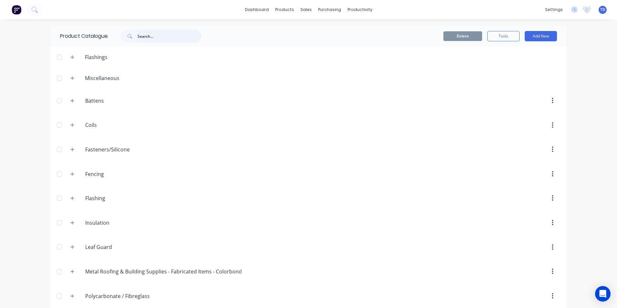
click at [146, 39] on input "text" at bounding box center [169, 36] width 64 height 13
type input "site"
click at [165, 39] on input "text" at bounding box center [169, 36] width 64 height 13
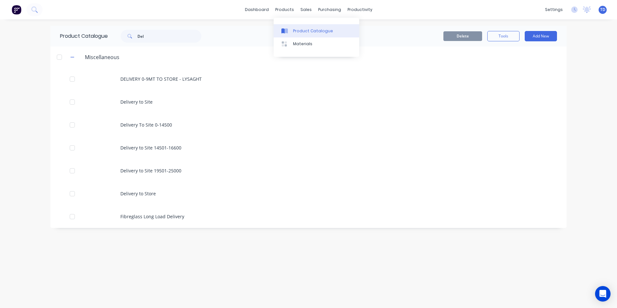
click at [306, 33] on div "Product Catalogue" at bounding box center [313, 31] width 40 height 6
click at [146, 35] on input "Del" at bounding box center [169, 36] width 64 height 13
type input "D"
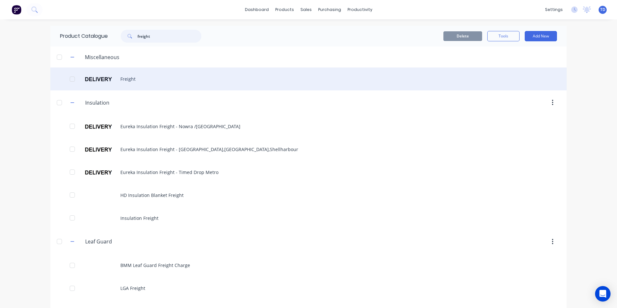
type input "freight"
click at [105, 82] on div "Freight" at bounding box center [308, 78] width 516 height 23
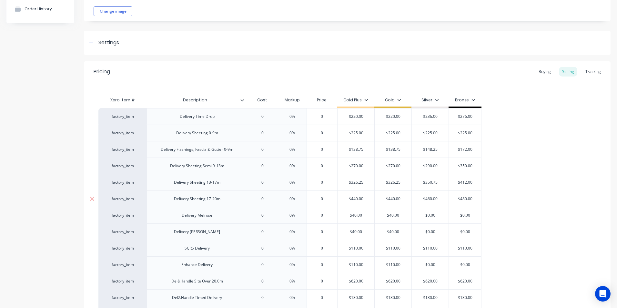
type textarea "x"
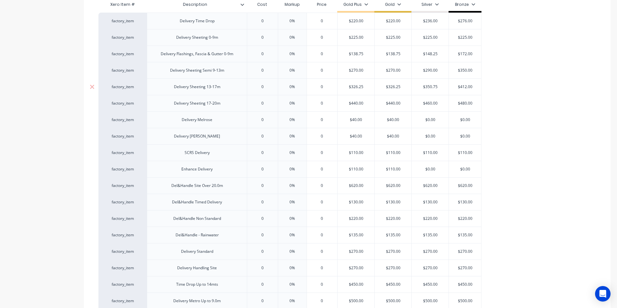
scroll to position [129, 0]
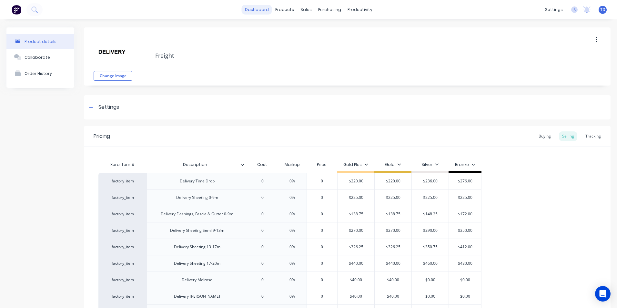
click at [253, 8] on link "dashboard" at bounding box center [257, 10] width 30 height 10
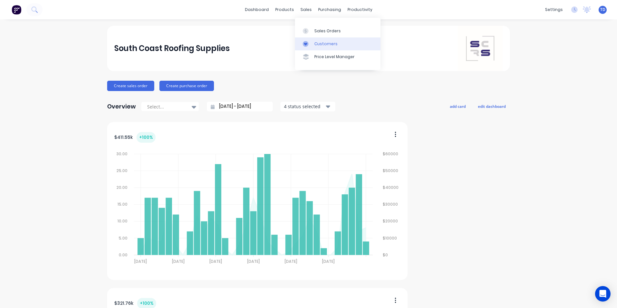
click at [321, 45] on div "Customers" at bounding box center [325, 44] width 23 height 6
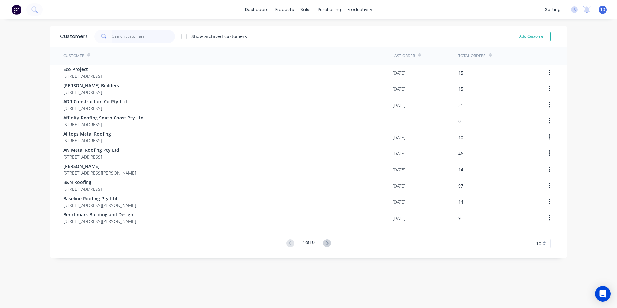
click at [132, 38] on input "text" at bounding box center [143, 36] width 63 height 13
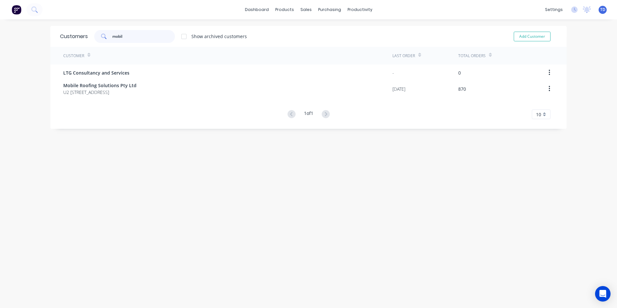
type input "mobil"
click at [99, 100] on div "Customer Last Order Total Orders LTG Consultancy and Services - 0 Mobile Roofin…" at bounding box center [308, 83] width 516 height 72
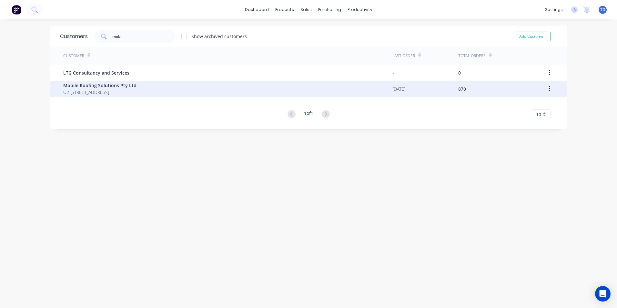
click at [102, 95] on span "U2 [STREET_ADDRESS]" at bounding box center [99, 92] width 73 height 7
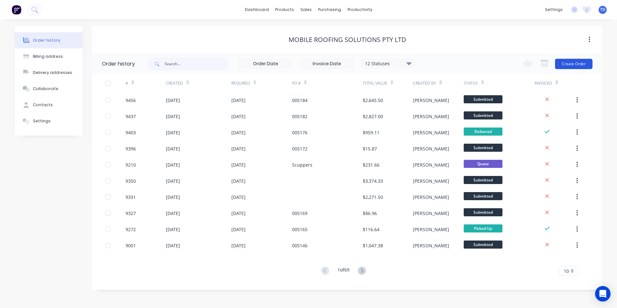
click at [568, 65] on button "Create Order" at bounding box center [573, 64] width 37 height 10
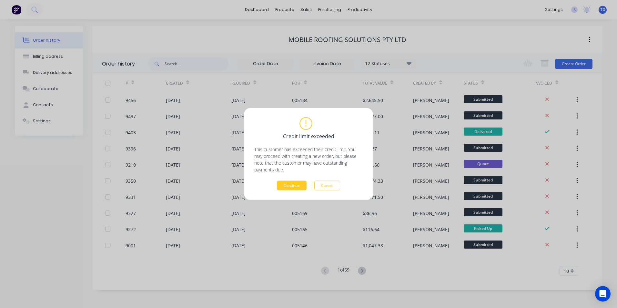
click at [286, 187] on button "Continue" at bounding box center [292, 186] width 30 height 10
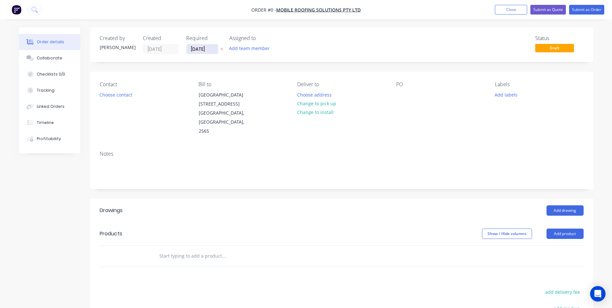
click at [211, 48] on input "[DATE]" at bounding box center [203, 49] width 32 height 10
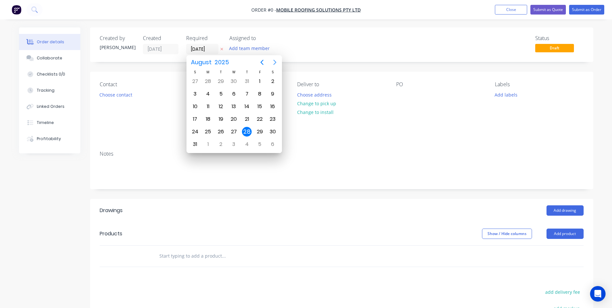
click at [273, 62] on icon "Next page" at bounding box center [275, 62] width 8 height 8
click at [206, 96] on div "8" at bounding box center [208, 94] width 10 height 10
type input "[DATE]"
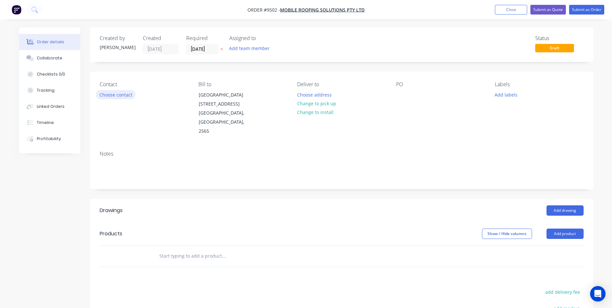
click at [118, 96] on button "Choose contact" at bounding box center [116, 94] width 40 height 9
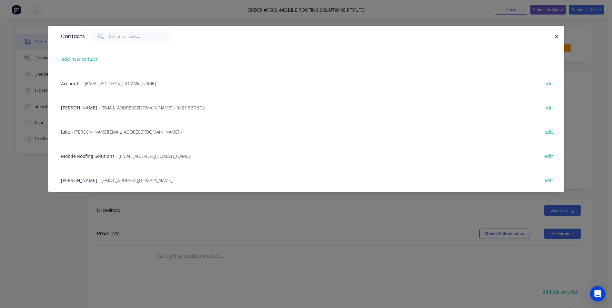
click at [122, 110] on span "- [EMAIL_ADDRESS][DOMAIN_NAME] - 0421 527 502" at bounding box center [151, 108] width 106 height 6
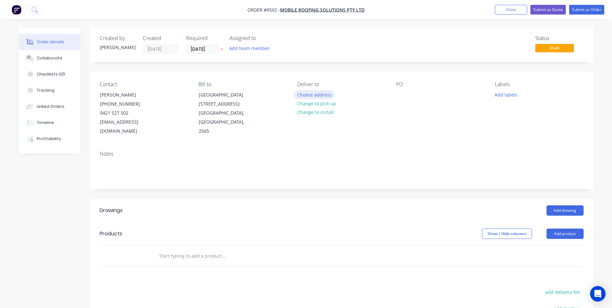
click at [317, 96] on button "Choose address" at bounding box center [314, 94] width 41 height 9
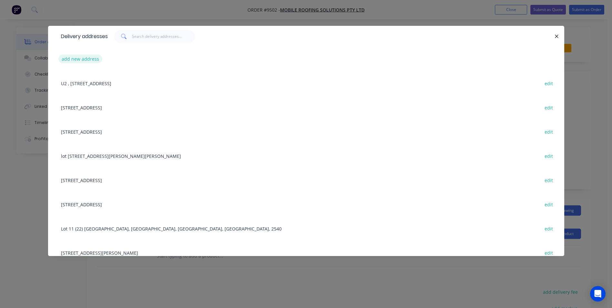
click at [80, 57] on button "add new address" at bounding box center [80, 59] width 44 height 9
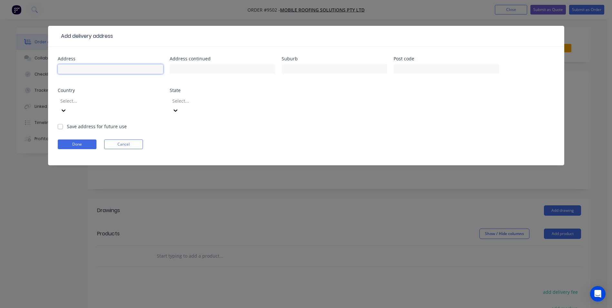
click at [85, 70] on input "text" at bounding box center [111, 69] width 106 height 10
type input "Lot 180 (12) [PERSON_NAME][GEOGRAPHIC_DATA]"
type input "Wilton"
type input "2571"
click at [67, 123] on label "Save address for future use" at bounding box center [97, 126] width 60 height 7
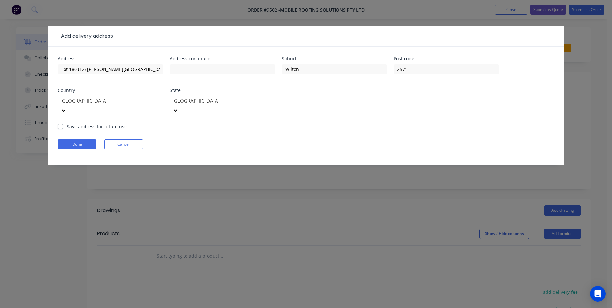
click at [61, 123] on input "Save address for future use" at bounding box center [60, 126] width 5 height 6
checkbox input "true"
click at [71, 139] on button "Done" at bounding box center [77, 144] width 39 height 10
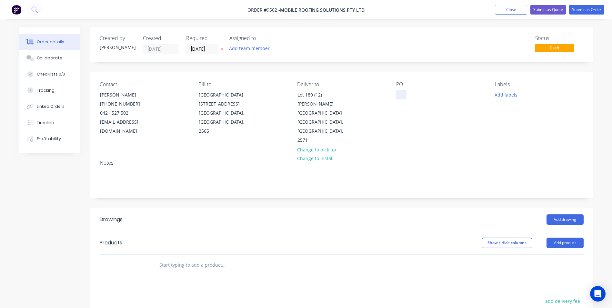
click at [401, 94] on div at bounding box center [401, 94] width 10 height 9
click at [168, 258] on input "text" at bounding box center [223, 264] width 129 height 13
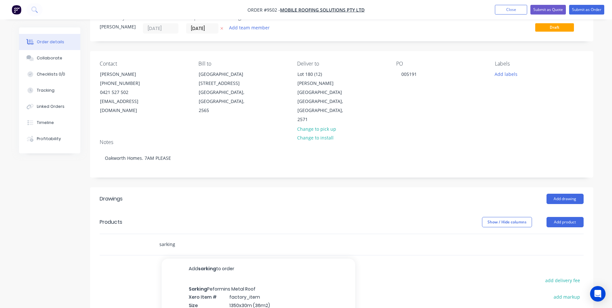
scroll to position [32, 0]
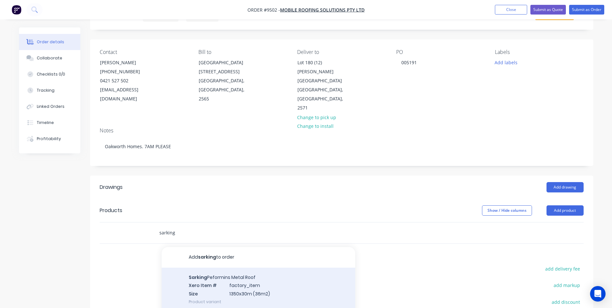
type input "sarking"
click at [223, 269] on div "Sarking Peformins Metal Roof Xero Item # factory_item Size 1350x30m (36m2) Prod…" at bounding box center [259, 289] width 194 height 44
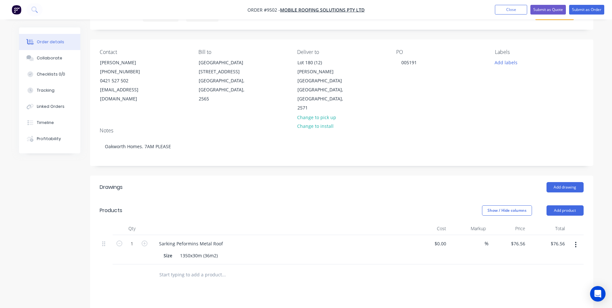
click at [576, 241] on icon "button" at bounding box center [576, 244] width 2 height 7
click at [534, 296] on div "Delete" at bounding box center [553, 300] width 50 height 9
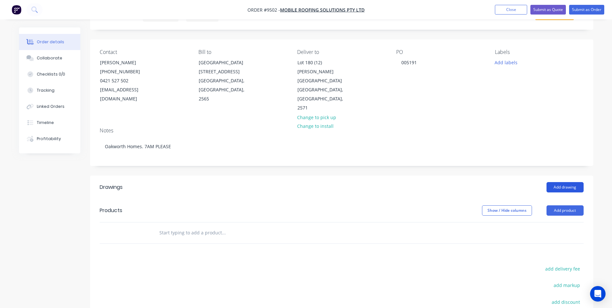
click at [562, 182] on button "Add drawing" at bounding box center [565, 187] width 37 height 10
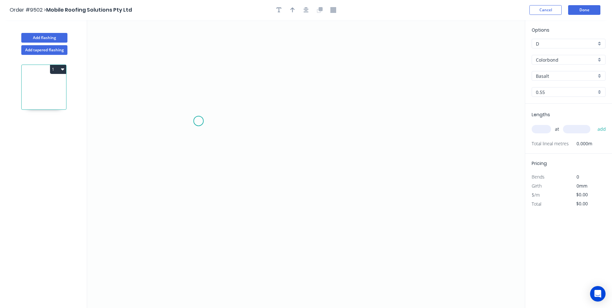
click at [198, 121] on icon "0" at bounding box center [306, 164] width 438 height 288
drag, startPoint x: 238, startPoint y: 105, endPoint x: 271, endPoint y: 102, distance: 32.4
click at [239, 105] on icon "0" at bounding box center [306, 164] width 438 height 288
click at [438, 113] on icon "0 ?" at bounding box center [306, 164] width 438 height 288
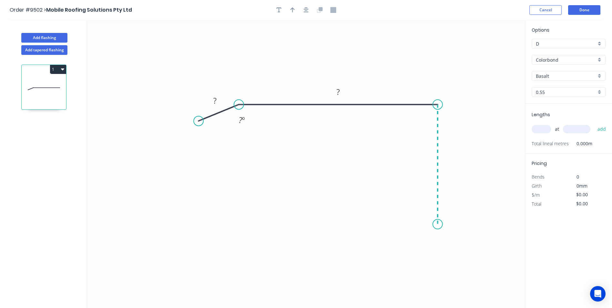
click at [436, 224] on icon "0 ? ? ? º" at bounding box center [306, 164] width 438 height 288
click at [411, 207] on icon "0 ? ? ? ? º" at bounding box center [306, 164] width 438 height 288
click at [411, 207] on circle at bounding box center [411, 206] width 10 height 10
click at [216, 98] on tspan "?" at bounding box center [214, 100] width 3 height 11
type input "$9.64"
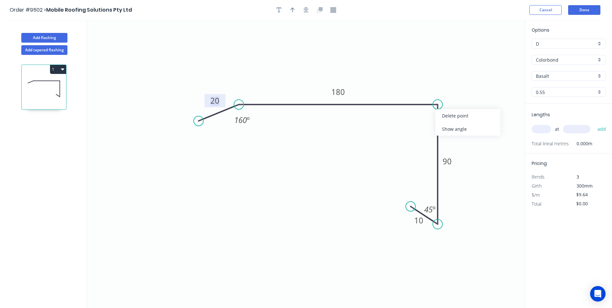
click at [452, 130] on div "Show angle" at bounding box center [468, 128] width 65 height 13
click at [428, 115] on tspan "º" at bounding box center [428, 115] width 3 height 11
click at [391, 73] on icon "0 20 180 90 10 160 º 90 º 45 º" at bounding box center [306, 164] width 438 height 288
click at [292, 10] on icon "button" at bounding box center [292, 10] width 5 height 6
click at [492, 53] on icon at bounding box center [492, 45] width 6 height 21
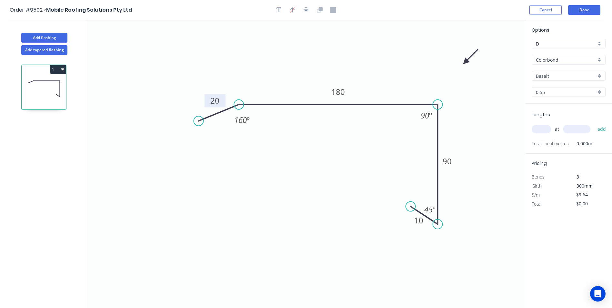
drag, startPoint x: 492, startPoint y: 51, endPoint x: 454, endPoint y: 67, distance: 41.6
click at [461, 66] on icon at bounding box center [470, 56] width 19 height 19
click at [559, 78] on input "Basalt" at bounding box center [566, 76] width 60 height 7
click at [558, 90] on div "Monument" at bounding box center [568, 88] width 73 height 11
type input "Monument"
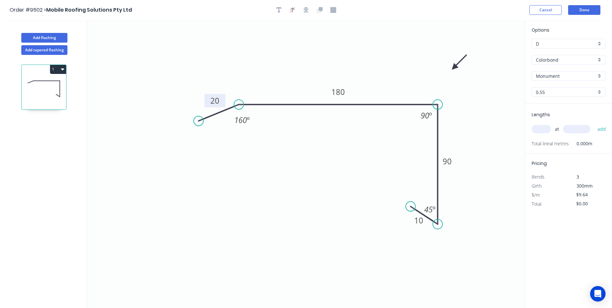
click at [541, 128] on input "text" at bounding box center [541, 129] width 19 height 8
type input "2"
type input "4300"
click at [594, 124] on button "add" at bounding box center [601, 129] width 15 height 11
type input "$82.90"
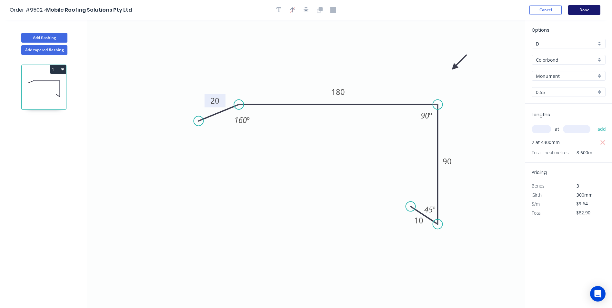
click at [587, 15] on button "Done" at bounding box center [584, 10] width 32 height 10
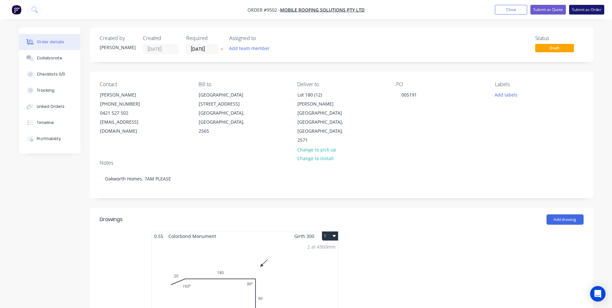
click at [598, 13] on button "Submit as Order" at bounding box center [586, 10] width 35 height 10
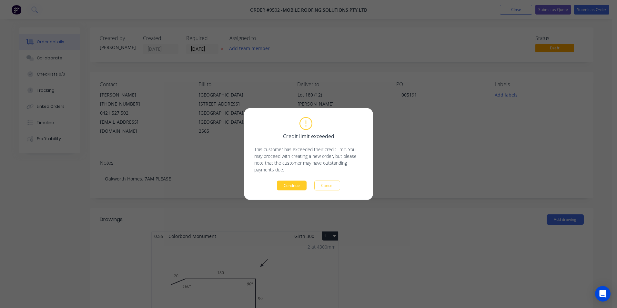
click at [281, 184] on button "Continue" at bounding box center [292, 186] width 30 height 10
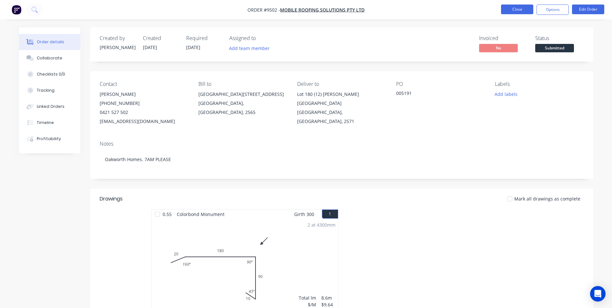
click at [516, 8] on button "Close" at bounding box center [517, 10] width 32 height 10
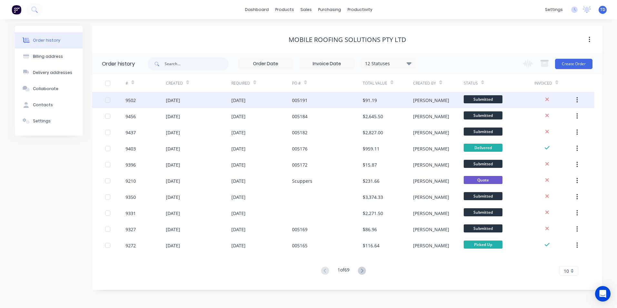
click at [323, 103] on div "005191" at bounding box center [327, 100] width 71 height 16
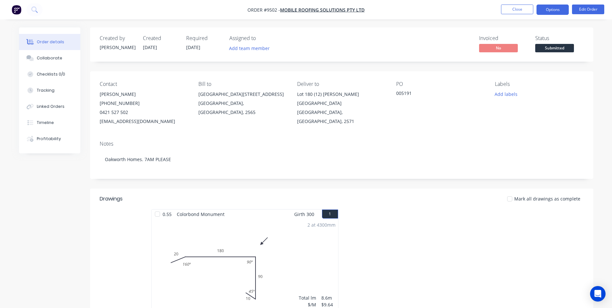
click at [551, 8] on button "Options" at bounding box center [553, 10] width 32 height 10
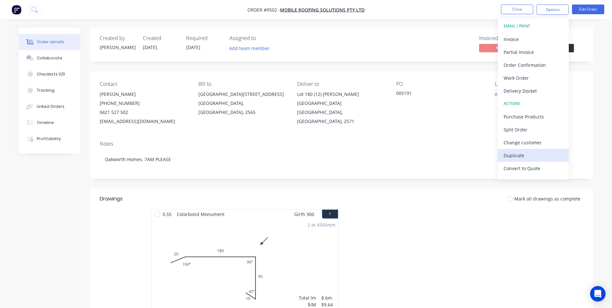
click at [527, 156] on div "Duplicate" at bounding box center [533, 155] width 59 height 9
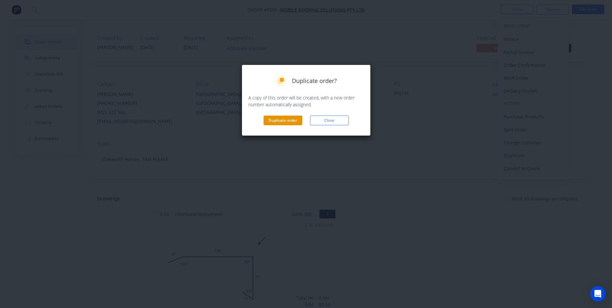
click at [285, 120] on button "Duplicate order" at bounding box center [283, 121] width 39 height 10
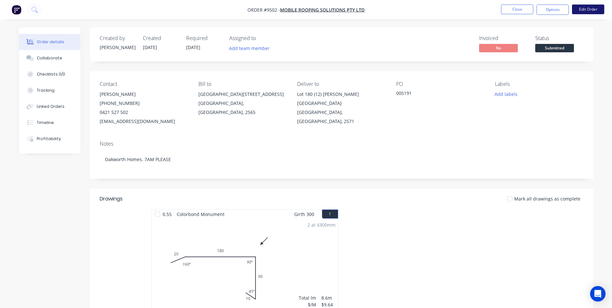
click at [577, 8] on button "Edit Order" at bounding box center [588, 10] width 32 height 10
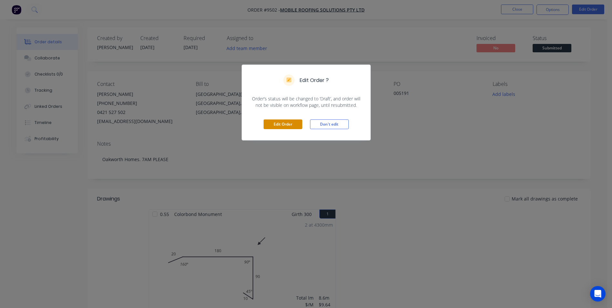
click at [282, 125] on button "Edit Order" at bounding box center [283, 124] width 39 height 10
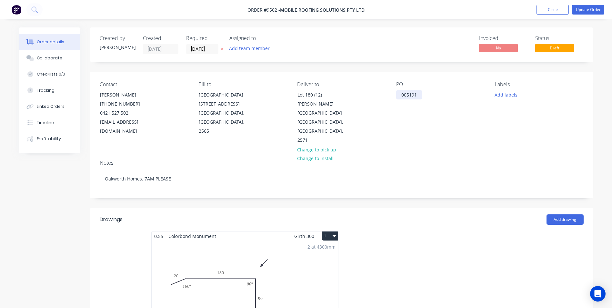
click at [418, 94] on div "005191" at bounding box center [409, 94] width 26 height 9
click at [377, 160] on div "Notes" at bounding box center [342, 163] width 484 height 6
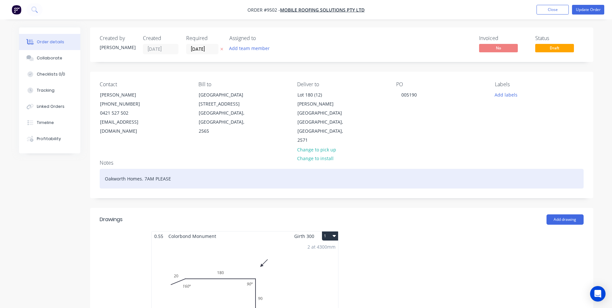
click at [171, 169] on div "Oakworth Homes. 7AM PLEASE" at bounding box center [342, 179] width 484 height 20
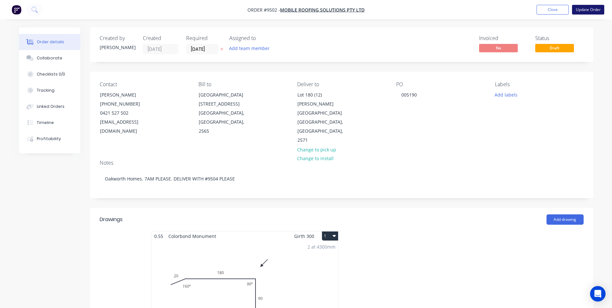
click at [586, 11] on button "Update Order" at bounding box center [588, 10] width 32 height 10
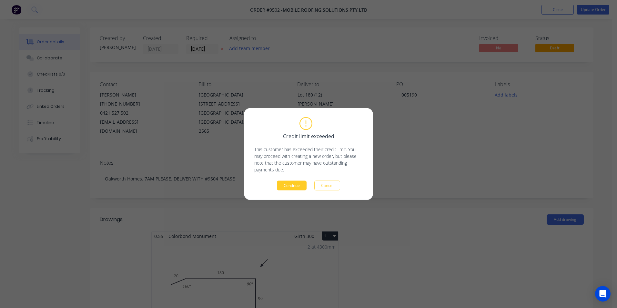
click at [297, 185] on button "Continue" at bounding box center [292, 186] width 30 height 10
